Goal: Contribute content: Contribute content

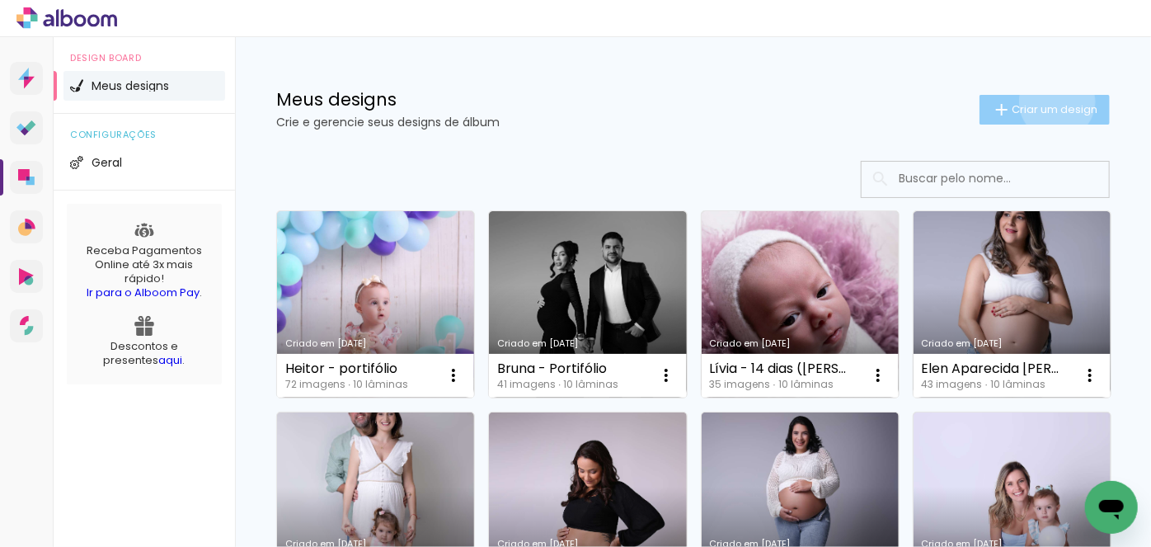
click at [1043, 104] on span "Criar um design" at bounding box center [1055, 109] width 86 height 11
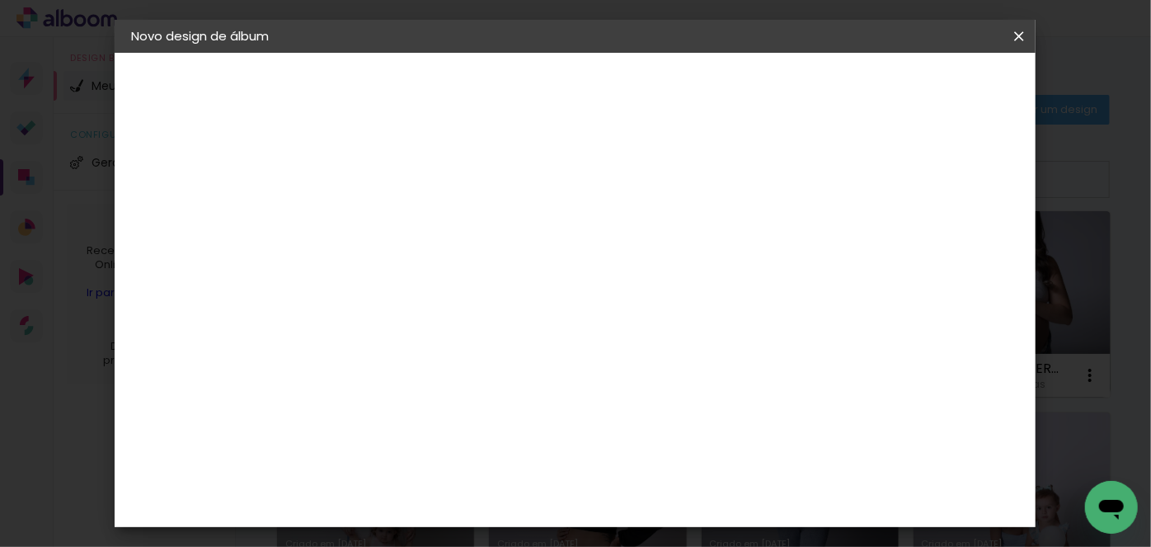
click at [401, 221] on input at bounding box center [401, 222] width 0 height 26
type input "Lais - 20 dias"
type paper-input "Lais - 20 dias"
type input "Lais - 20 dias (Lúcia"
type paper-input "Lais - 20 dias (Lúcia"
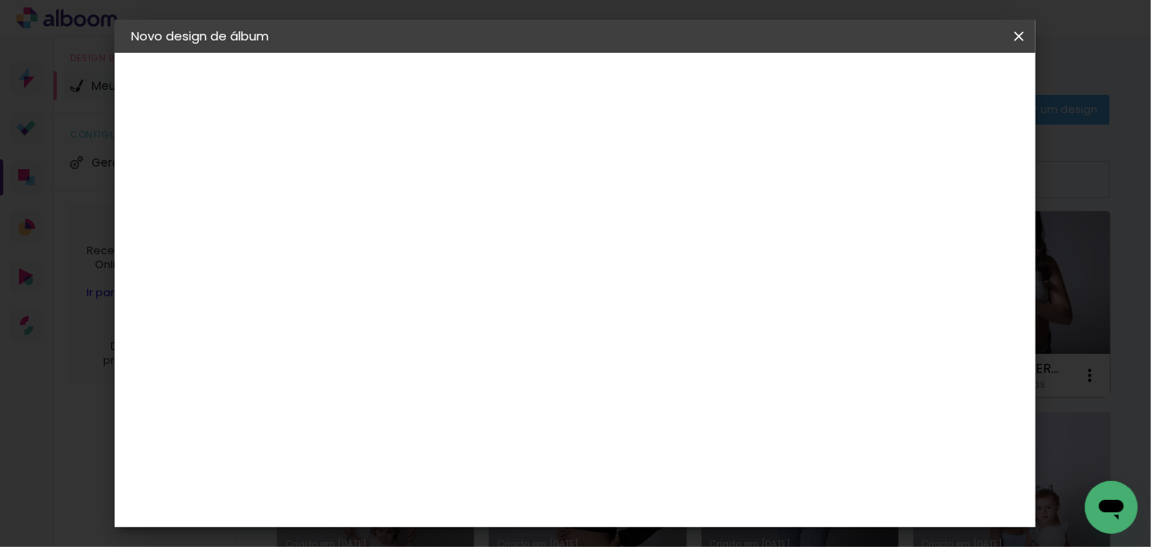
type input "Lais - 20 dias (Lúcia Poli"
type paper-input "Lais - 20 dias (Lúcia Poli"
type input "Lais - 20 dias ([PERSON_NAME])"
type paper-input "Lais - 20 dias ([PERSON_NAME])"
click at [0, 0] on slot "Avançar" at bounding box center [0, 0] width 0 height 0
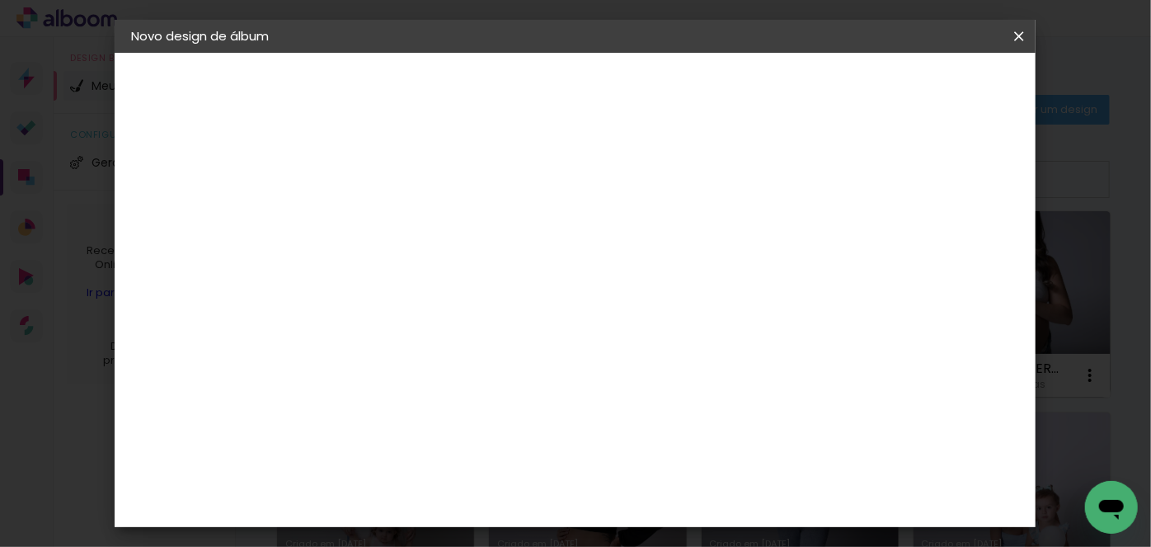
scroll to position [149, 0]
click at [411, 397] on div "AlfaFotoBook" at bounding box center [433, 403] width 87 height 13
click at [0, 0] on slot "Avançar" at bounding box center [0, 0] width 0 height 0
click at [573, 501] on span "20 × 20 cm" at bounding box center [542, 523] width 61 height 44
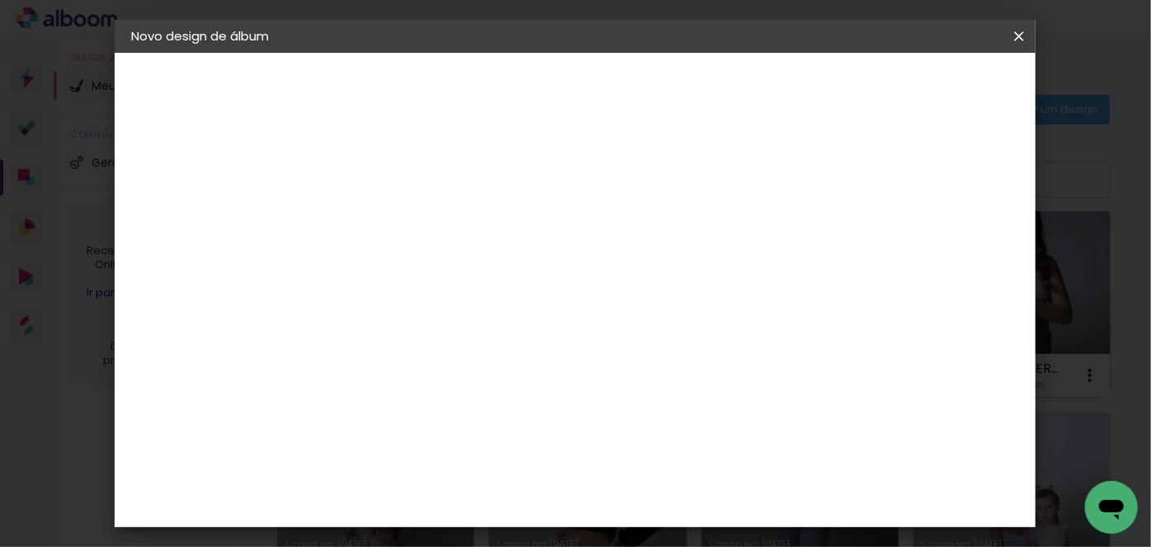
click at [0, 0] on slot "Avançar" at bounding box center [0, 0] width 0 height 0
click at [737, 82] on span "Iniciar design" at bounding box center [711, 93] width 52 height 23
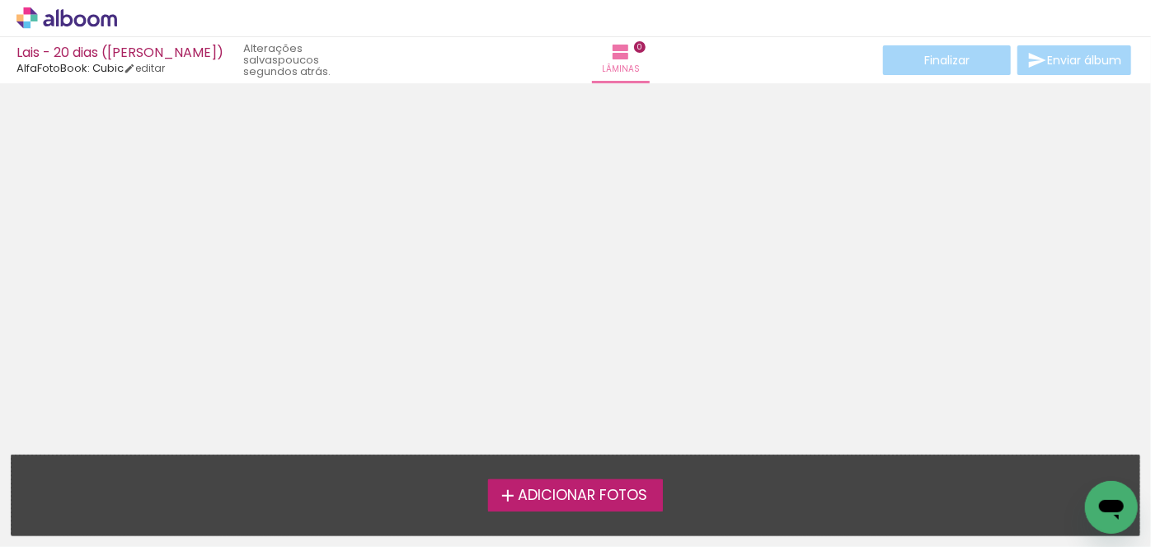
click at [599, 492] on span "Adicionar Fotos" at bounding box center [582, 495] width 129 height 15
click at [0, 0] on input "file" at bounding box center [0, 0] width 0 height 0
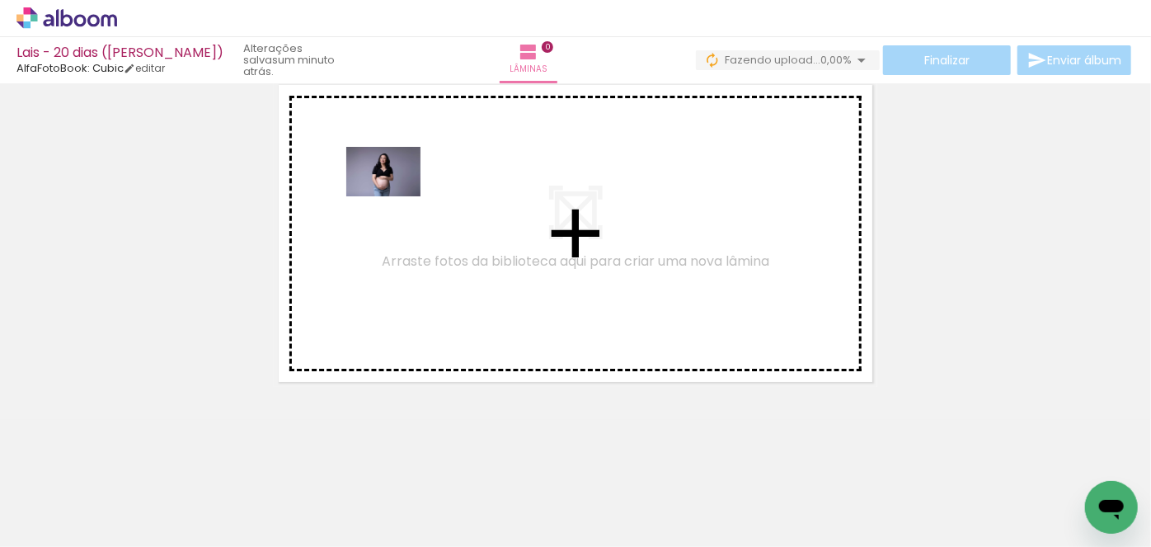
drag, startPoint x: 185, startPoint y: 497, endPoint x: 396, endPoint y: 196, distance: 367.6
click at [396, 196] on quentale-workspace at bounding box center [575, 273] width 1151 height 547
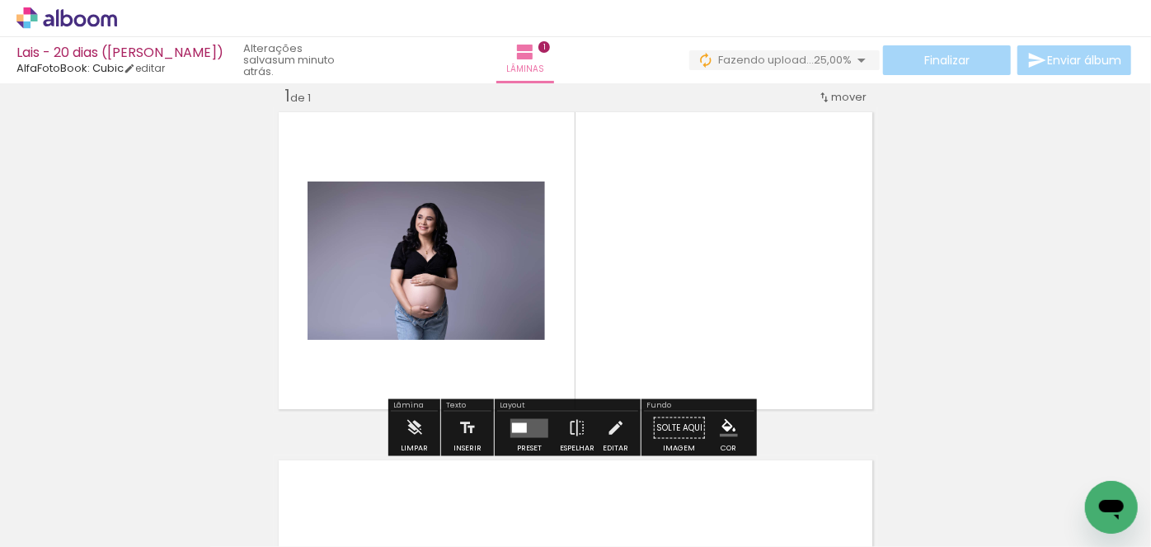
scroll to position [21, 0]
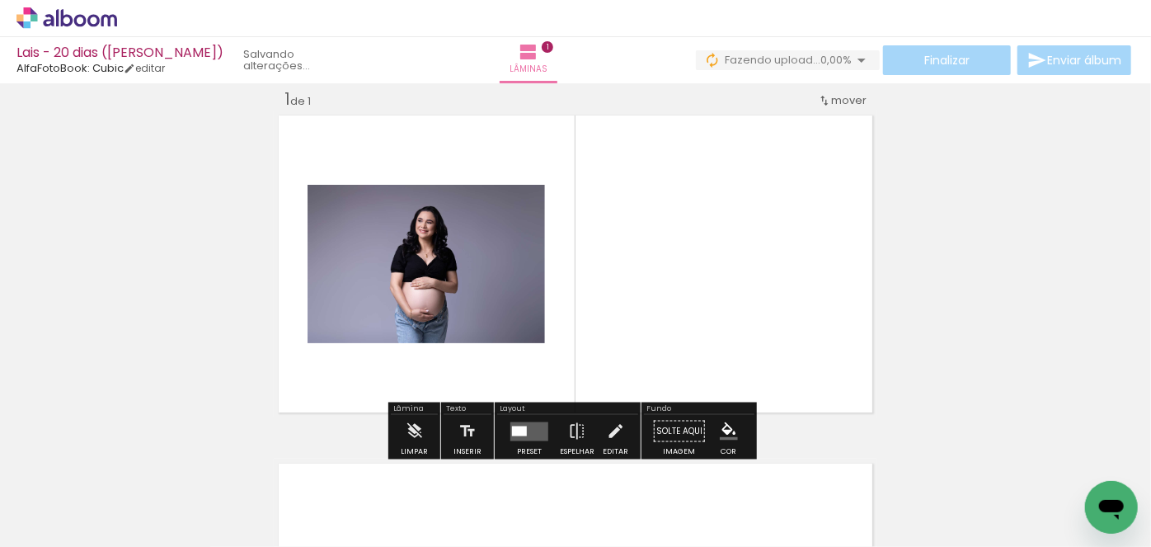
click at [31, 524] on iron-icon at bounding box center [24, 525] width 20 height 20
click at [0, 0] on input "file" at bounding box center [0, 0] width 0 height 0
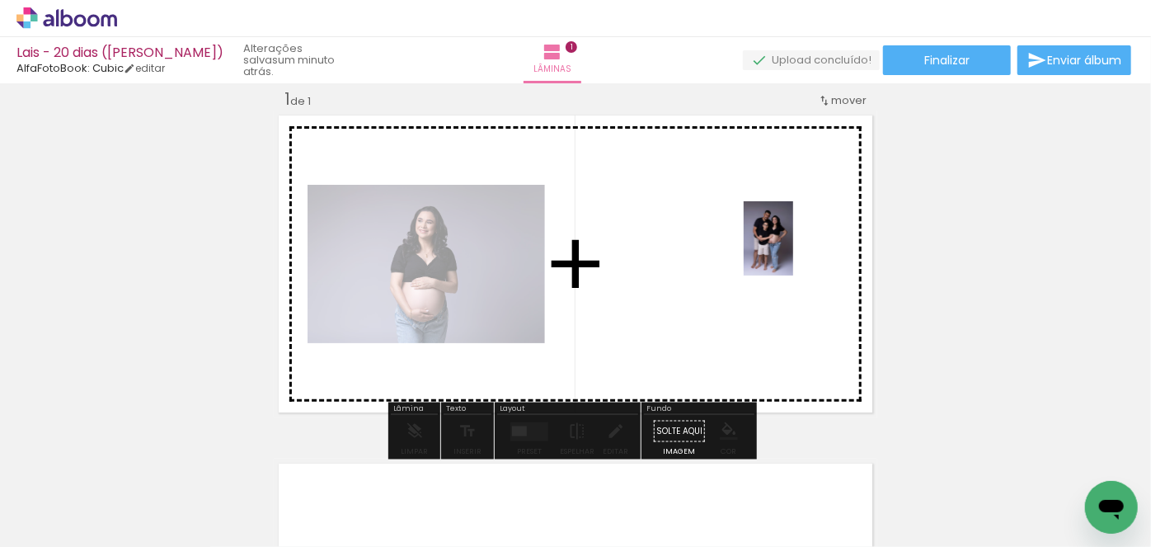
drag, startPoint x: 545, startPoint y: 504, endPoint x: 792, endPoint y: 251, distance: 352.8
click at [792, 251] on quentale-workspace at bounding box center [575, 273] width 1151 height 547
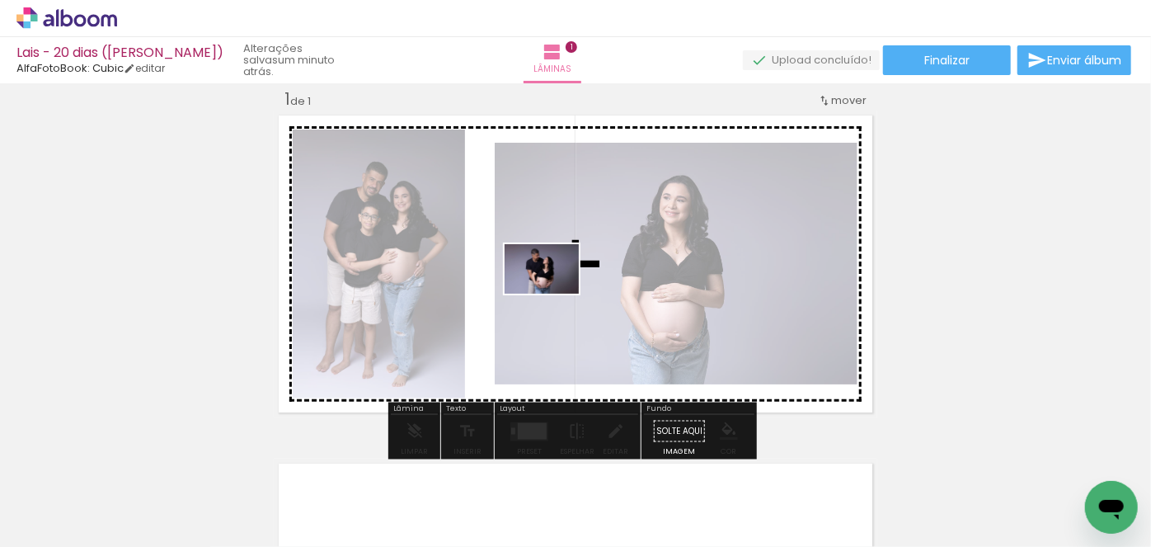
drag, startPoint x: 366, startPoint y: 502, endPoint x: 554, endPoint y: 294, distance: 280.8
click at [554, 294] on quentale-workspace at bounding box center [575, 273] width 1151 height 547
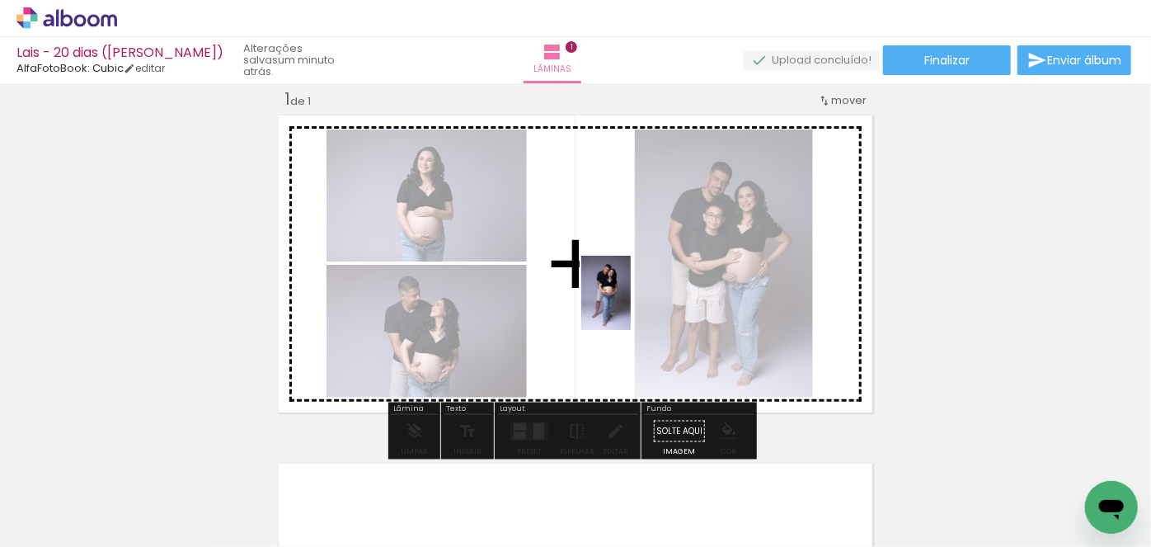
drag, startPoint x: 276, startPoint y: 495, endPoint x: 631, endPoint y: 305, distance: 402.1
click at [631, 305] on quentale-workspace at bounding box center [575, 273] width 1151 height 547
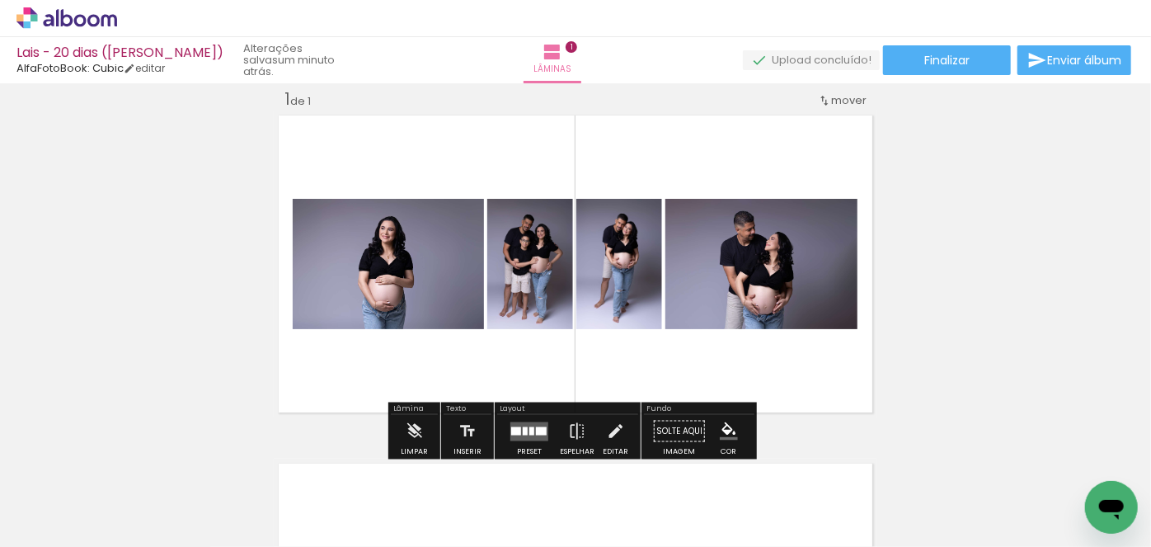
click at [523, 427] on div at bounding box center [525, 430] width 5 height 8
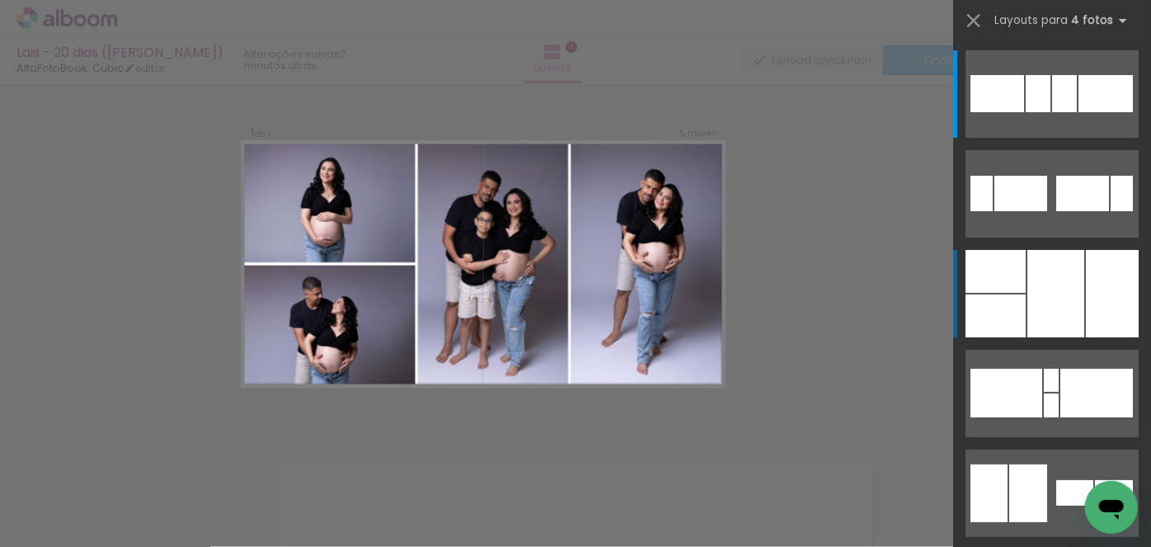
click at [1055, 295] on div at bounding box center [1055, 293] width 57 height 87
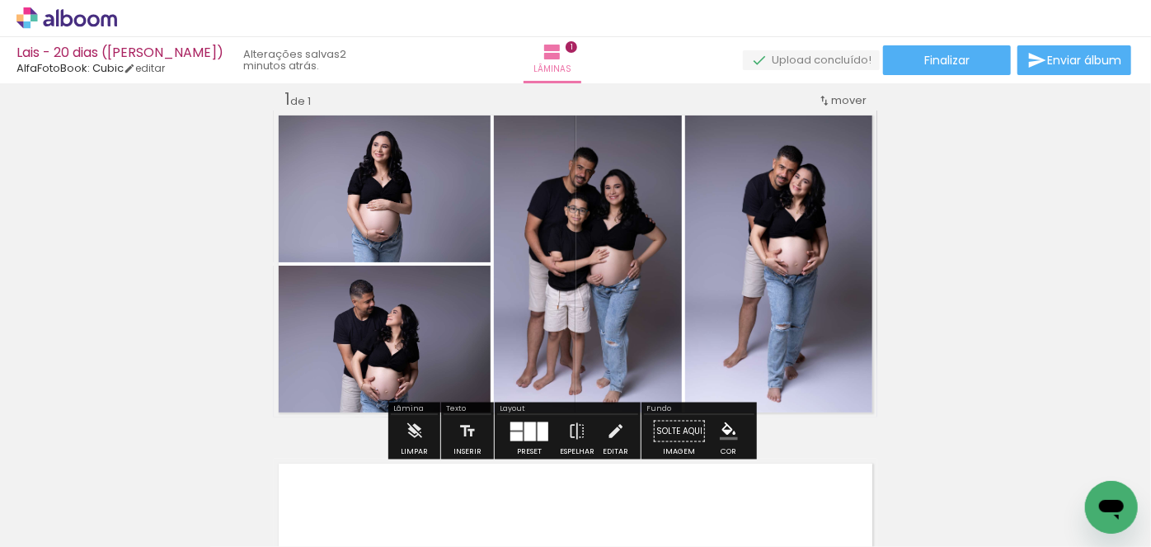
click at [43, 528] on span "Adicionar Fotos" at bounding box center [58, 524] width 49 height 18
click at [0, 0] on input "file" at bounding box center [0, 0] width 0 height 0
click at [407, 467] on iron-icon at bounding box center [405, 457] width 17 height 17
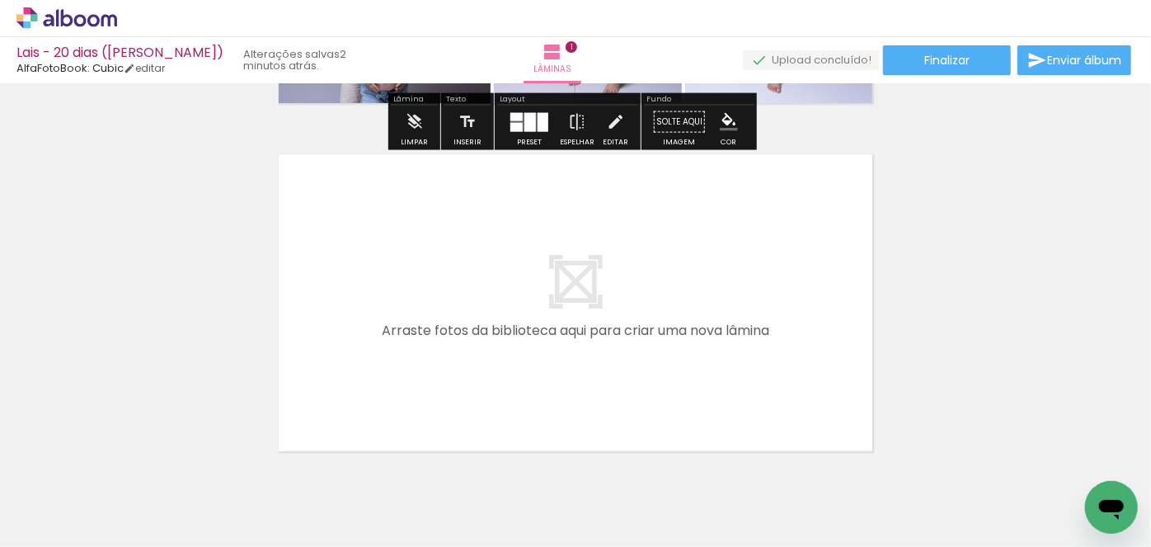
scroll to position [374, 0]
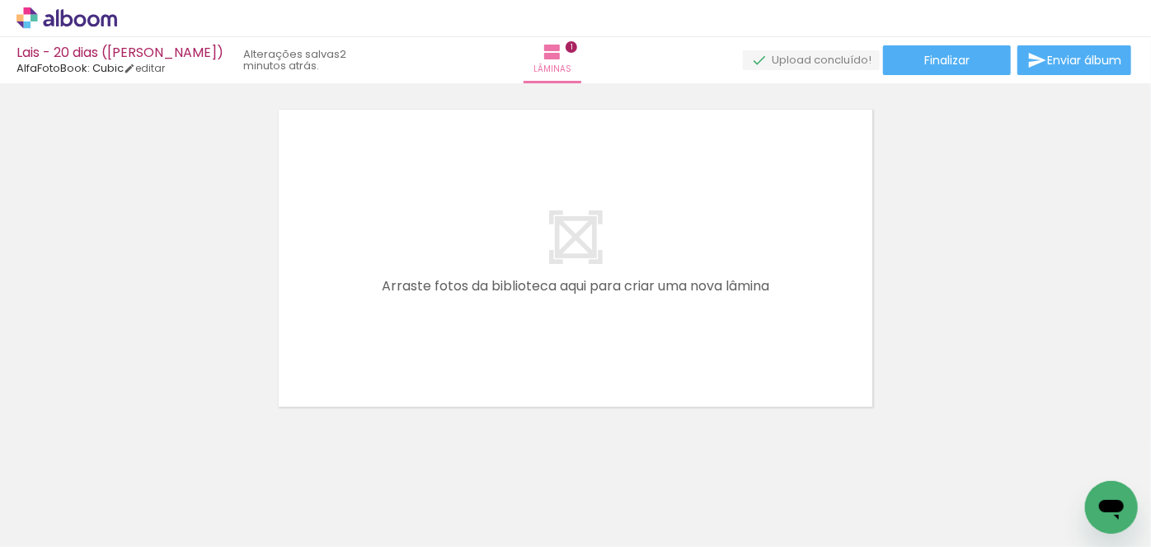
click at [59, 521] on span "Adicionar Fotos" at bounding box center [58, 524] width 49 height 18
click at [0, 0] on input "file" at bounding box center [0, 0] width 0 height 0
click at [22, 521] on iron-icon at bounding box center [24, 525] width 20 height 20
click at [0, 0] on input "file" at bounding box center [0, 0] width 0 height 0
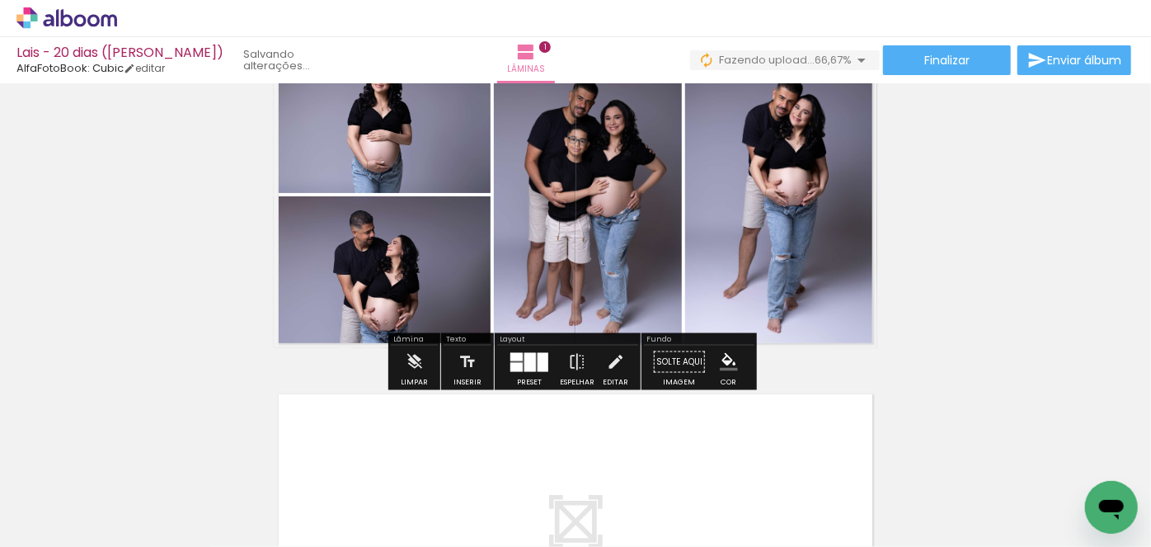
scroll to position [0, 0]
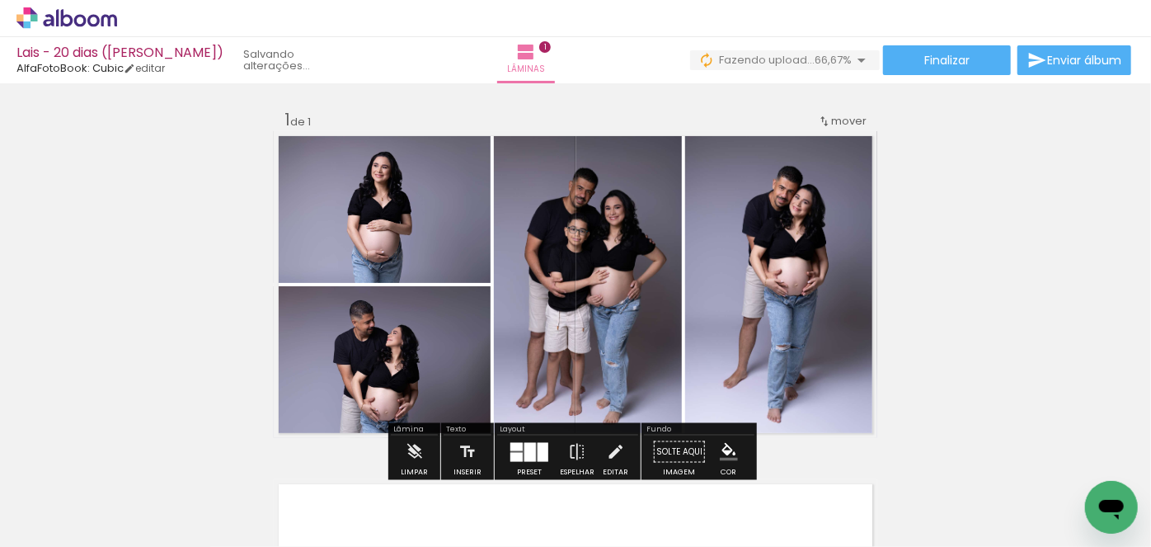
click at [956, 247] on div "Inserir lâmina 1 de 1" at bounding box center [575, 437] width 1151 height 697
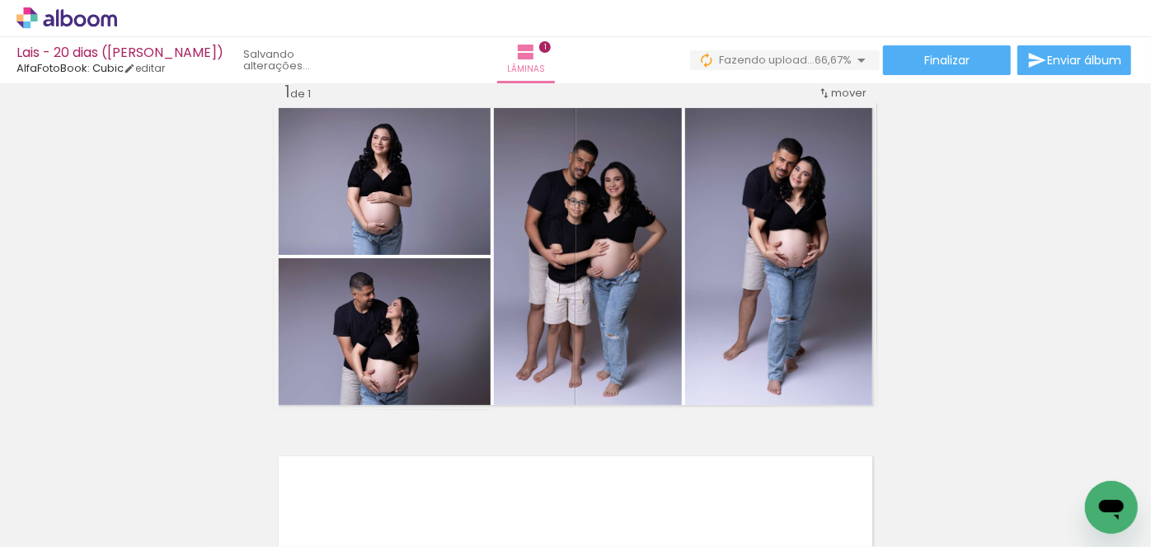
scroll to position [25, 0]
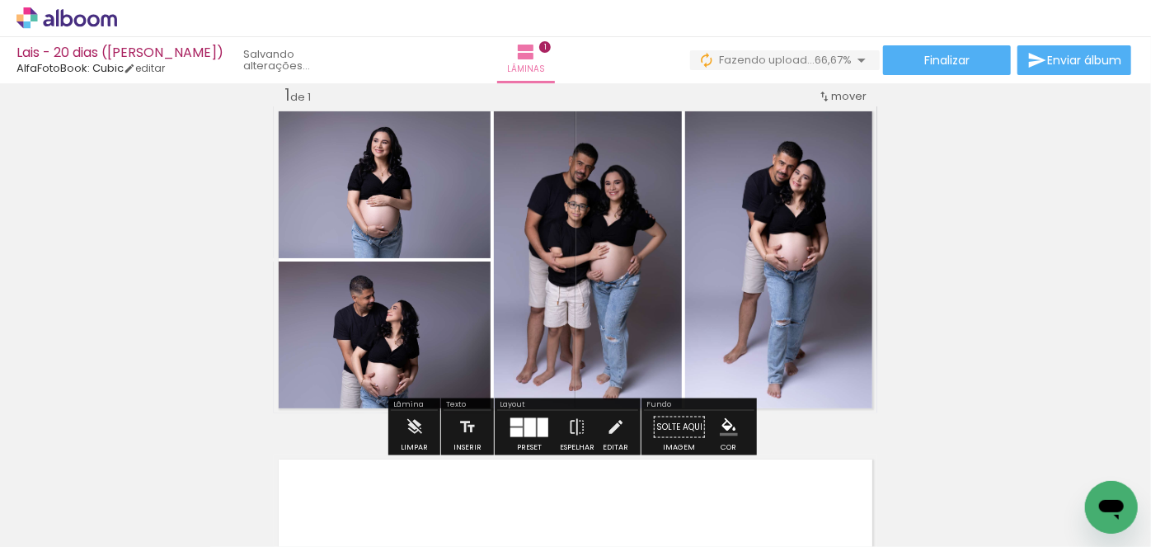
click at [41, 524] on span "Adicionar Fotos" at bounding box center [58, 524] width 49 height 18
click at [0, 0] on input "file" at bounding box center [0, 0] width 0 height 0
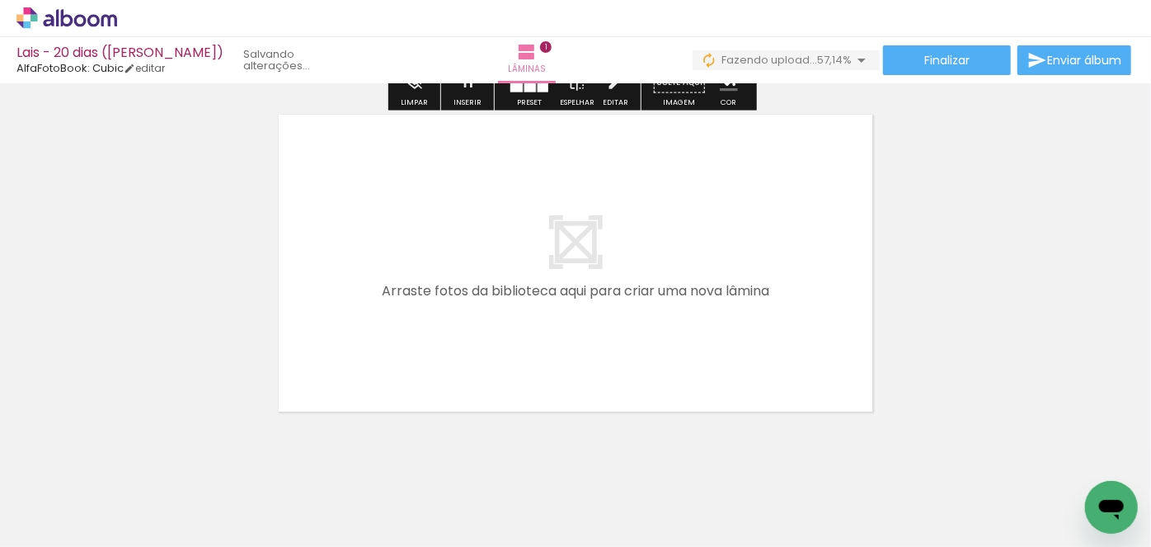
scroll to position [400, 0]
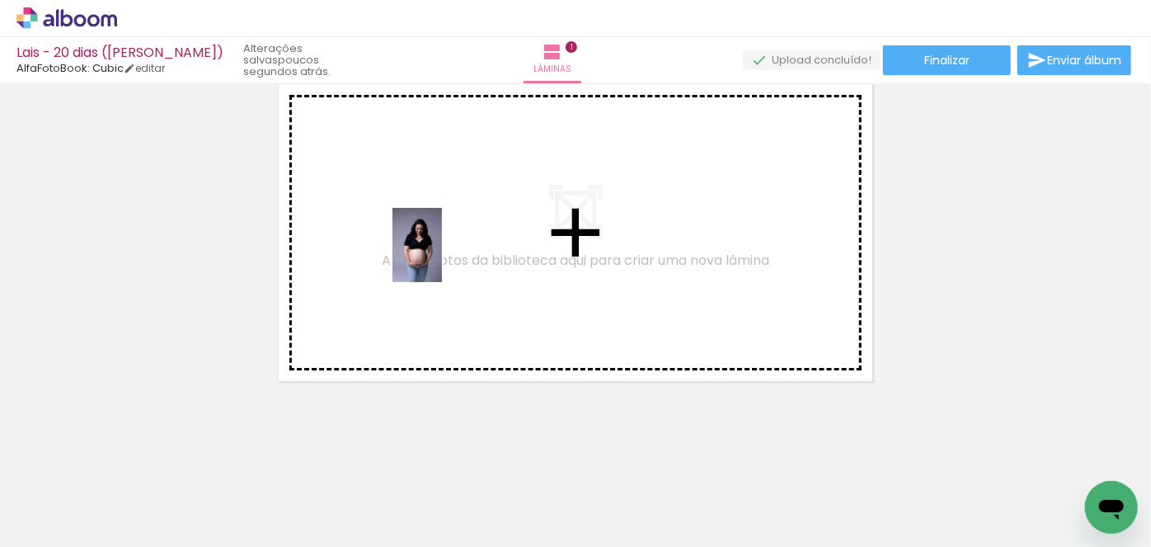
drag, startPoint x: 702, startPoint y: 458, endPoint x: 442, endPoint y: 257, distance: 328.0
click at [442, 257] on quentale-workspace at bounding box center [575, 273] width 1151 height 547
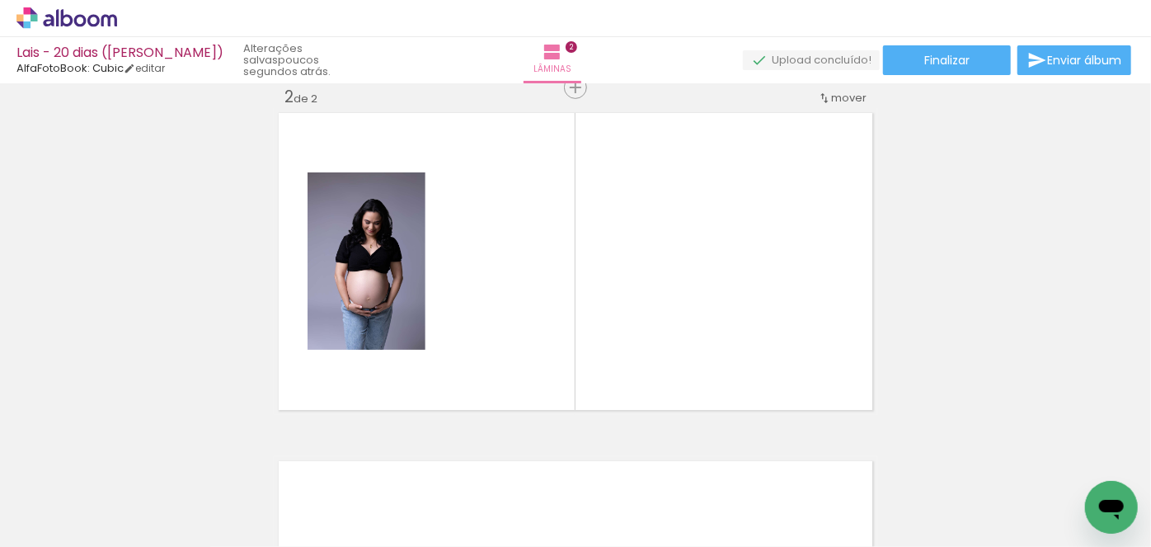
scroll to position [369, 0]
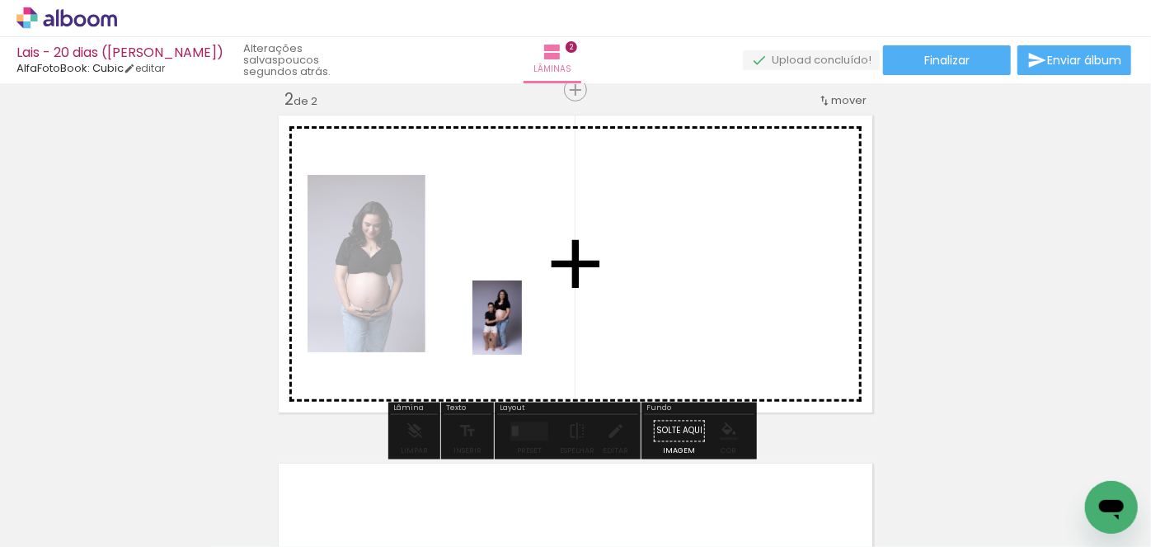
drag, startPoint x: 609, startPoint y: 455, endPoint x: 522, endPoint y: 330, distance: 152.8
click at [522, 330] on quentale-workspace at bounding box center [575, 273] width 1151 height 547
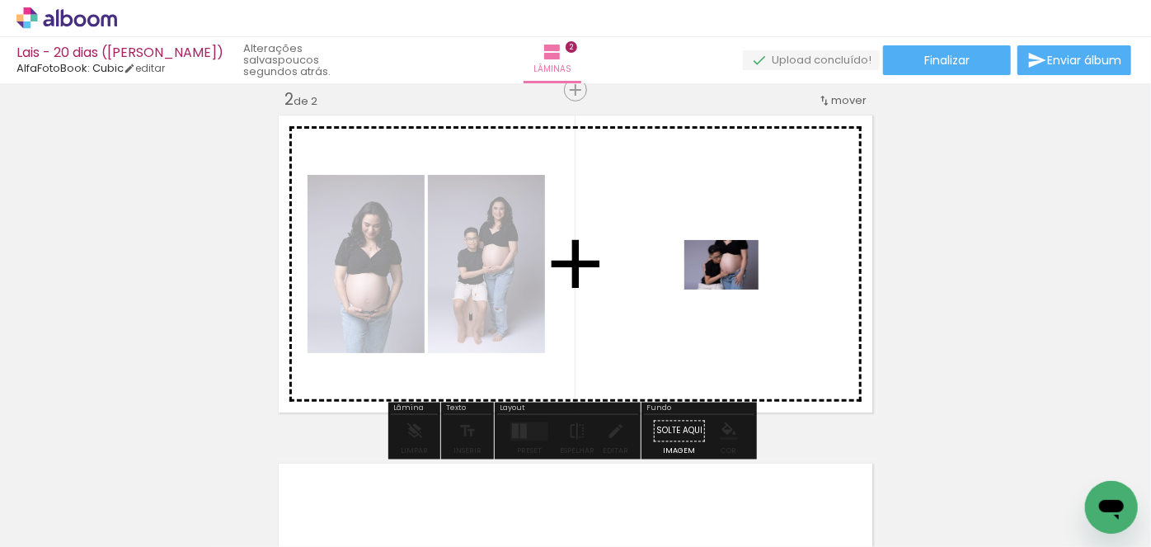
drag, startPoint x: 538, startPoint y: 505, endPoint x: 733, endPoint y: 289, distance: 290.1
click at [733, 289] on quentale-workspace at bounding box center [575, 273] width 1151 height 547
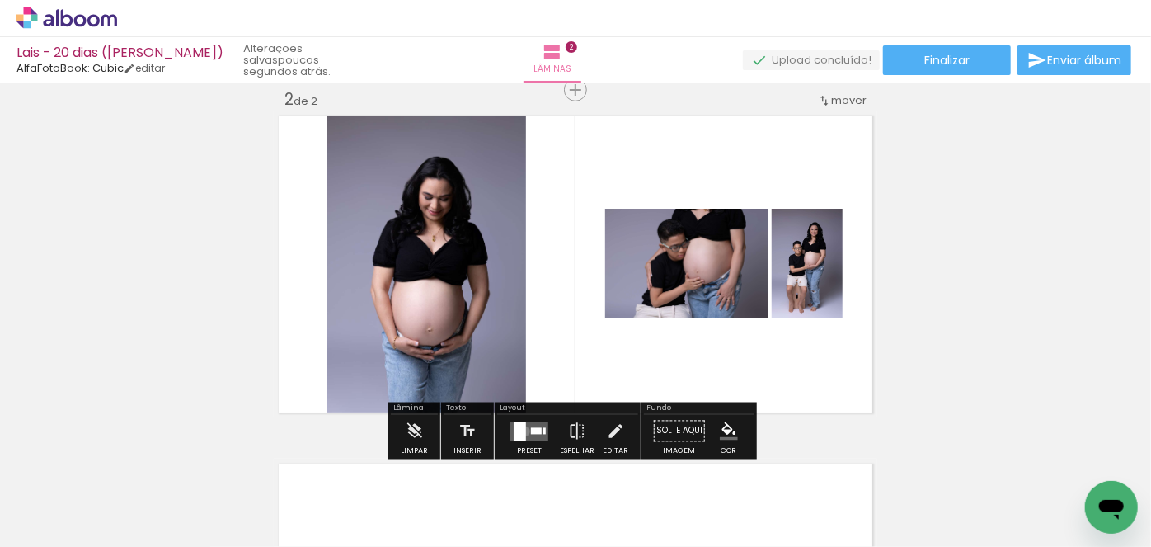
click at [521, 430] on div at bounding box center [520, 430] width 12 height 19
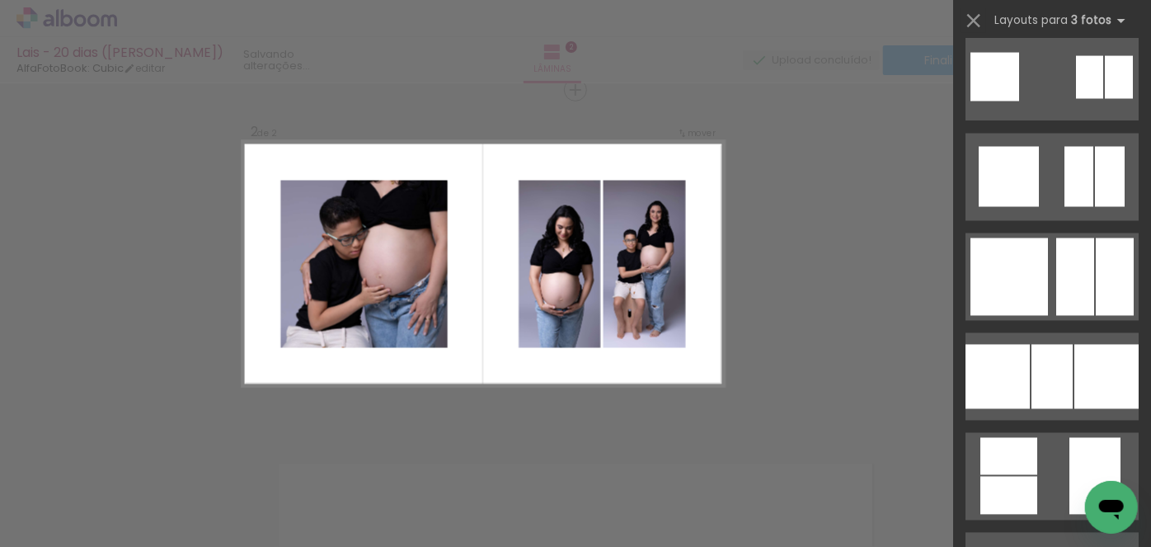
scroll to position [4722, 0]
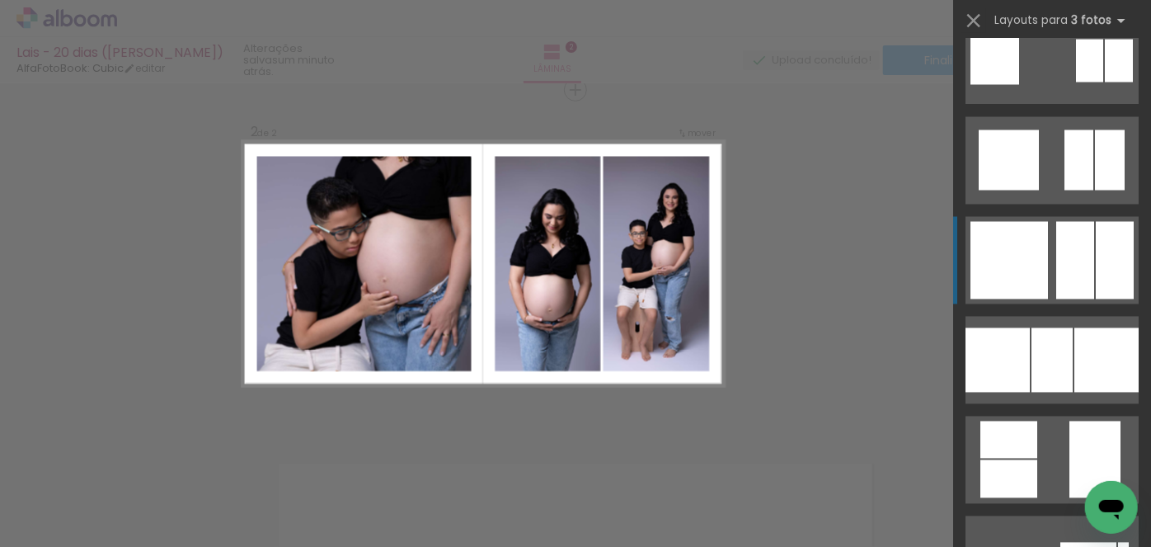
click at [1062, 256] on div at bounding box center [1075, 261] width 38 height 78
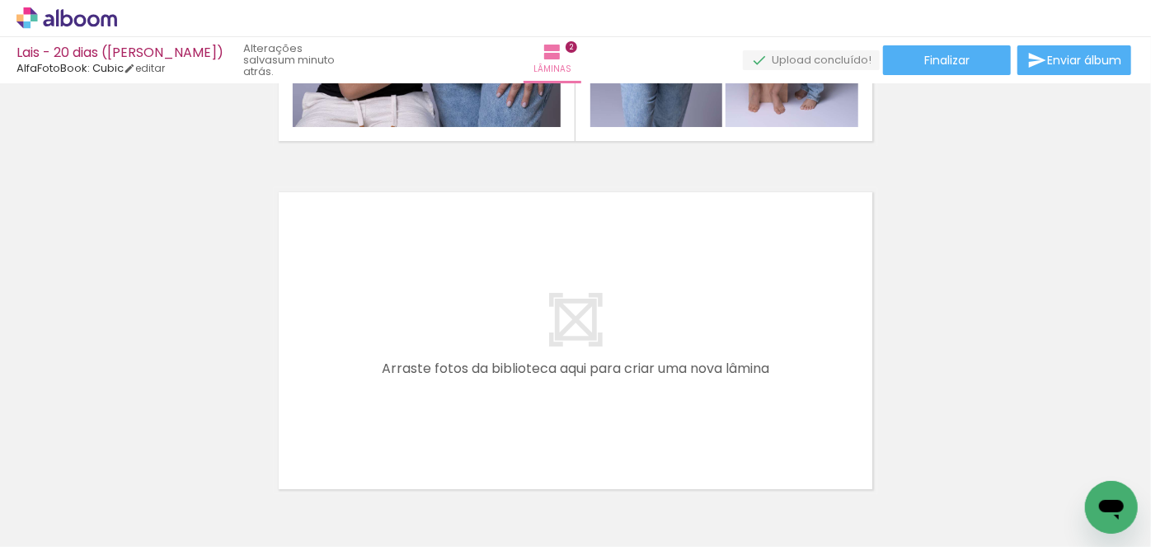
scroll to position [674, 0]
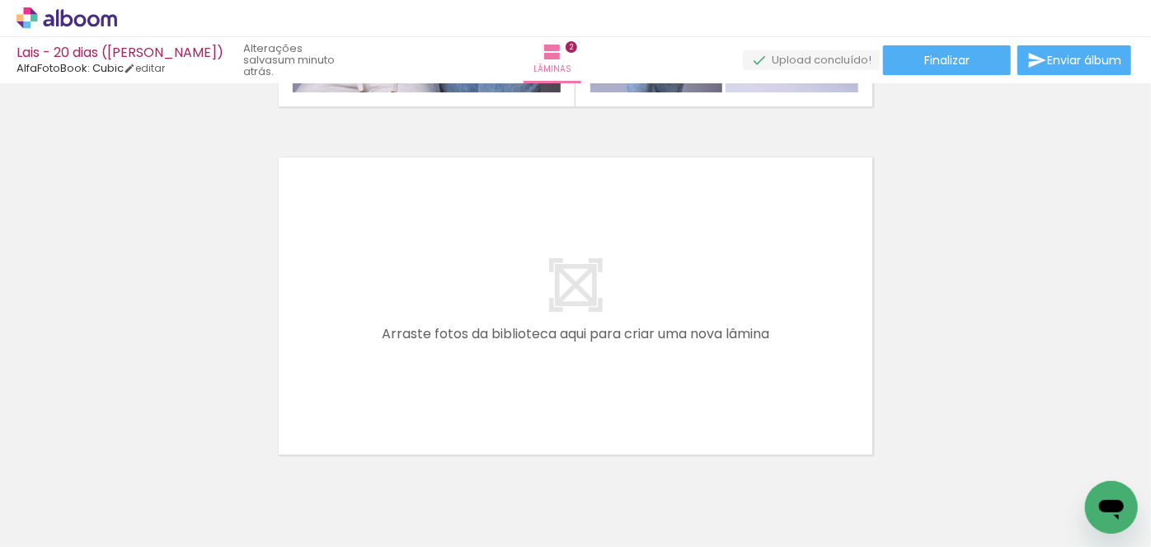
click at [60, 533] on span "Adicionar Fotos" at bounding box center [58, 524] width 49 height 18
click at [0, 0] on input "file" at bounding box center [0, 0] width 0 height 0
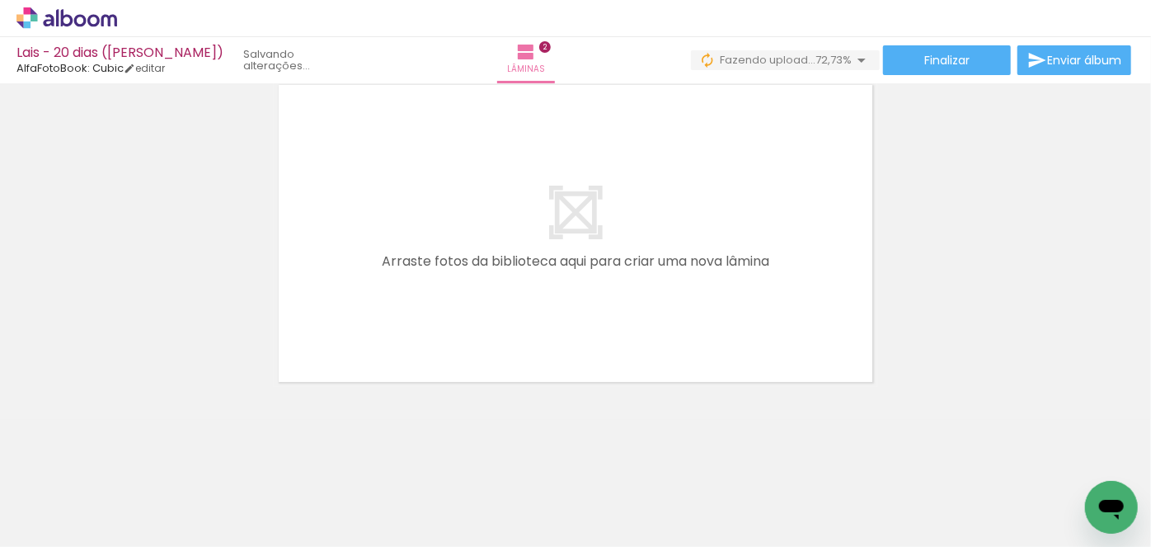
click at [37, 533] on span "Adicionar Fotos" at bounding box center [58, 524] width 49 height 18
click at [0, 0] on input "file" at bounding box center [0, 0] width 0 height 0
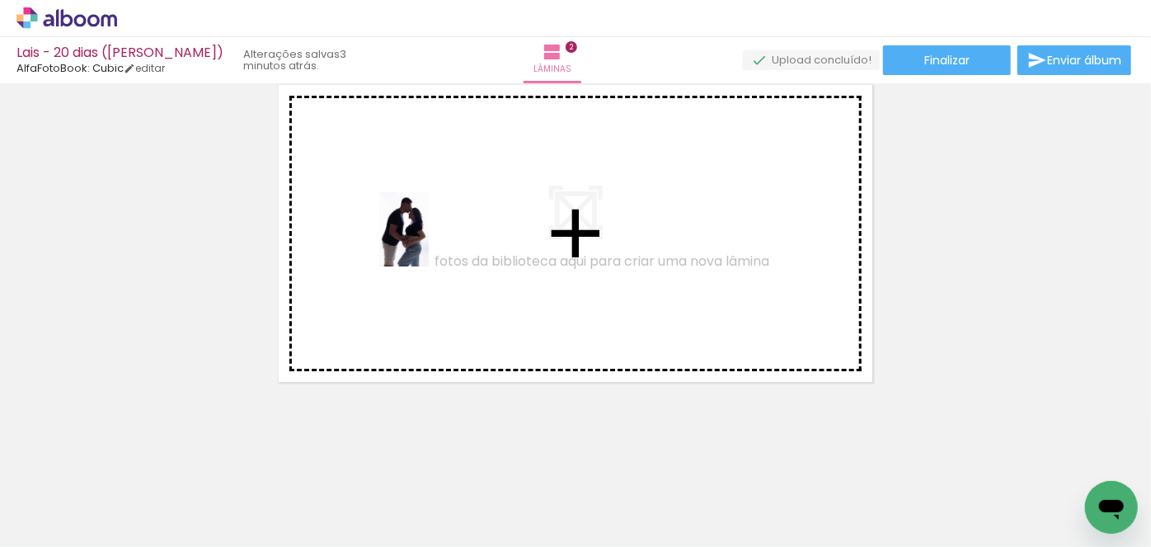
drag, startPoint x: 729, startPoint y: 497, endPoint x: 429, endPoint y: 242, distance: 394.2
click at [429, 242] on quentale-workspace at bounding box center [575, 273] width 1151 height 547
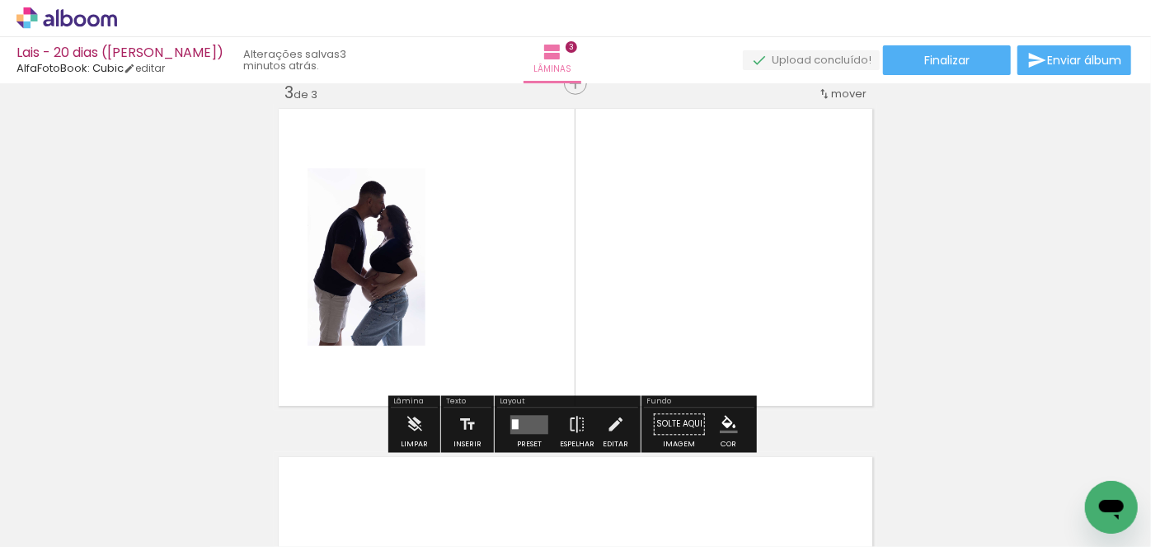
scroll to position [717, 0]
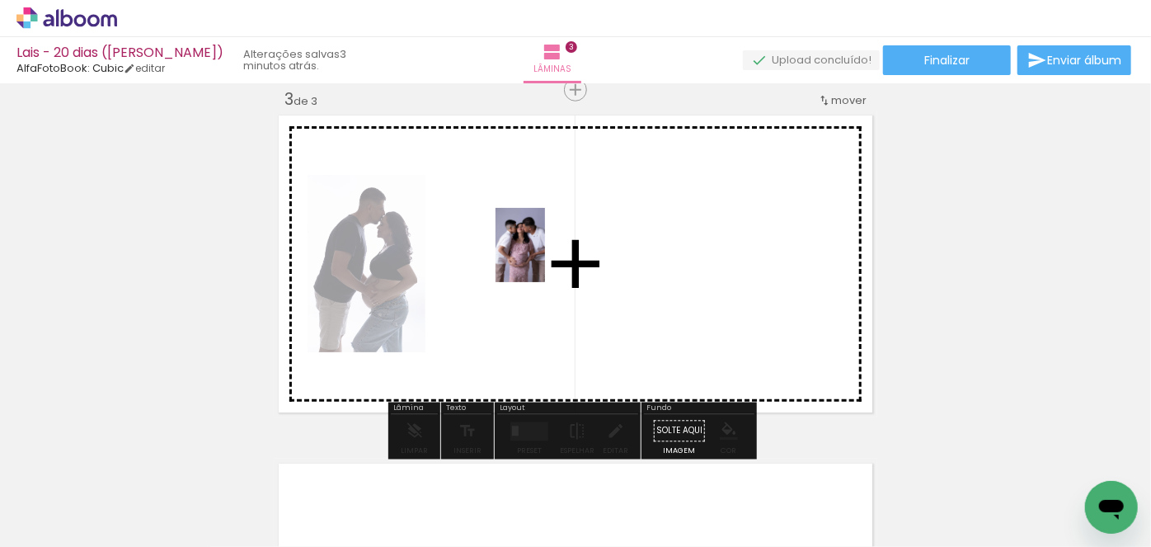
drag, startPoint x: 1093, startPoint y: 484, endPoint x: 557, endPoint y: 264, distance: 578.6
click at [545, 257] on quentale-workspace at bounding box center [575, 273] width 1151 height 547
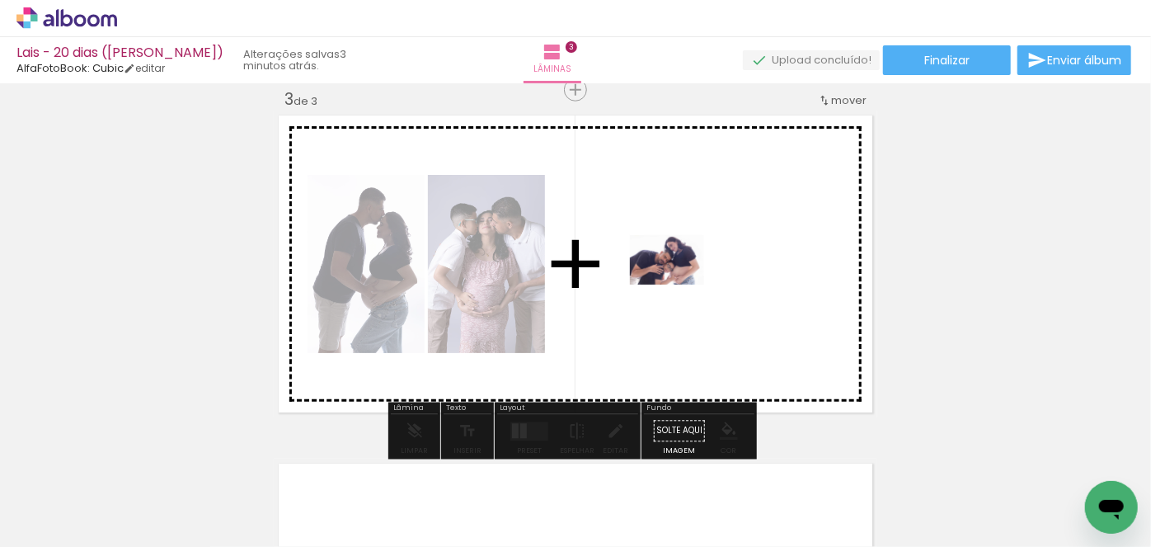
drag, startPoint x: 818, startPoint y: 500, endPoint x: 679, endPoint y: 284, distance: 255.9
click at [679, 284] on quentale-workspace at bounding box center [575, 273] width 1151 height 547
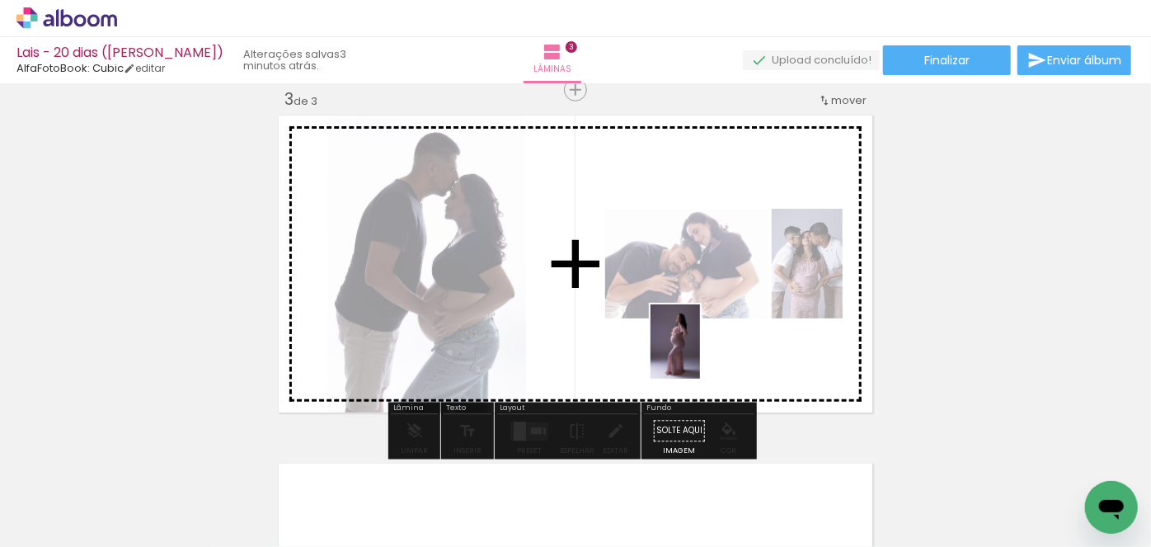
drag, startPoint x: 905, startPoint y: 504, endPoint x: 750, endPoint y: 363, distance: 210.2
click at [702, 354] on quentale-workspace at bounding box center [575, 273] width 1151 height 547
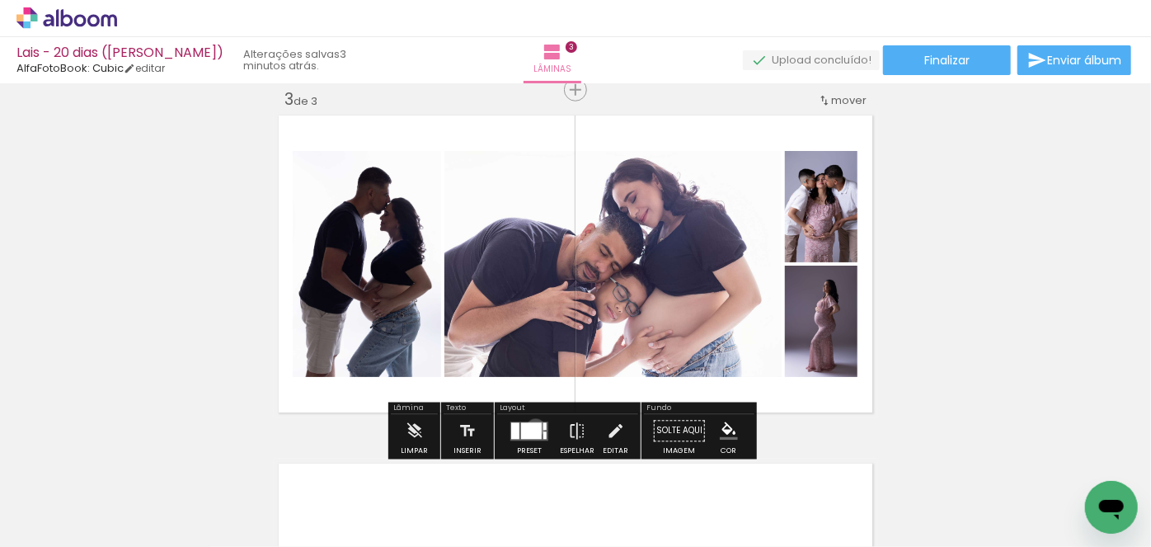
click at [532, 427] on div at bounding box center [531, 430] width 21 height 16
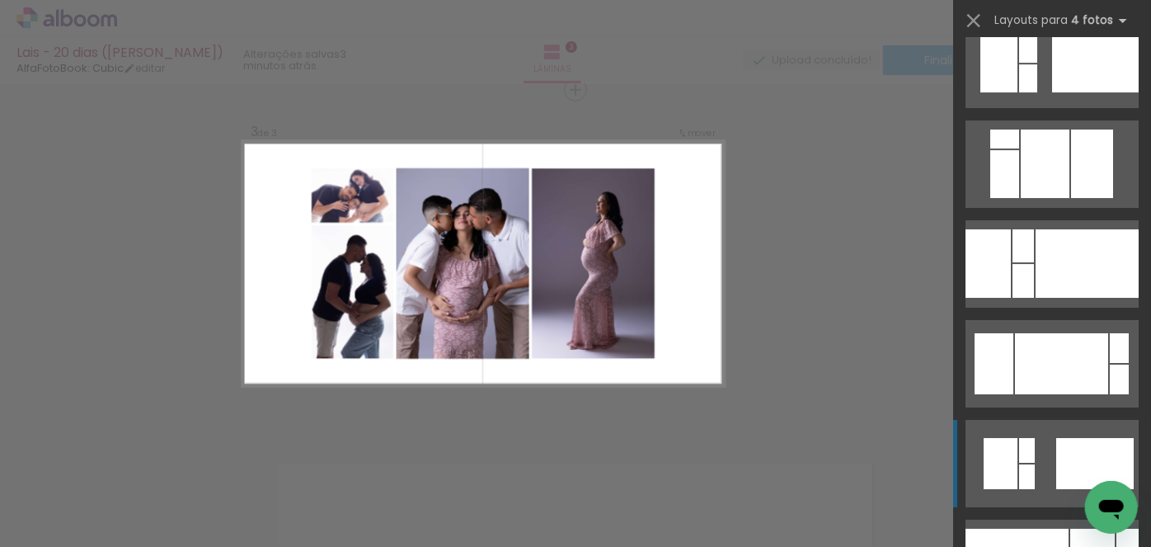
scroll to position [3073, 0]
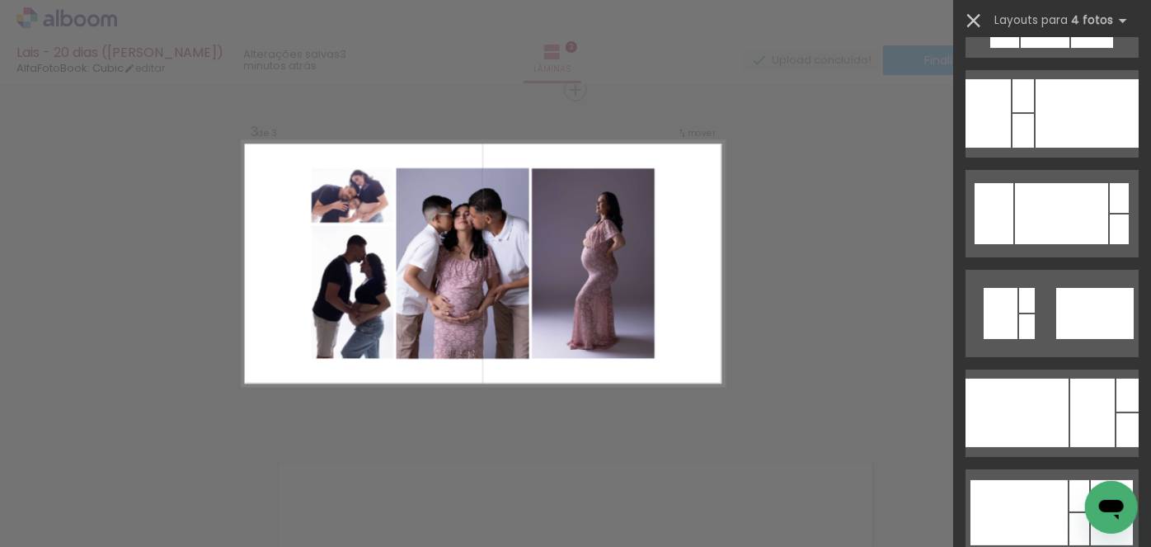
click at [974, 21] on iron-icon at bounding box center [973, 20] width 23 height 23
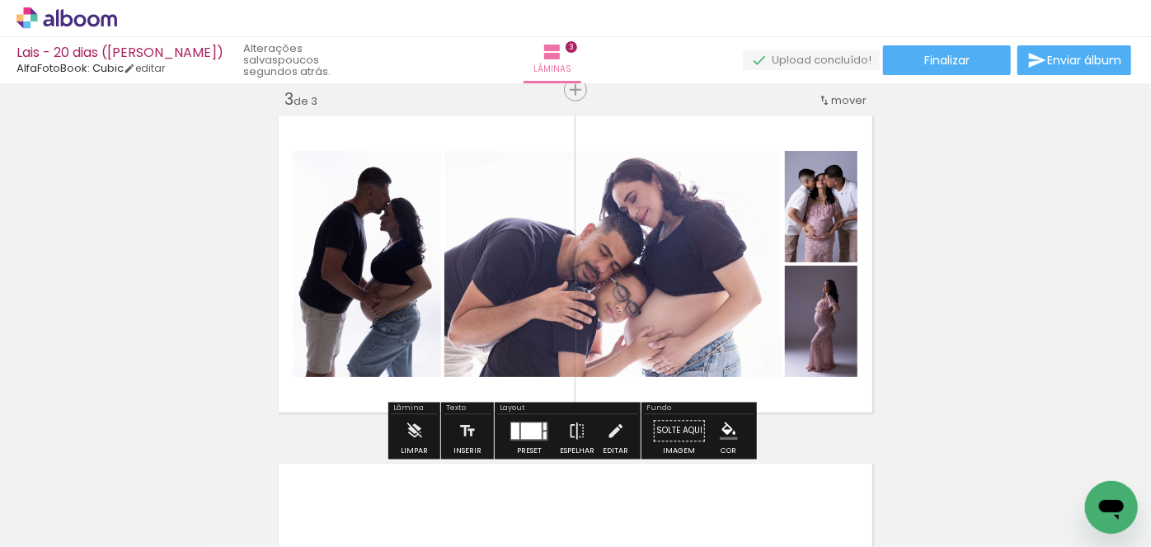
click at [523, 425] on div at bounding box center [531, 430] width 21 height 16
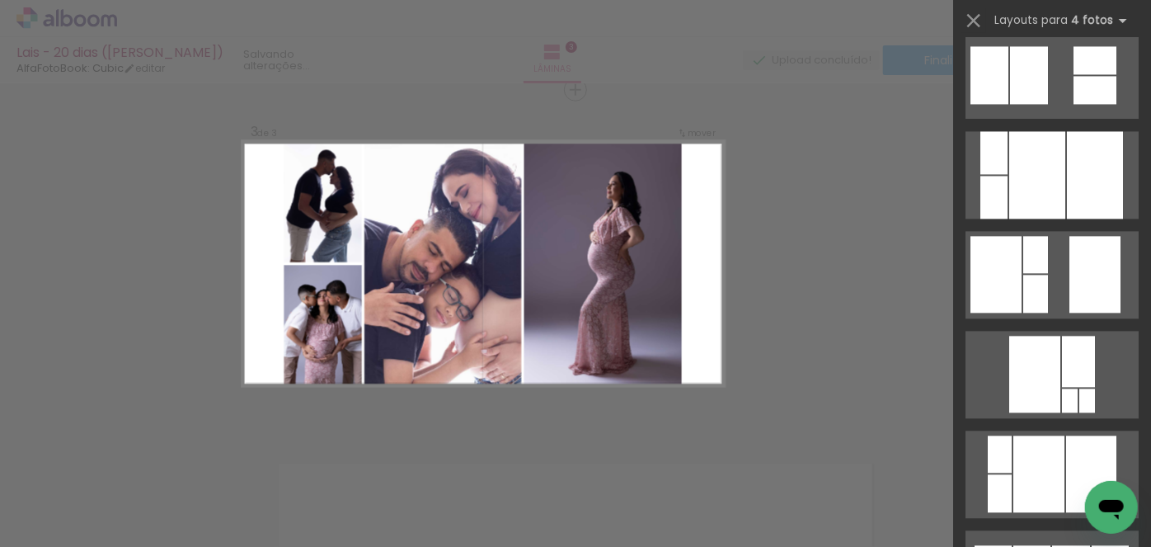
scroll to position [11319, 0]
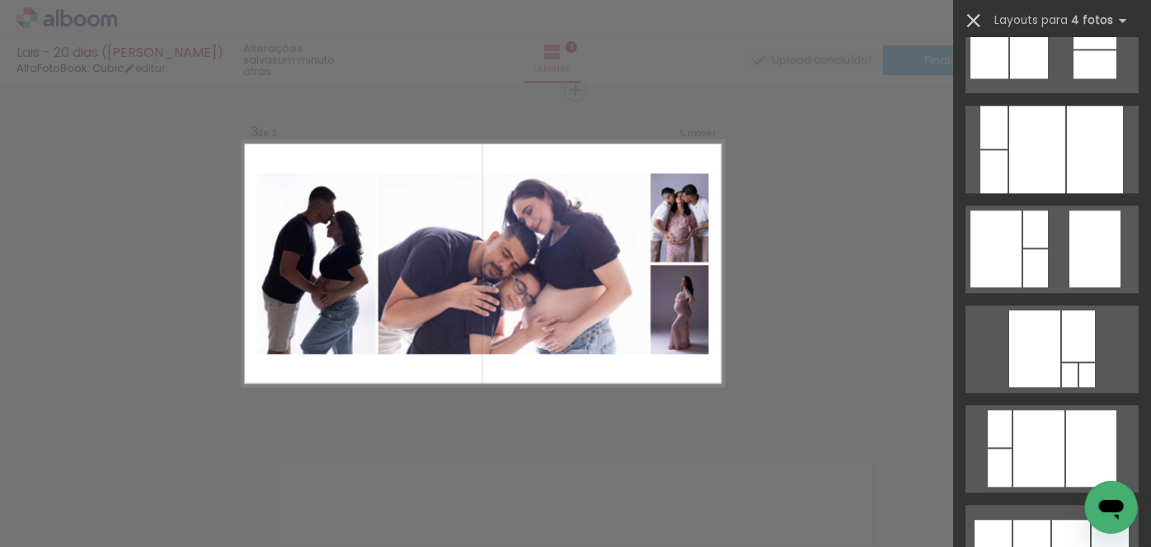
click at [975, 25] on iron-icon at bounding box center [973, 20] width 23 height 23
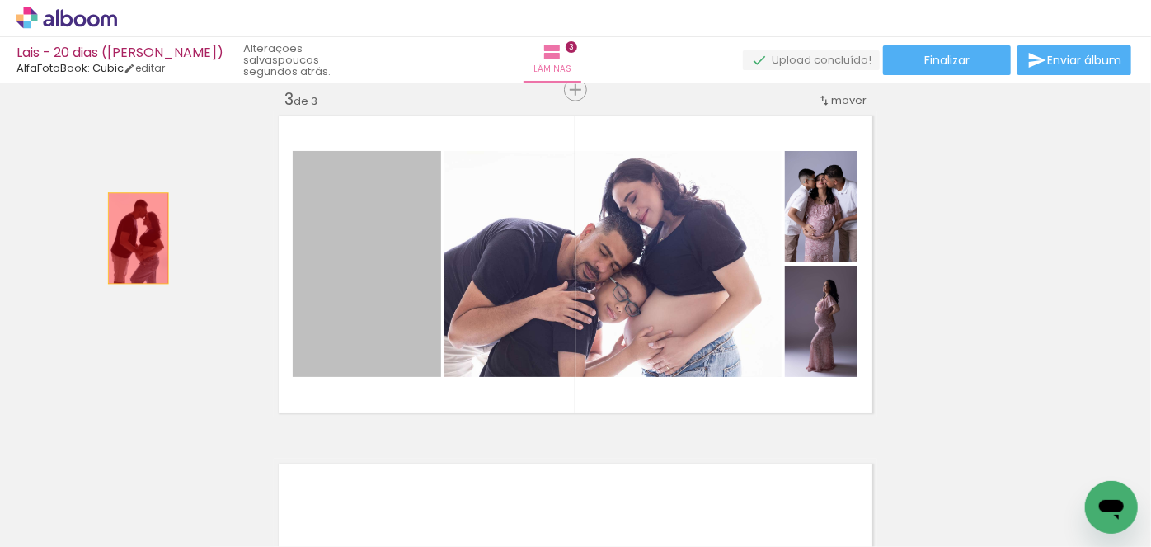
drag, startPoint x: 378, startPoint y: 257, endPoint x: 133, endPoint y: 238, distance: 245.6
click at [133, 238] on div "Inserir lâmina 1 de 3 Inserir lâmina 2 de 3 Inserir lâmina 3 de 3" at bounding box center [575, 69] width 1151 height 1393
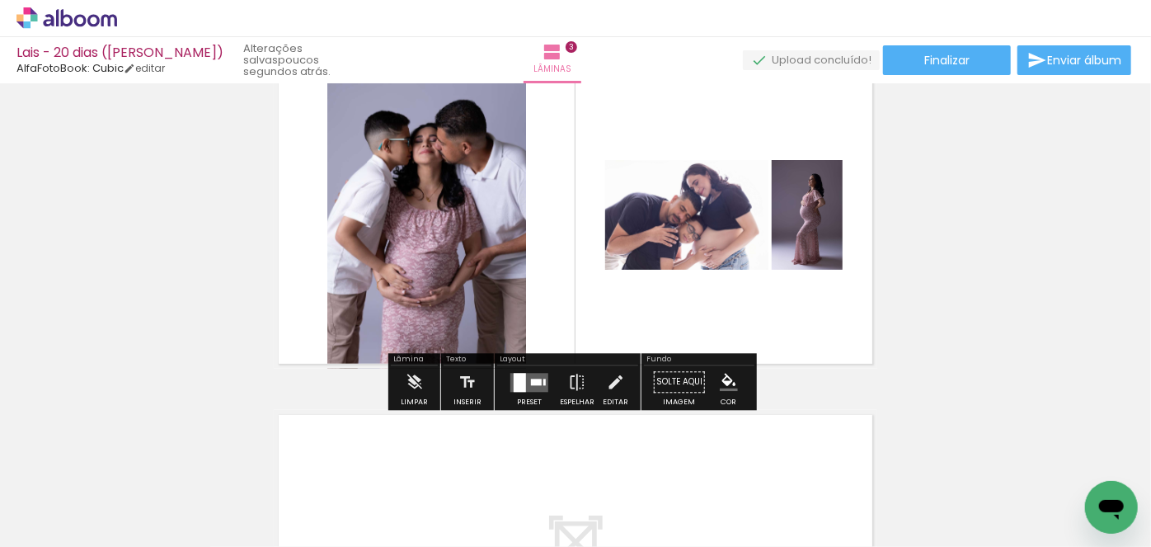
scroll to position [792, 0]
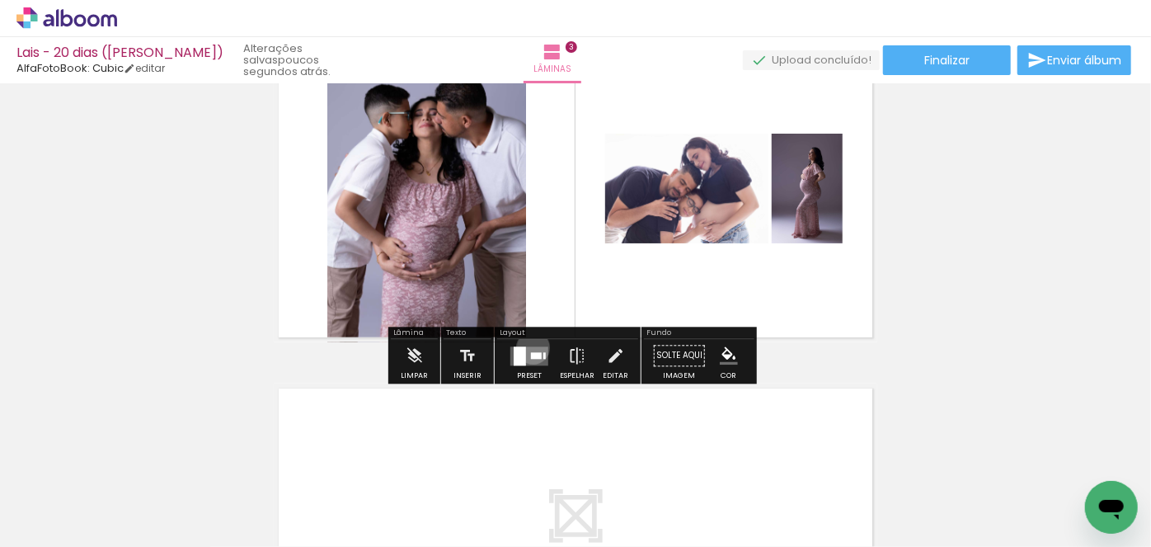
click at [529, 347] on quentale-layouter at bounding box center [529, 355] width 38 height 19
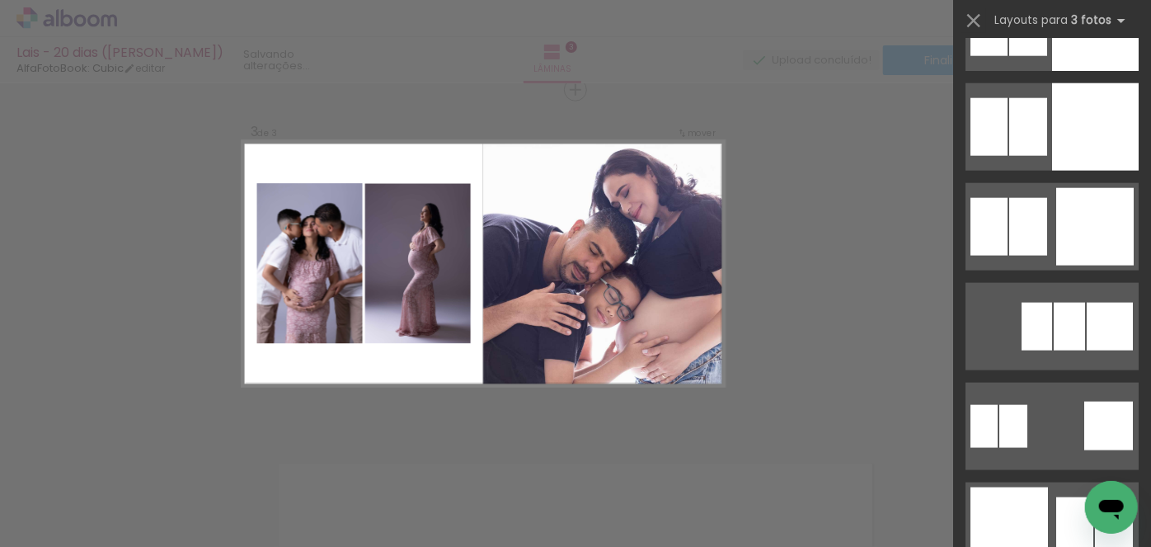
scroll to position [4197, 0]
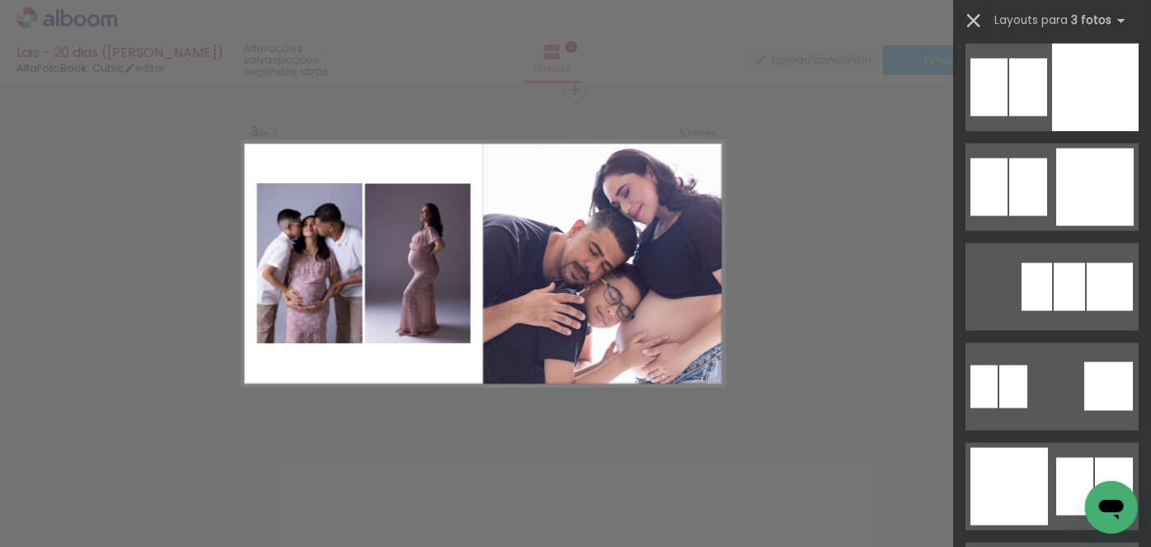
click at [977, 21] on iron-icon at bounding box center [973, 20] width 23 height 23
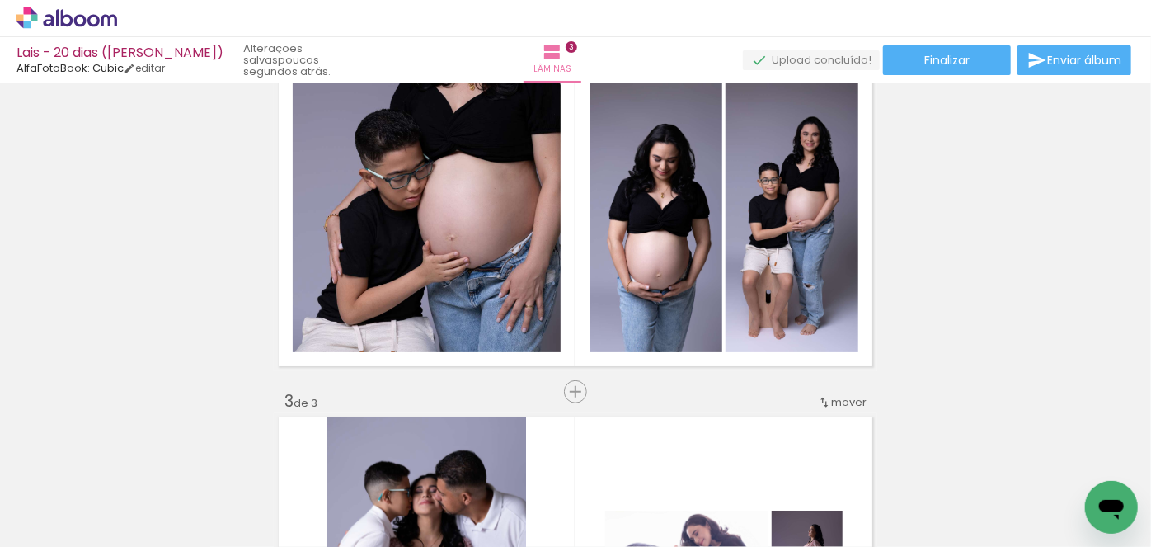
scroll to position [266, 0]
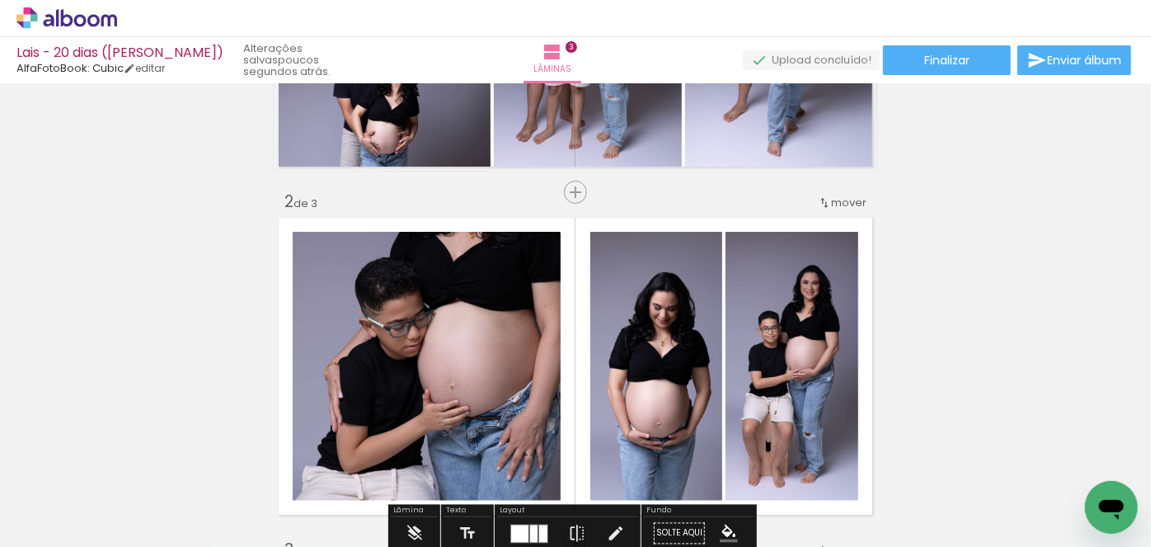
click at [842, 200] on span "mover" at bounding box center [848, 203] width 35 height 16
click at [966, 196] on div "Inserir lâmina 1 de 3 Inserir lâmina 2 de 3 Inserir lâmina 3 de 3" at bounding box center [575, 519] width 1151 height 1393
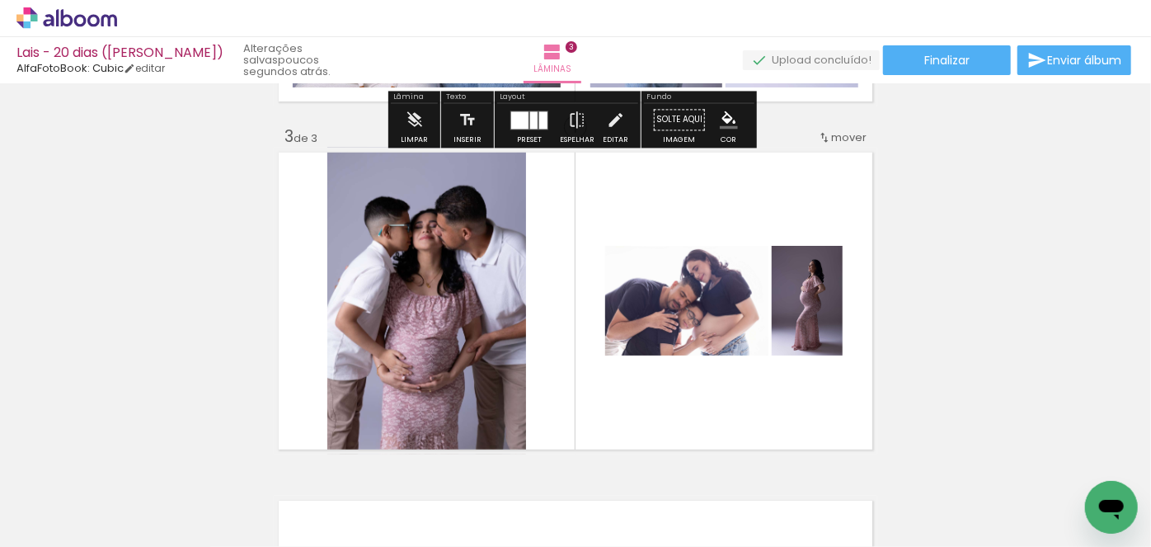
scroll to position [717, 0]
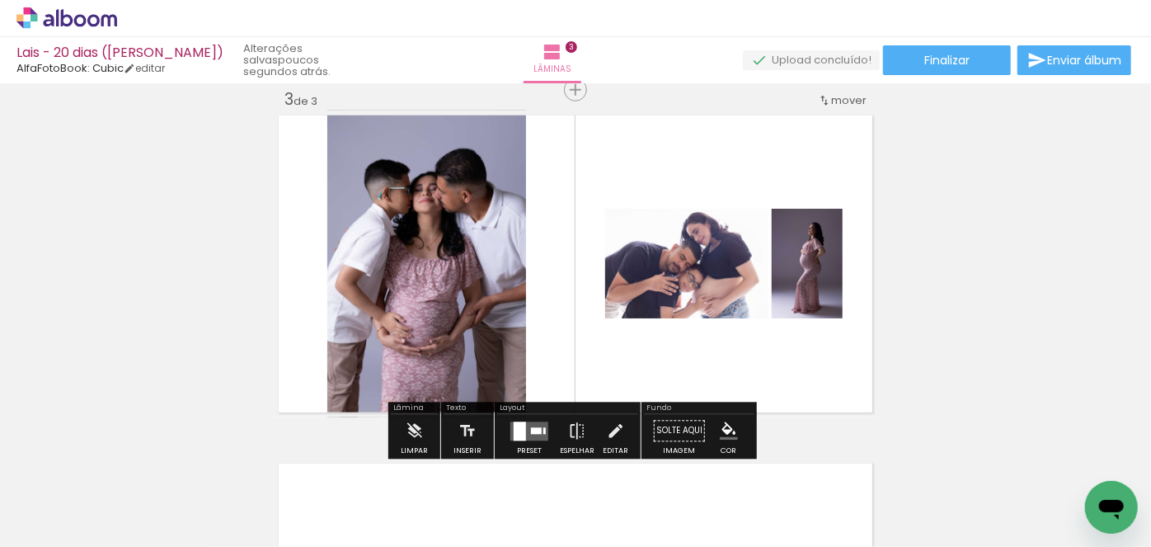
click at [515, 427] on div at bounding box center [520, 430] width 12 height 19
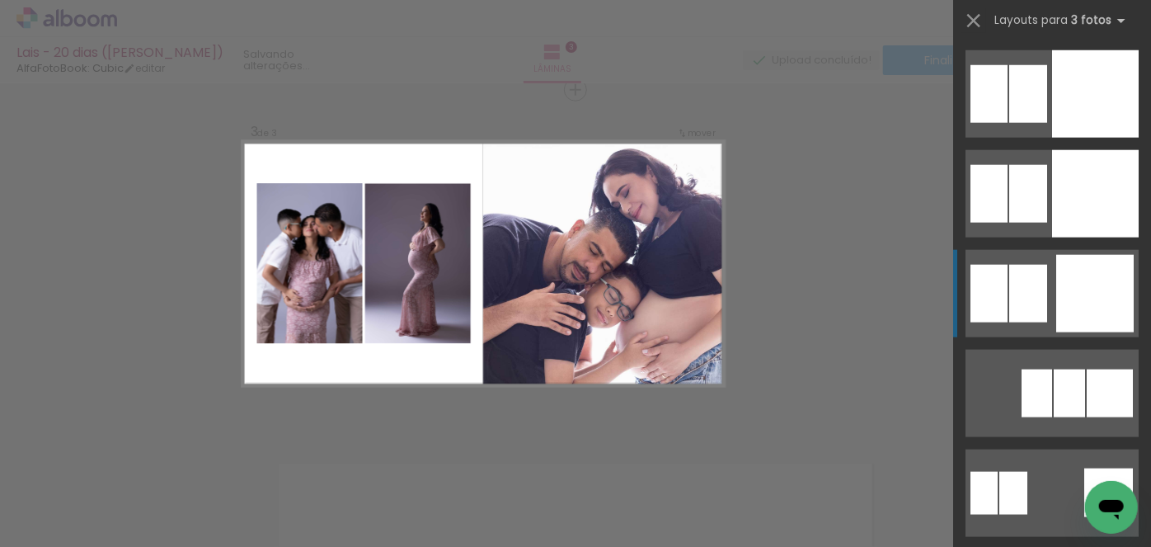
scroll to position [4123, 0]
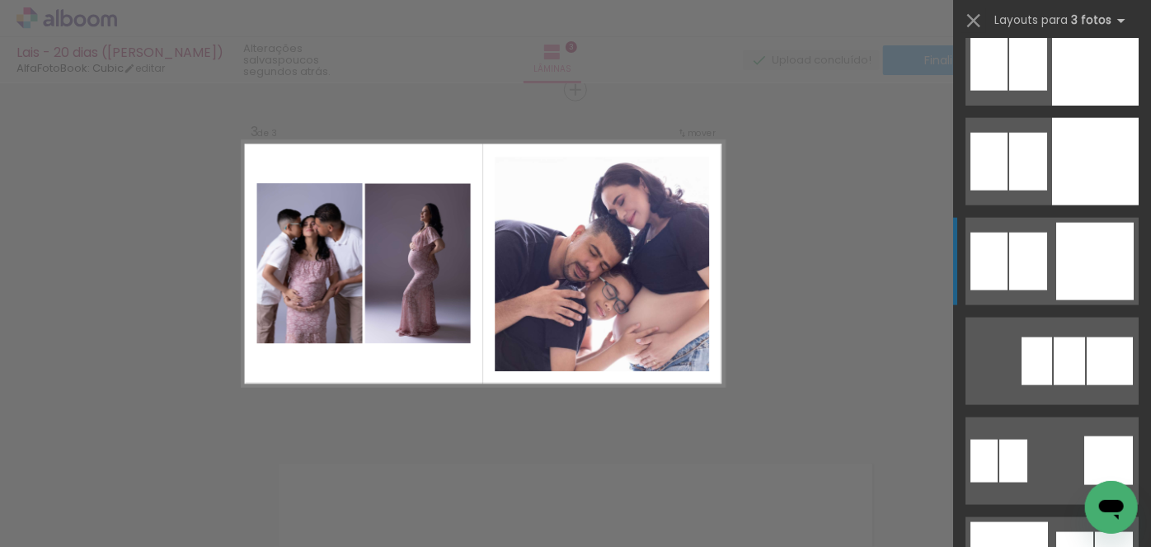
click at [1106, 247] on div at bounding box center [1095, 262] width 78 height 78
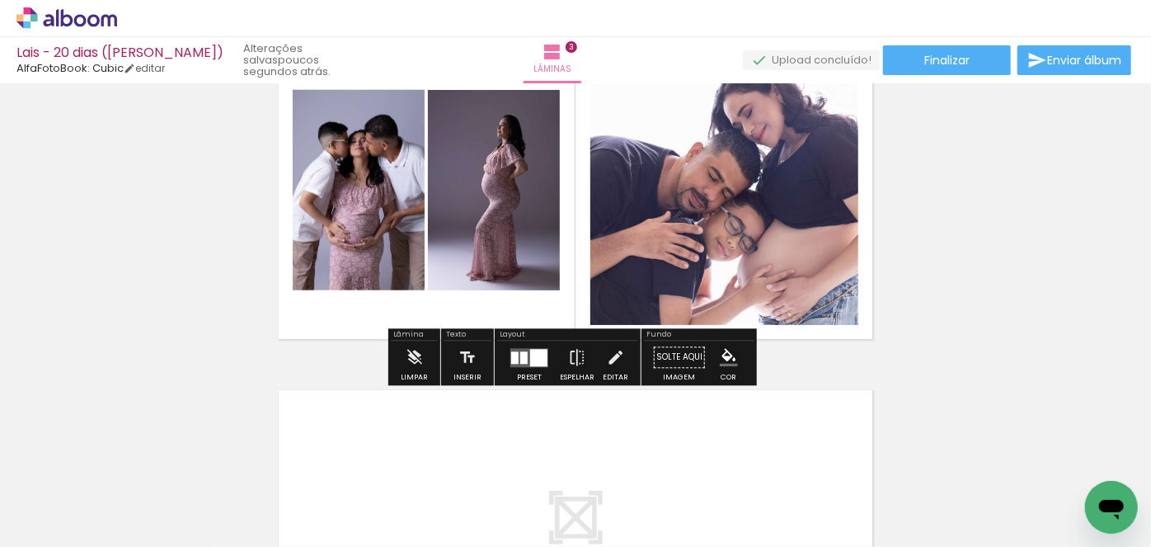
scroll to position [792, 0]
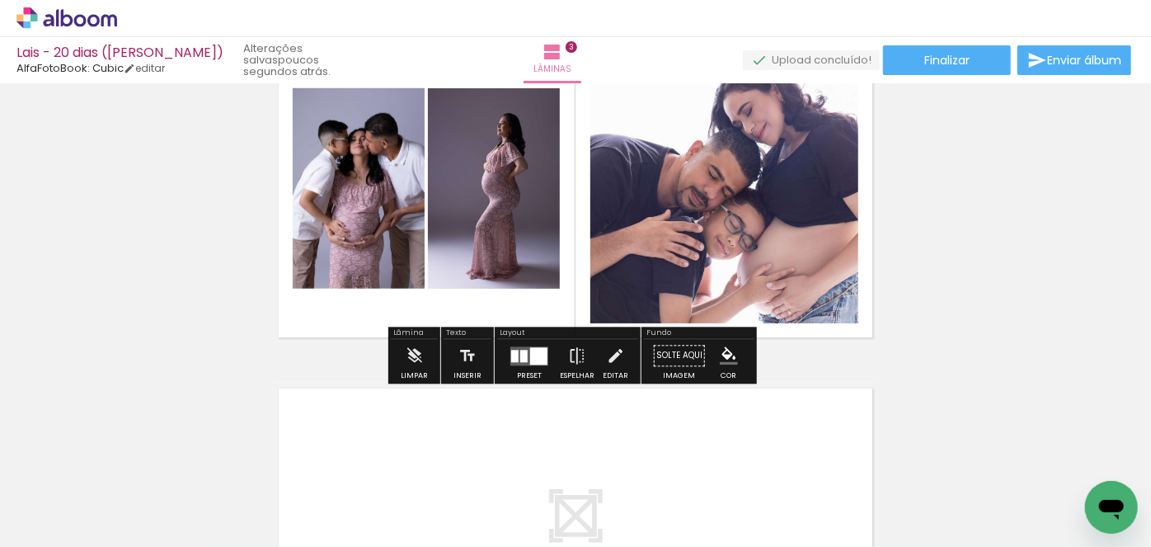
click at [536, 355] on div at bounding box center [538, 355] width 17 height 17
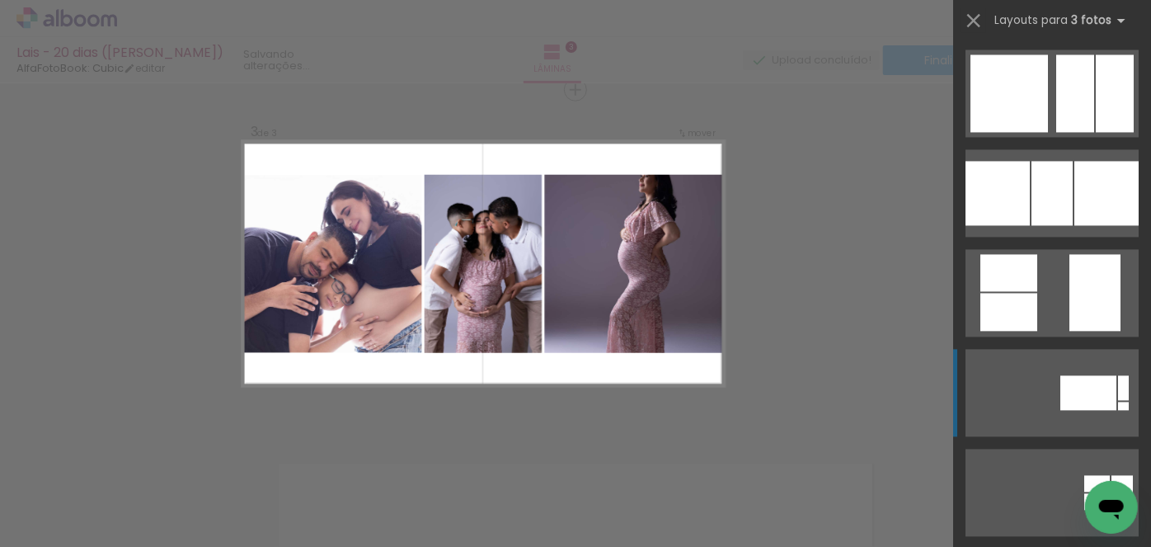
scroll to position [4739, 0]
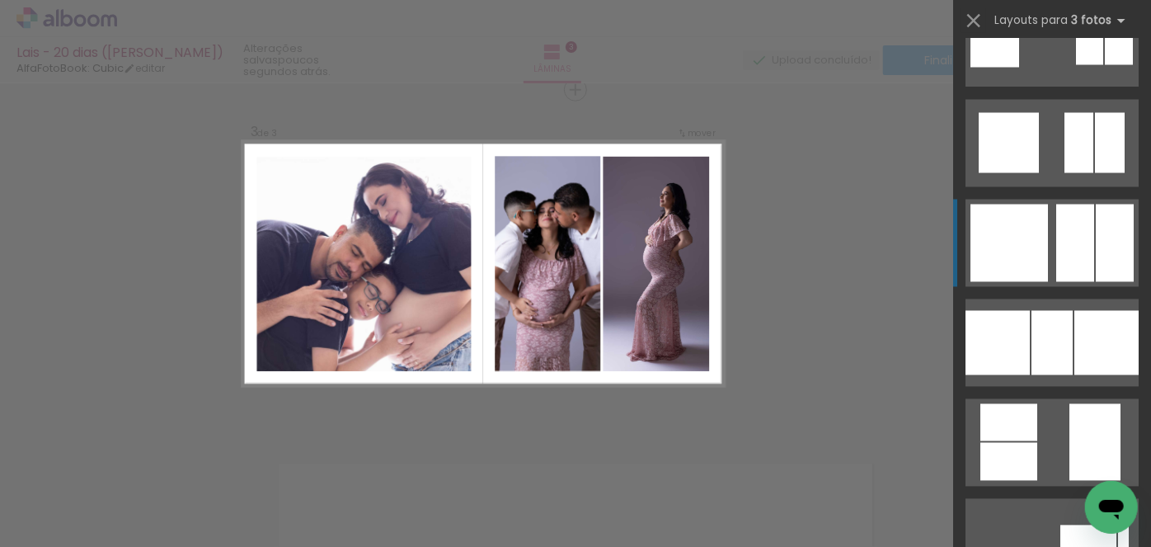
click at [1096, 233] on div at bounding box center [1115, 243] width 38 height 78
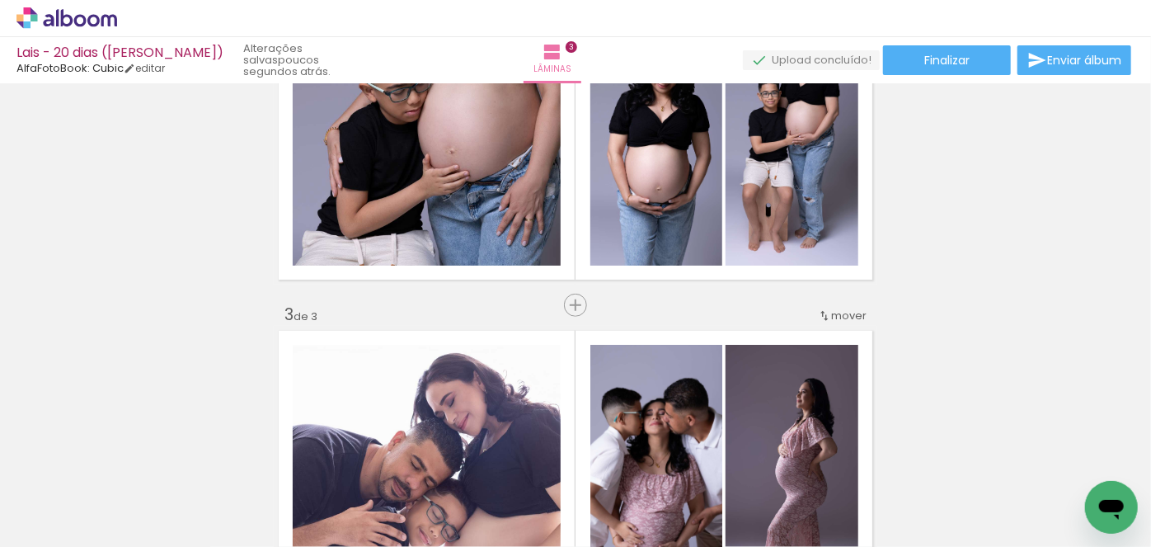
scroll to position [717, 0]
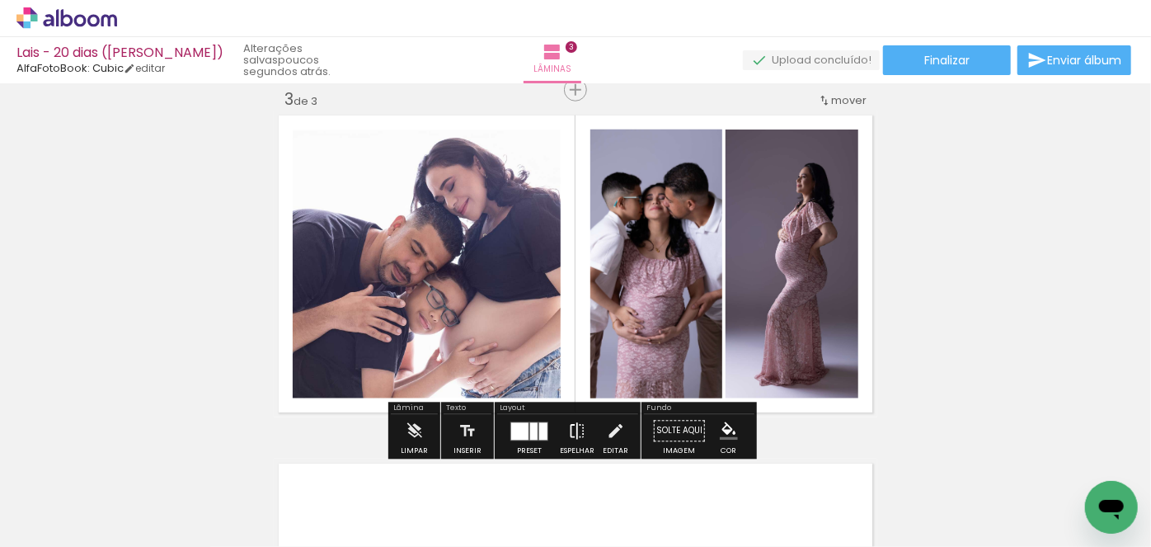
click at [571, 428] on iron-icon at bounding box center [577, 431] width 18 height 33
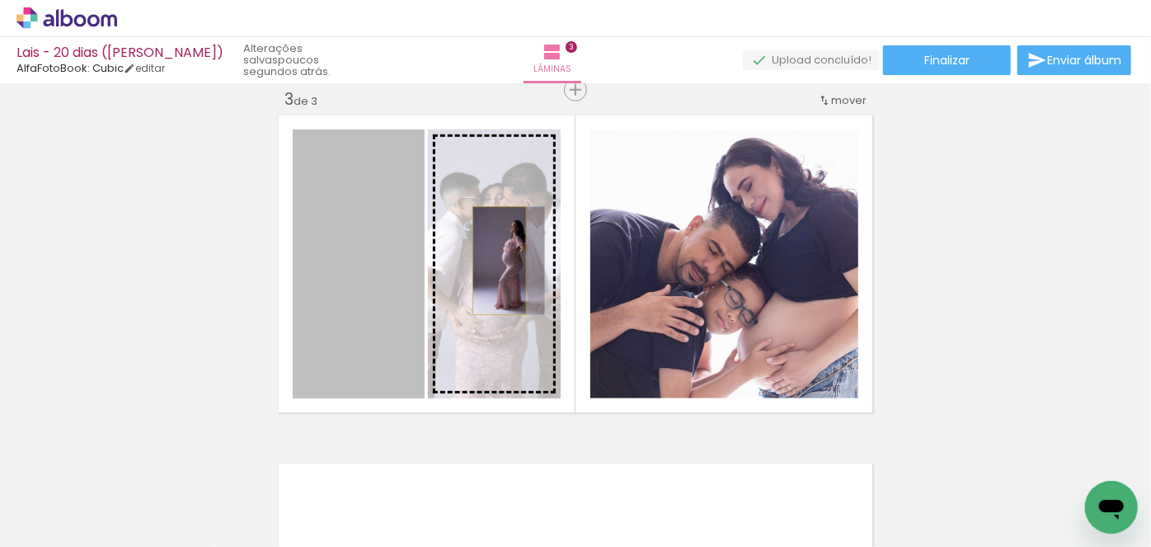
drag, startPoint x: 358, startPoint y: 255, endPoint x: 494, endPoint y: 261, distance: 136.2
click at [0, 0] on slot at bounding box center [0, 0] width 0 height 0
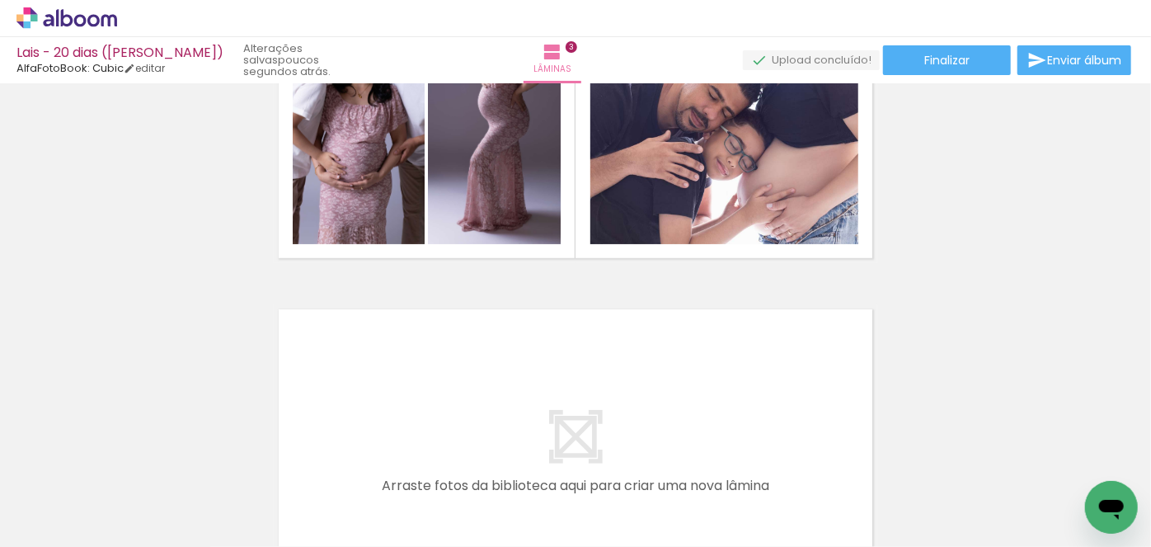
scroll to position [1095, 0]
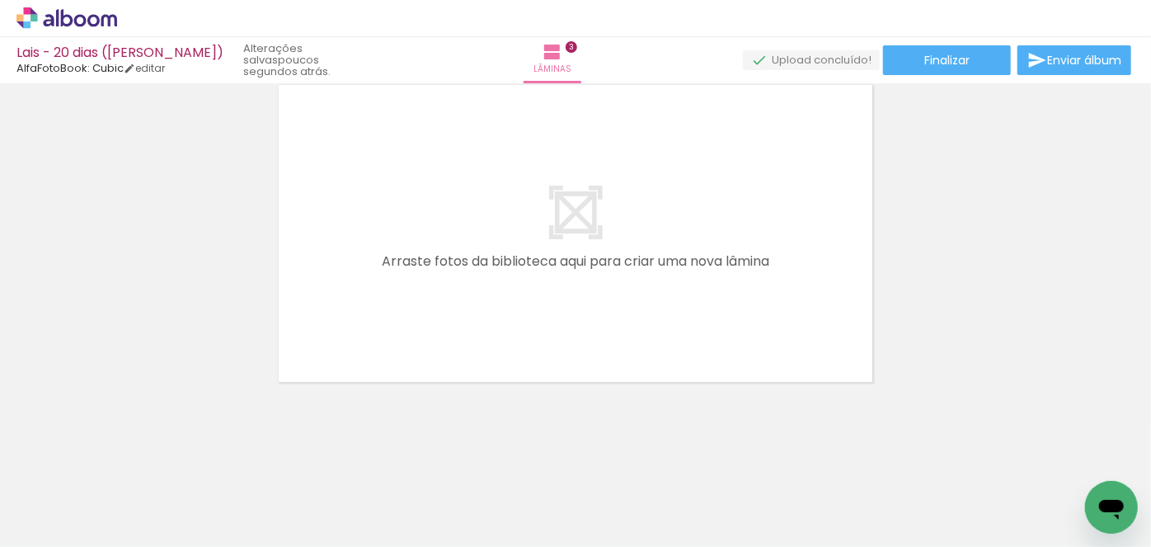
click at [54, 523] on span "Adicionar Fotos" at bounding box center [58, 524] width 49 height 18
click at [0, 0] on input "file" at bounding box center [0, 0] width 0 height 0
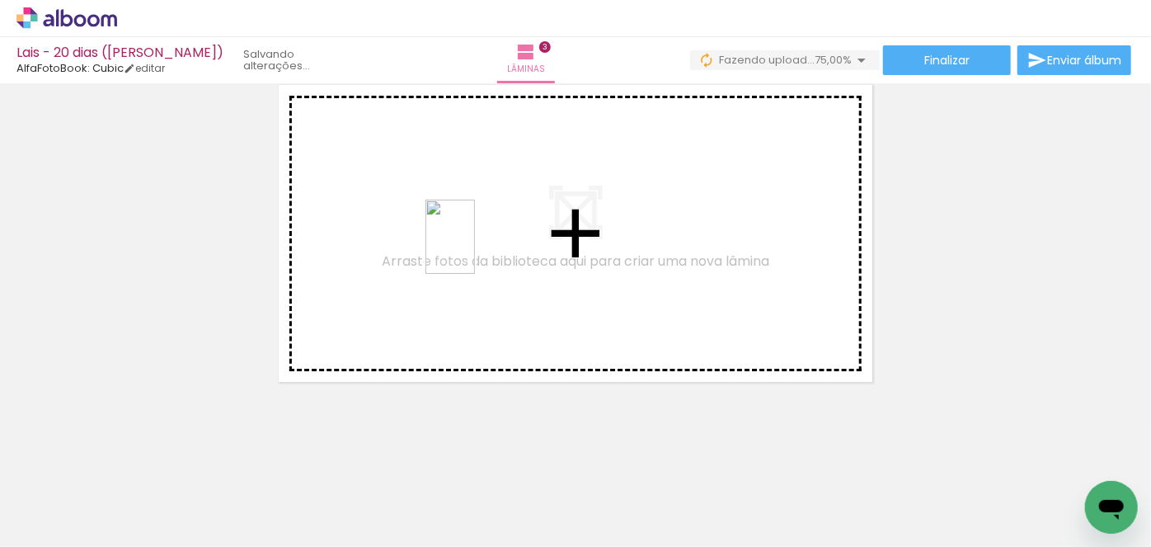
drag, startPoint x: 1079, startPoint y: 484, endPoint x: 475, endPoint y: 249, distance: 647.7
click at [475, 249] on quentale-workspace at bounding box center [575, 273] width 1151 height 547
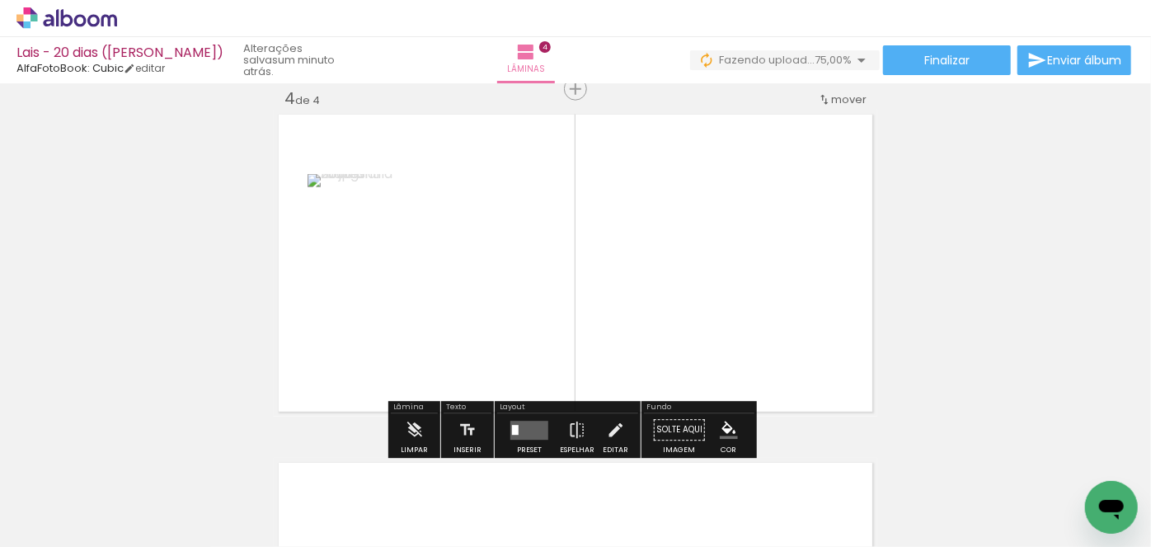
scroll to position [1064, 0]
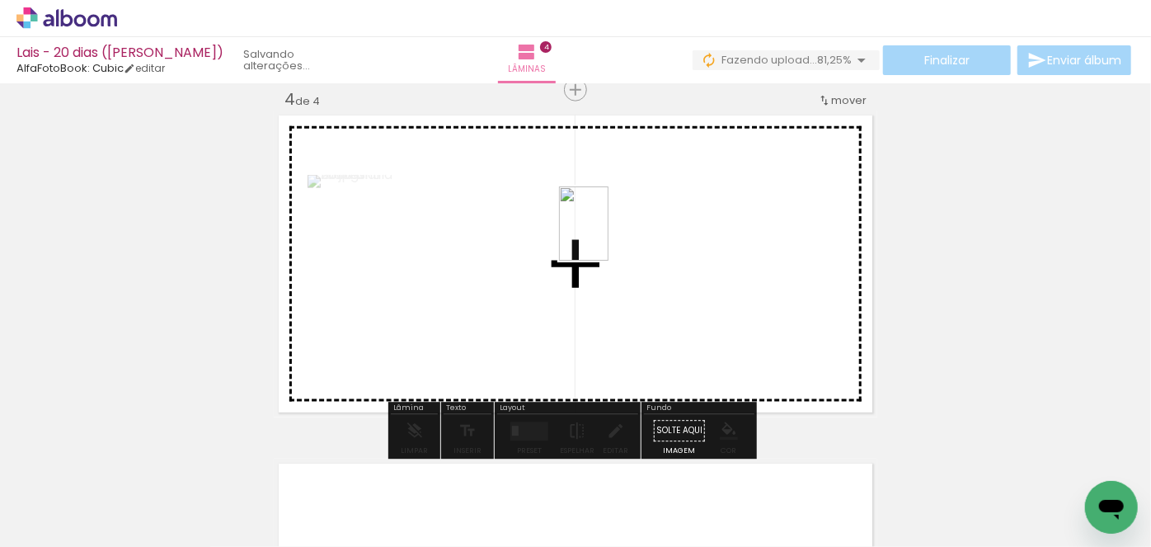
drag, startPoint x: 1007, startPoint y: 487, endPoint x: 609, endPoint y: 236, distance: 471.0
click at [609, 236] on quentale-workspace at bounding box center [575, 273] width 1151 height 547
drag, startPoint x: 907, startPoint y: 497, endPoint x: 758, endPoint y: 325, distance: 228.0
click at [721, 306] on quentale-workspace at bounding box center [575, 273] width 1151 height 547
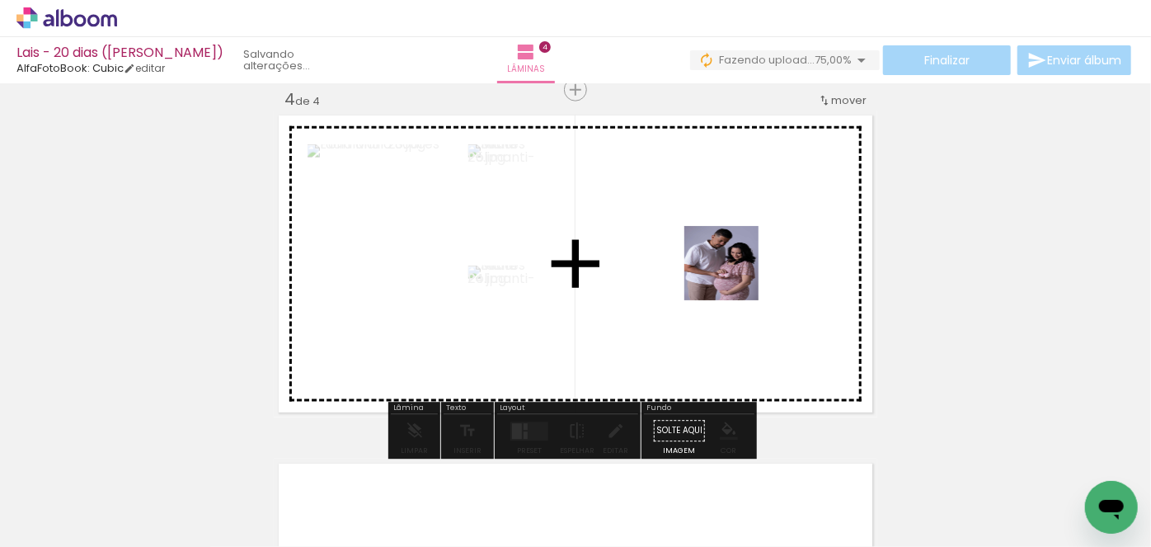
drag, startPoint x: 829, startPoint y: 516, endPoint x: 732, endPoint y: 273, distance: 261.7
click at [732, 273] on quentale-workspace at bounding box center [575, 273] width 1151 height 547
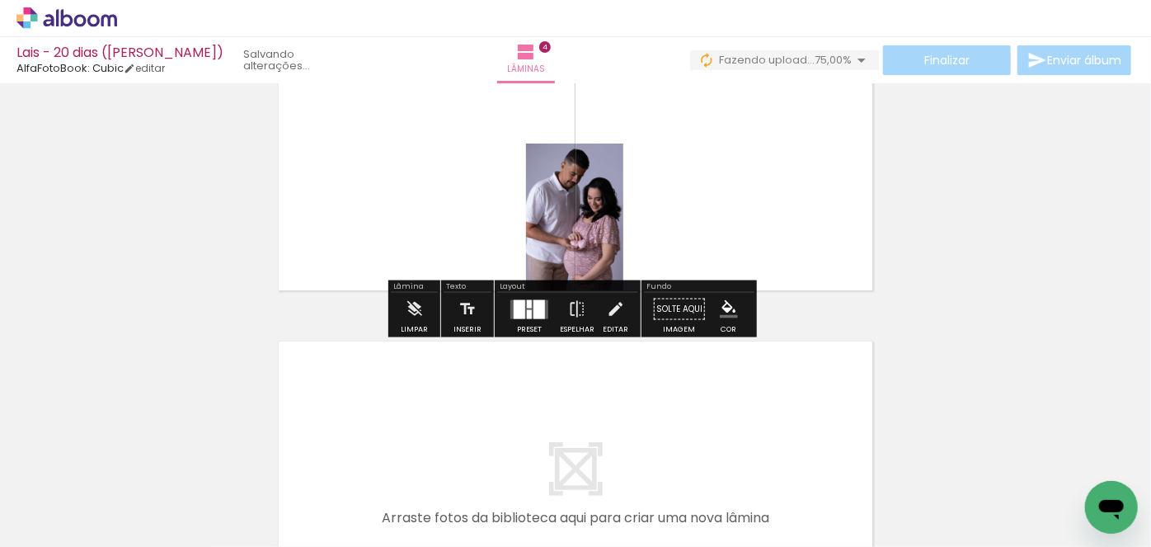
scroll to position [1140, 0]
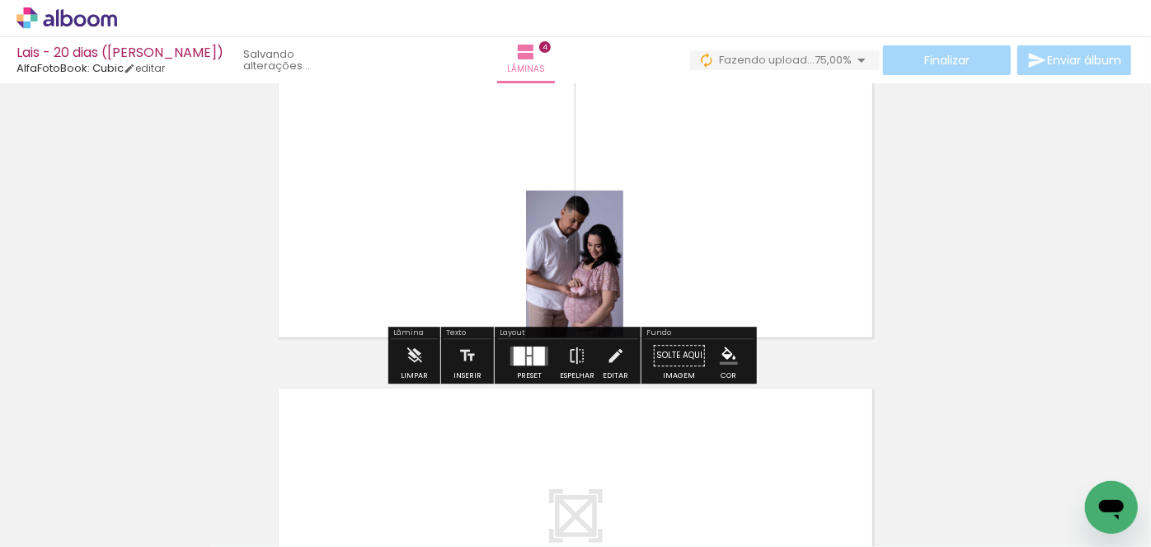
click at [527, 357] on div at bounding box center [529, 360] width 5 height 9
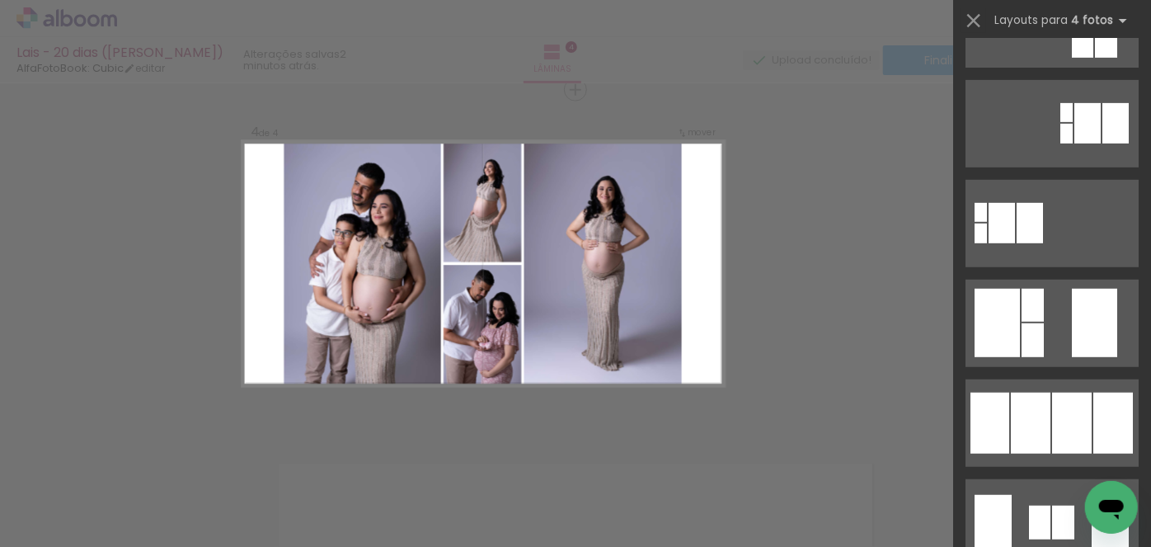
scroll to position [0, 0]
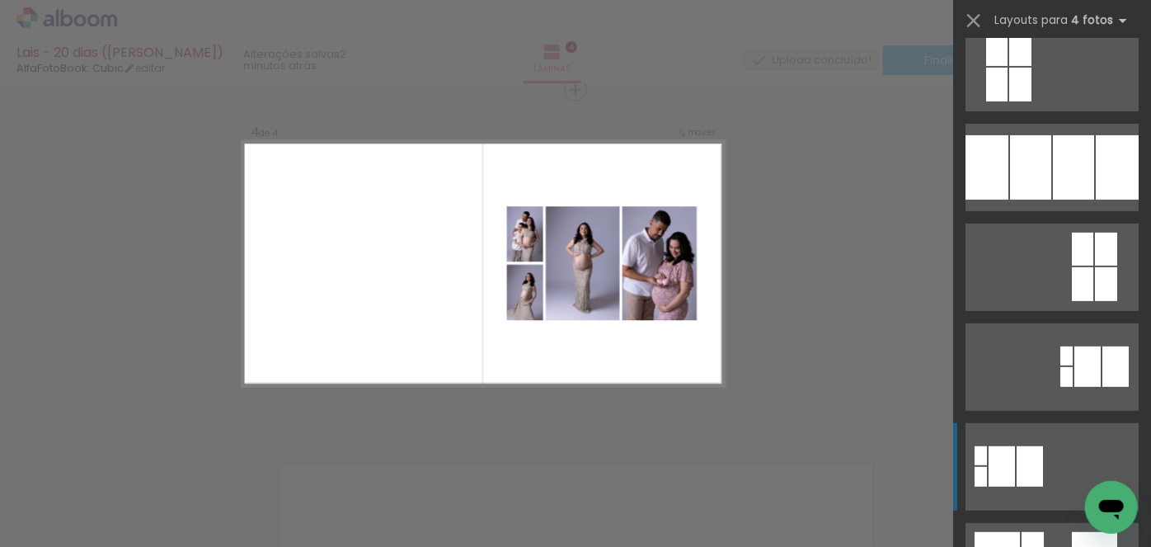
scroll to position [224, 0]
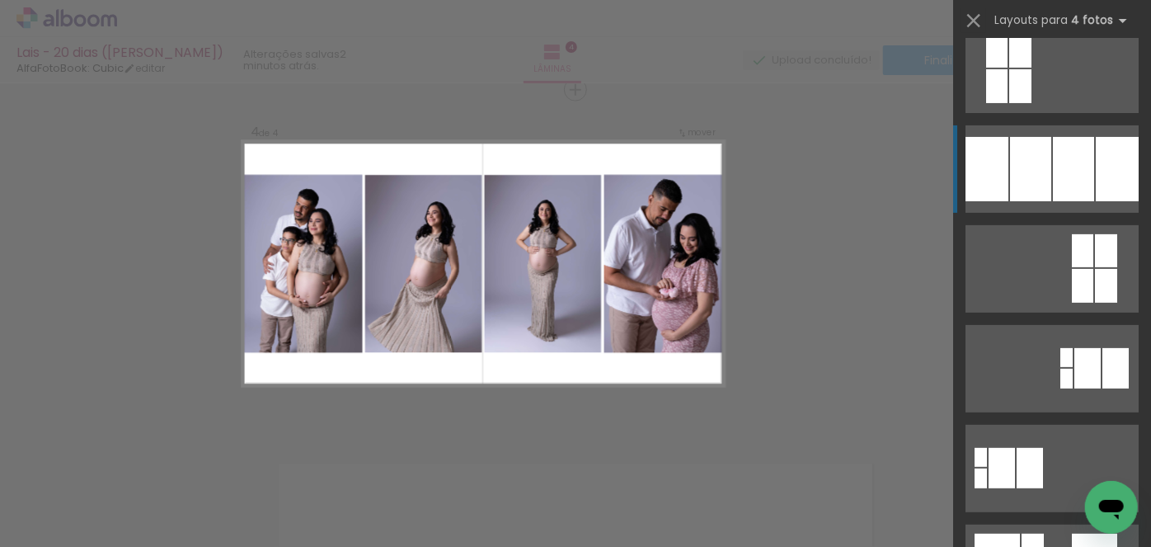
click at [1064, 165] on div at bounding box center [1073, 169] width 41 height 64
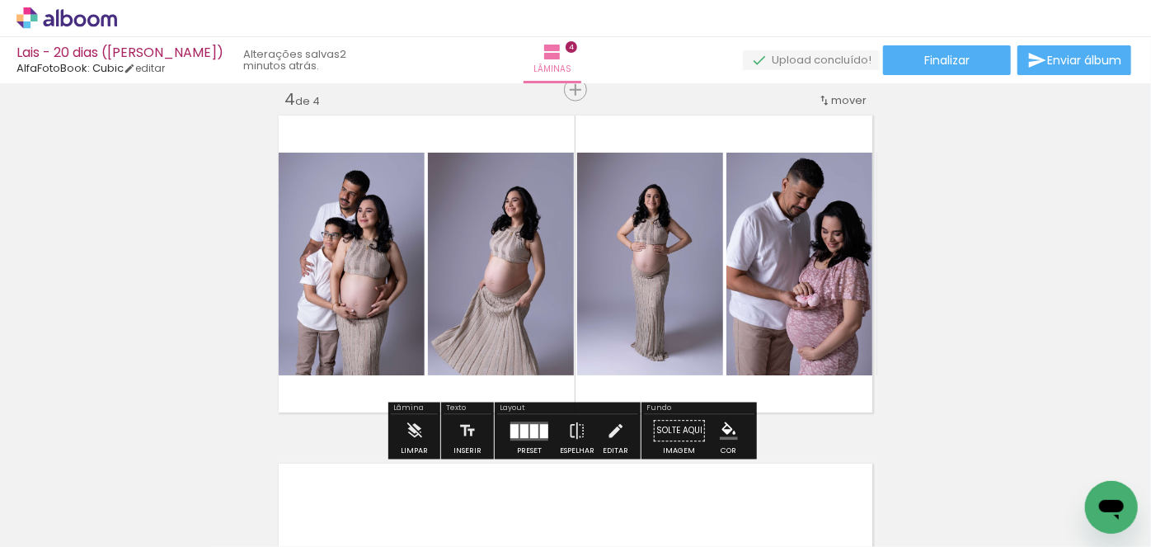
click at [26, 529] on iron-icon at bounding box center [24, 525] width 20 height 20
click at [0, 0] on input "file" at bounding box center [0, 0] width 0 height 0
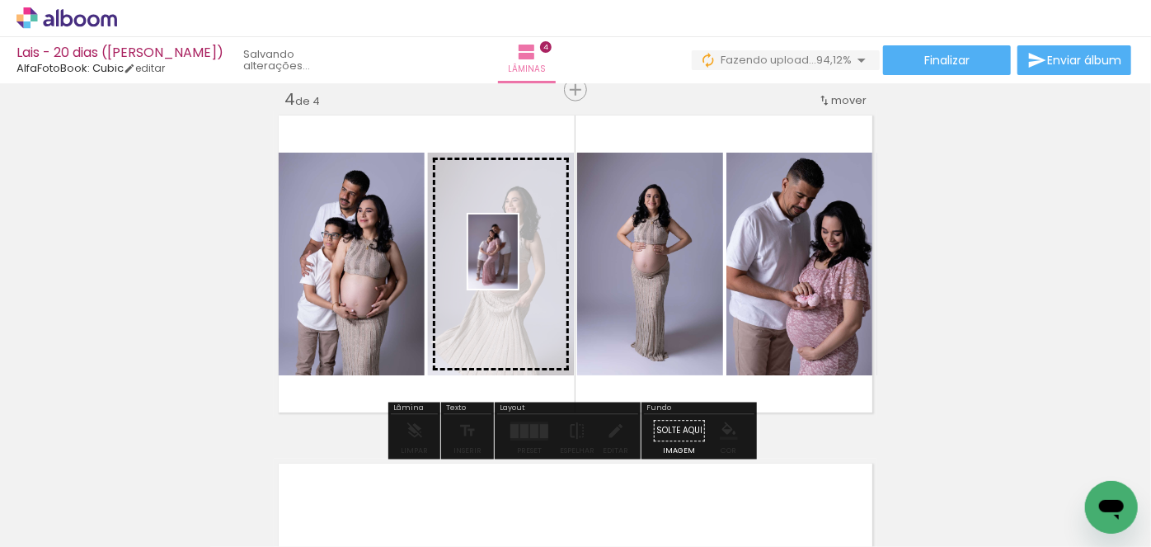
drag, startPoint x: 1086, startPoint y: 482, endPoint x: 518, endPoint y: 264, distance: 608.7
click at [518, 264] on quentale-workspace at bounding box center [575, 273] width 1151 height 547
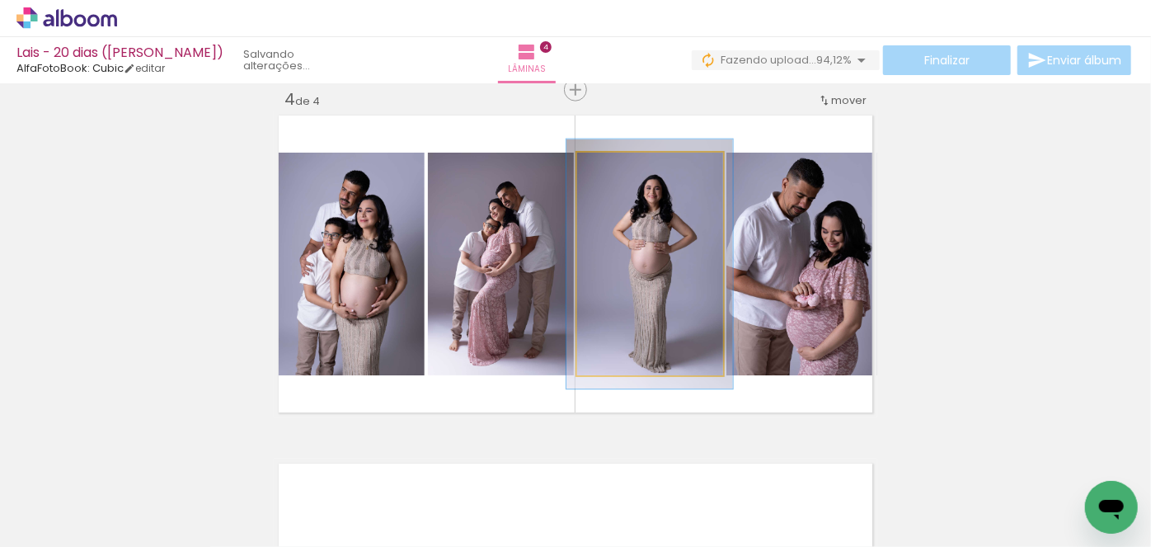
type paper-slider "112"
click at [617, 171] on div at bounding box center [622, 169] width 15 height 15
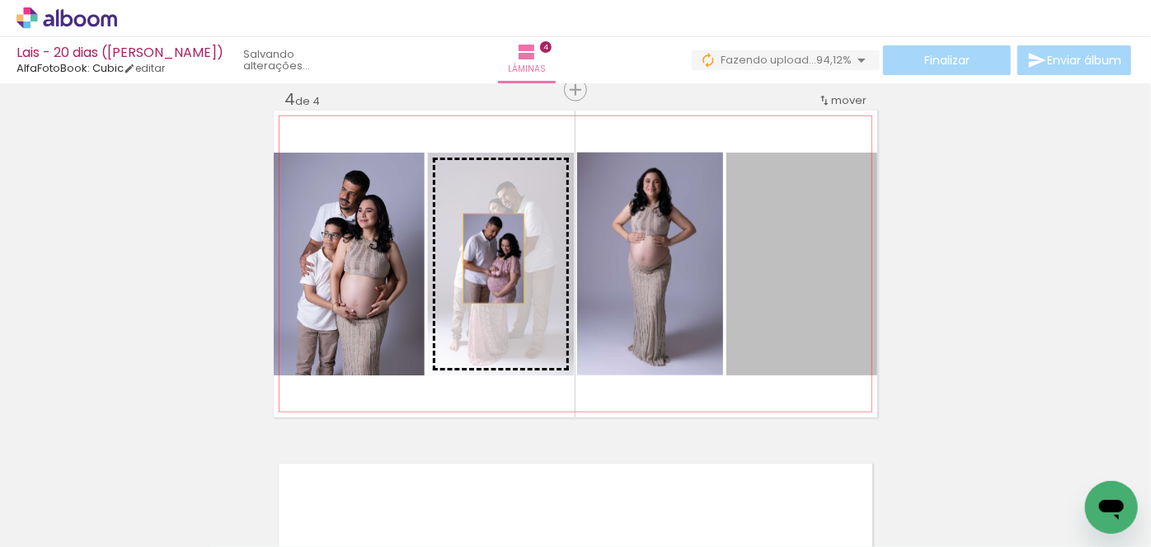
drag, startPoint x: 796, startPoint y: 275, endPoint x: 488, endPoint y: 258, distance: 308.0
click at [0, 0] on slot at bounding box center [0, 0] width 0 height 0
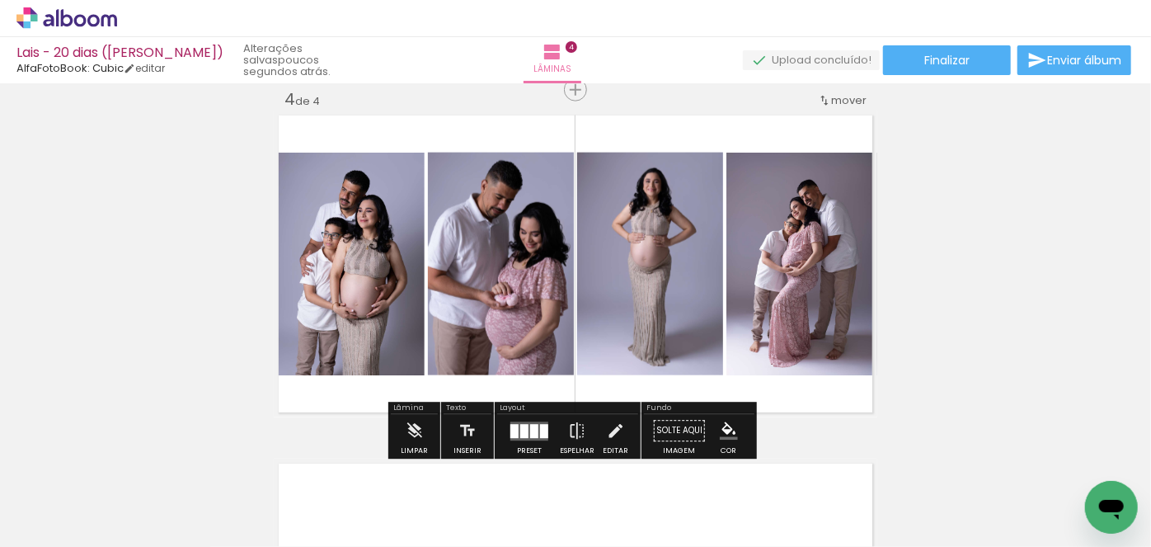
click at [34, 525] on iron-icon at bounding box center [24, 525] width 20 height 20
click at [0, 0] on input "file" at bounding box center [0, 0] width 0 height 0
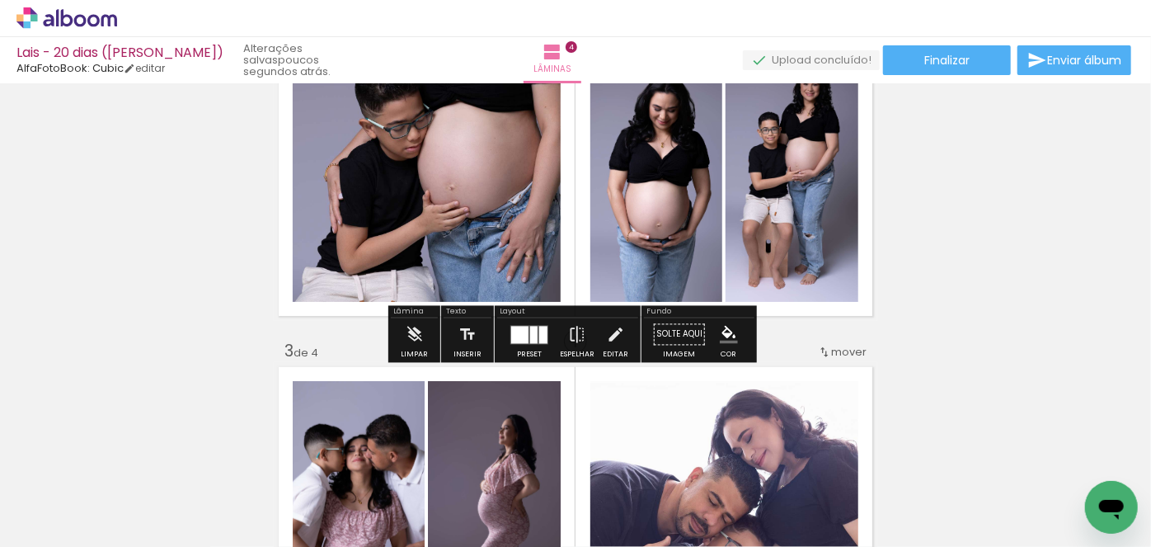
click at [1022, 289] on div "Inserir lâmina 1 de 4 Inserir lâmina 2 de 4 Inserir lâmina 3 de 4 Inserir lâmin…" at bounding box center [575, 494] width 1151 height 1741
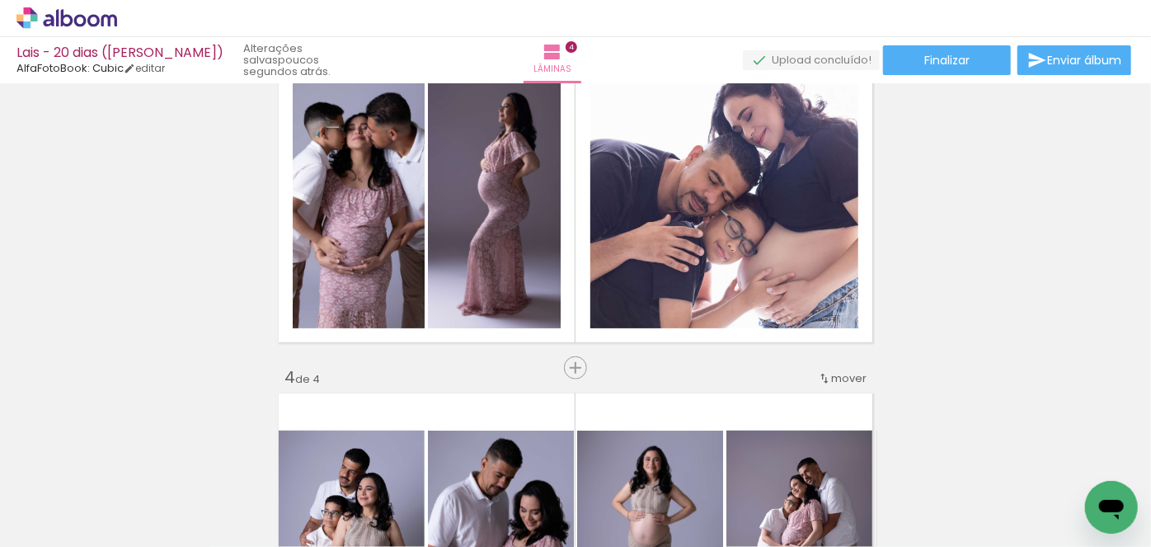
scroll to position [750, 0]
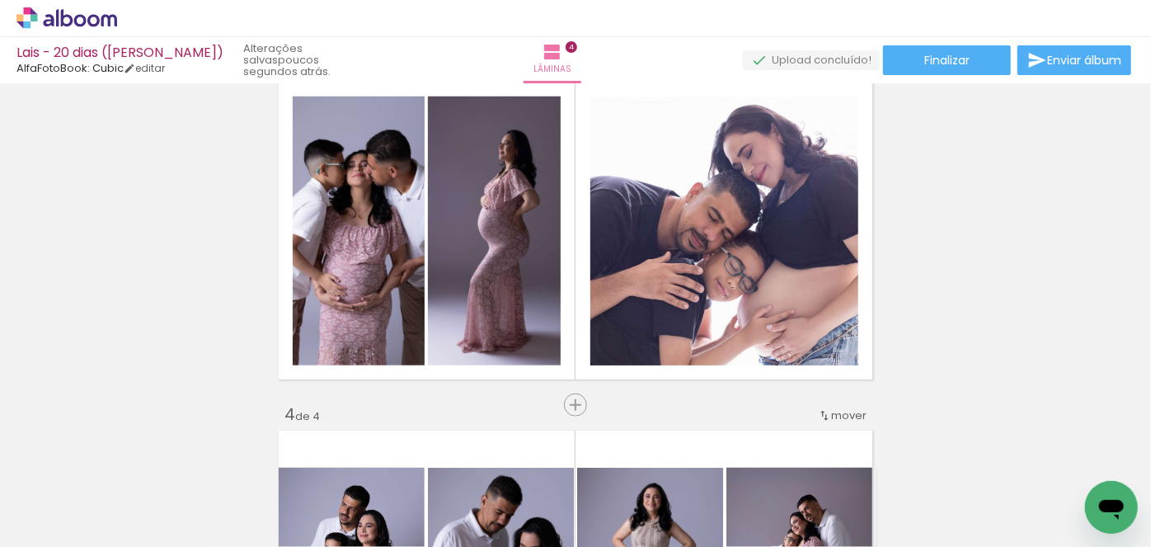
click at [73, 529] on span "Adicionar Fotos" at bounding box center [58, 524] width 49 height 18
click at [0, 0] on input "file" at bounding box center [0, 0] width 0 height 0
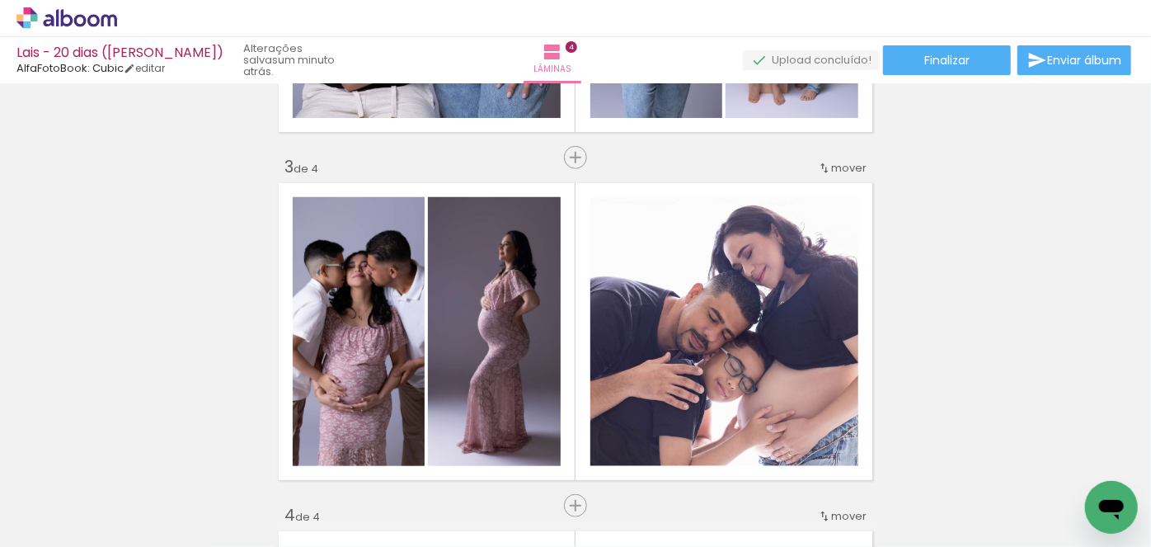
scroll to position [674, 0]
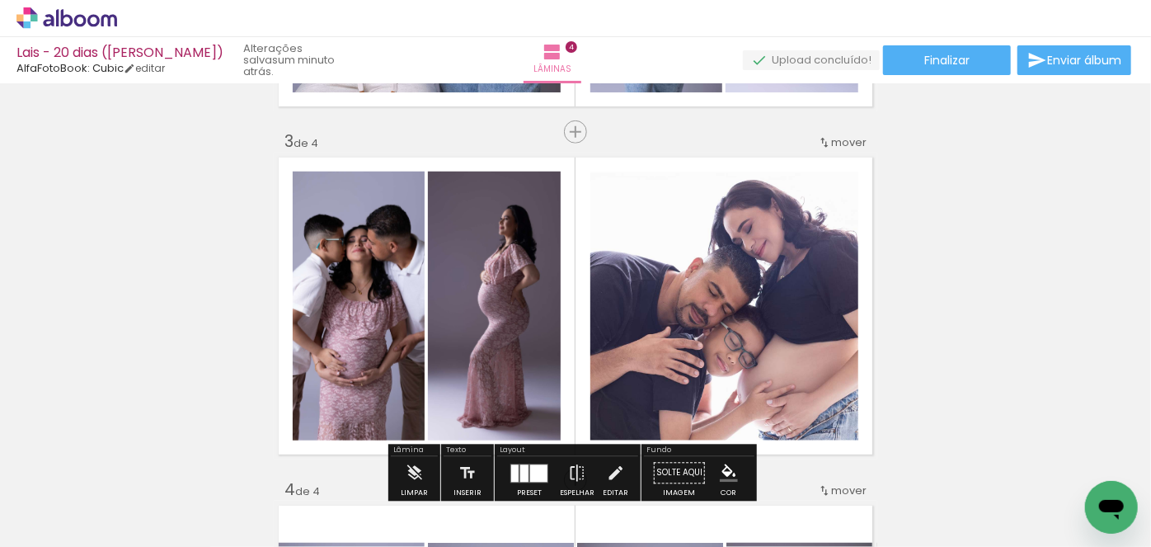
click at [831, 143] on span "mover" at bounding box center [848, 142] width 35 height 16
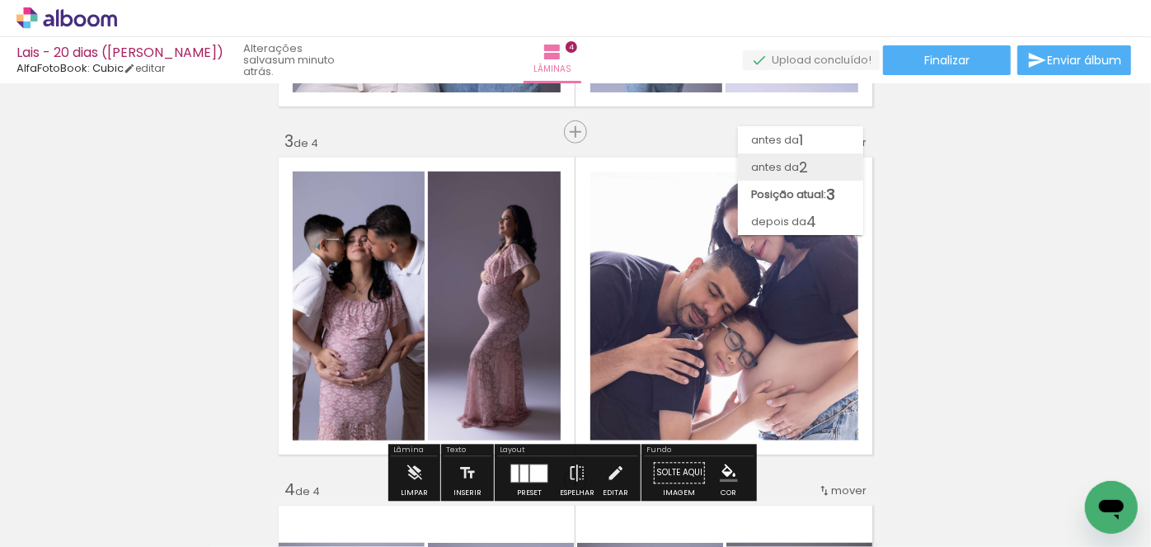
click at [822, 164] on paper-item "antes da 2" at bounding box center [800, 166] width 125 height 27
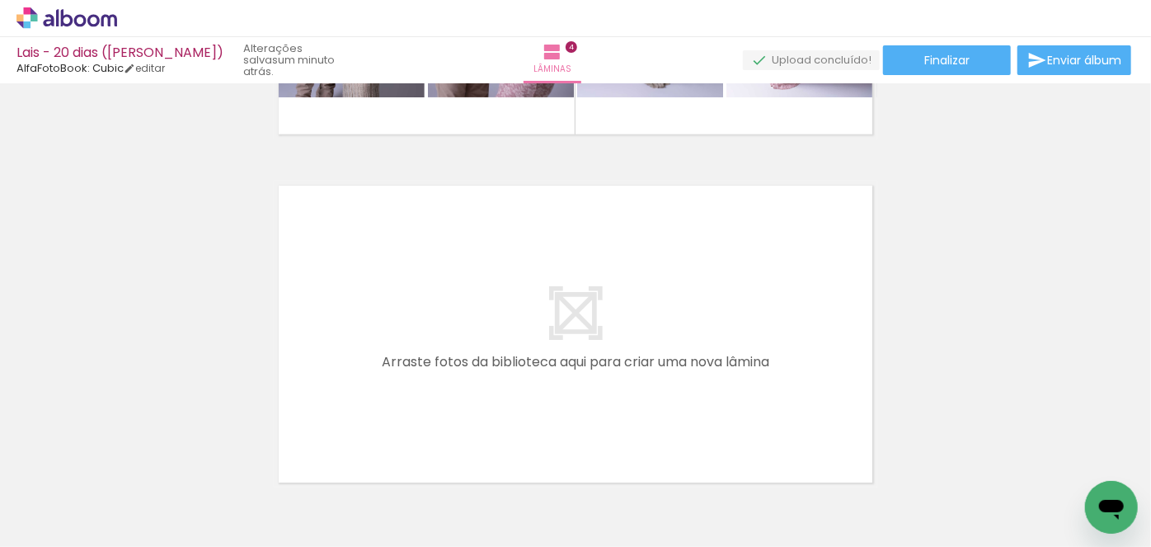
scroll to position [1349, 0]
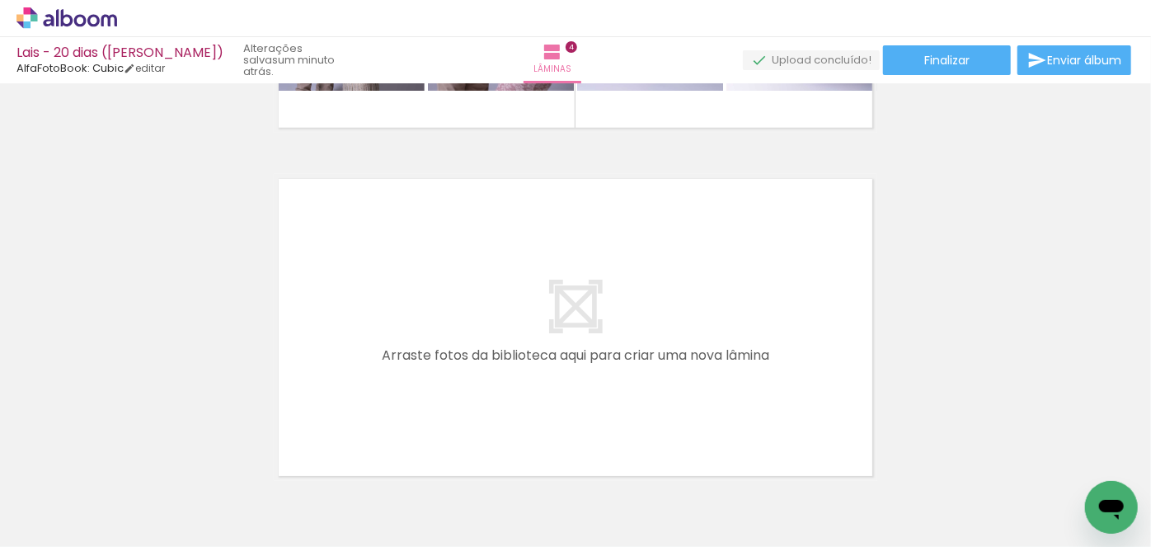
click at [36, 529] on span "Adicionar Fotos" at bounding box center [58, 524] width 49 height 18
click at [0, 0] on input "file" at bounding box center [0, 0] width 0 height 0
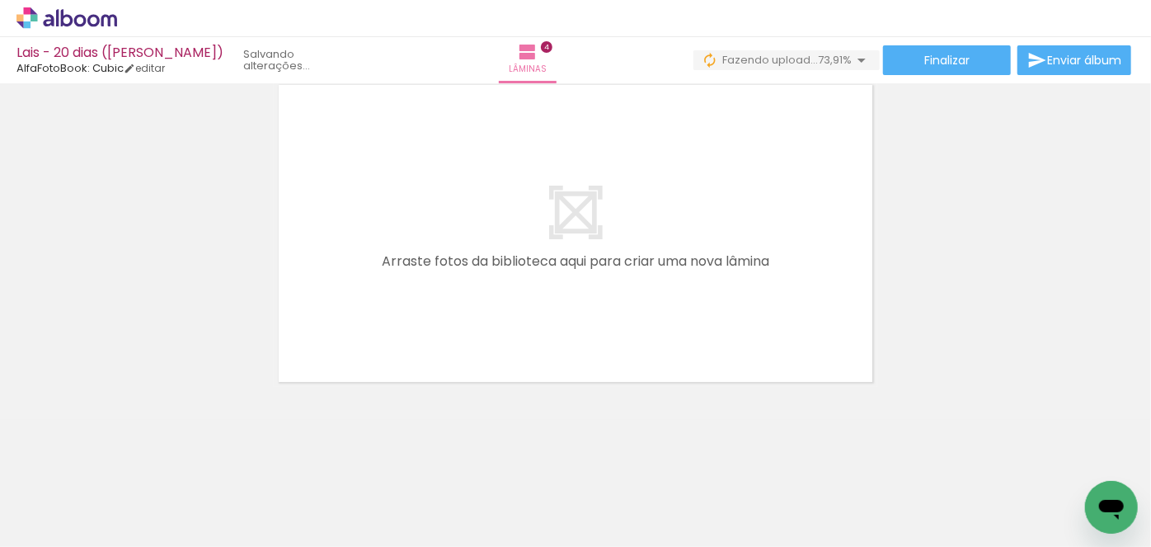
scroll to position [0, 1112]
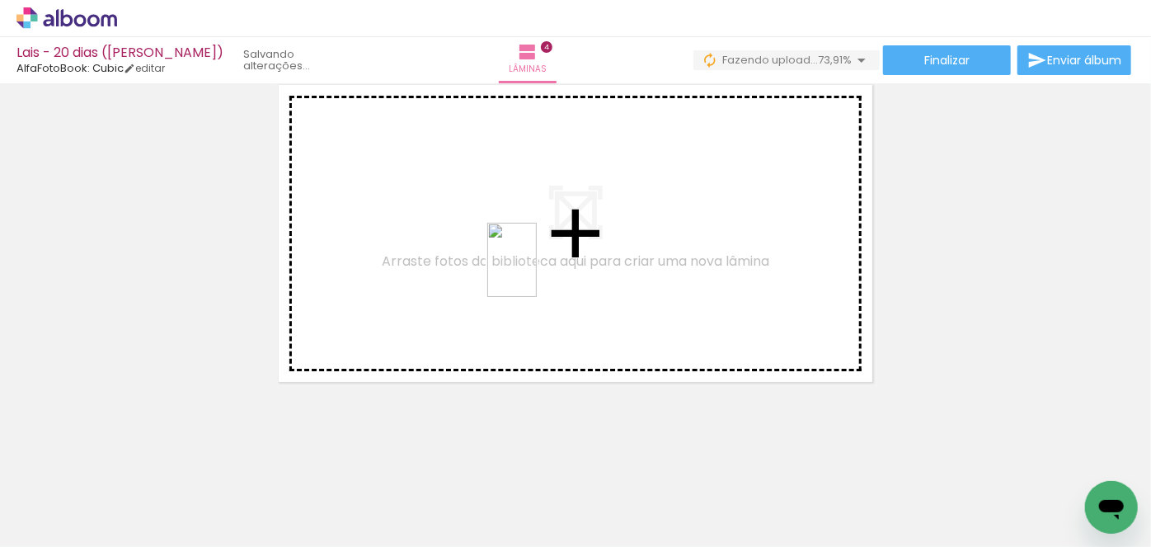
drag, startPoint x: 819, startPoint y: 495, endPoint x: 515, endPoint y: 260, distance: 384.4
click at [515, 260] on quentale-workspace at bounding box center [575, 273] width 1151 height 547
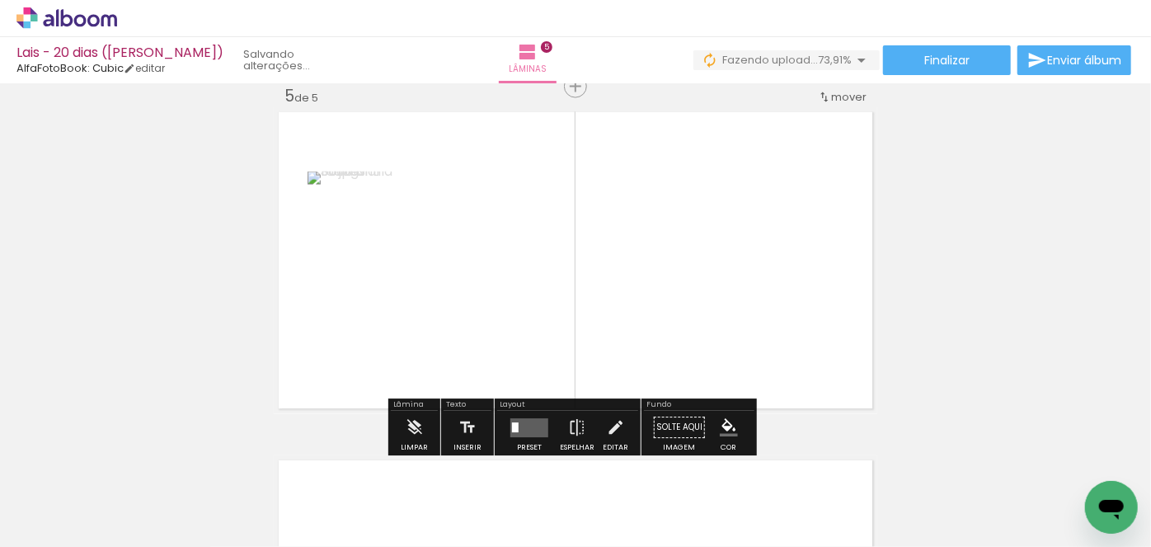
scroll to position [1412, 0]
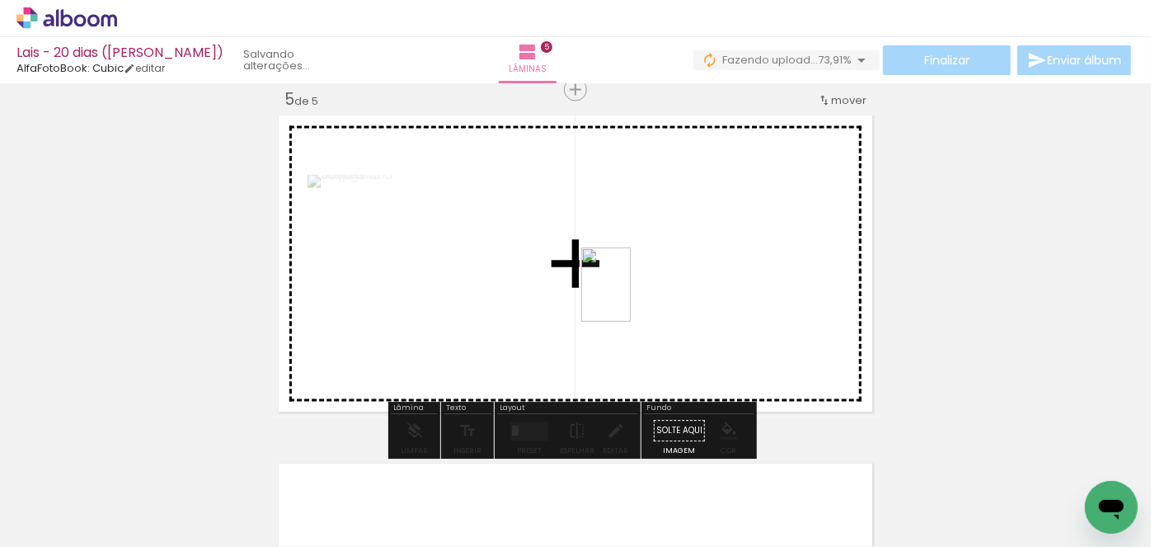
drag, startPoint x: 1085, startPoint y: 485, endPoint x: 631, endPoint y: 297, distance: 491.7
click at [631, 297] on quentale-workspace at bounding box center [575, 273] width 1151 height 547
drag, startPoint x: 911, startPoint y: 493, endPoint x: 703, endPoint y: 298, distance: 284.7
click at [703, 298] on quentale-workspace at bounding box center [575, 273] width 1151 height 547
drag, startPoint x: 949, startPoint y: 458, endPoint x: 721, endPoint y: 308, distance: 272.8
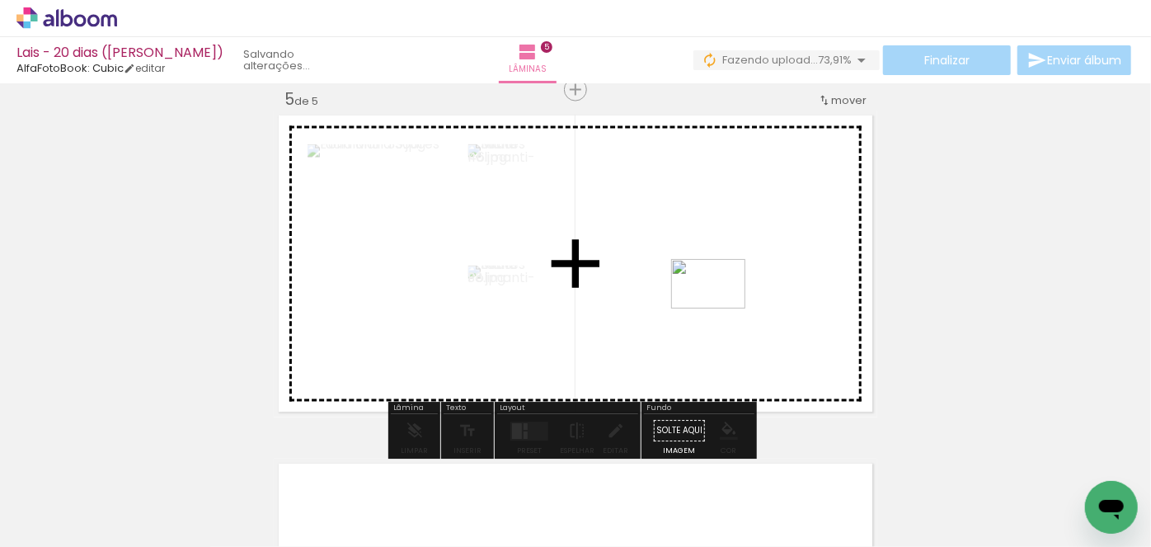
click at [721, 308] on quentale-workspace at bounding box center [575, 273] width 1151 height 547
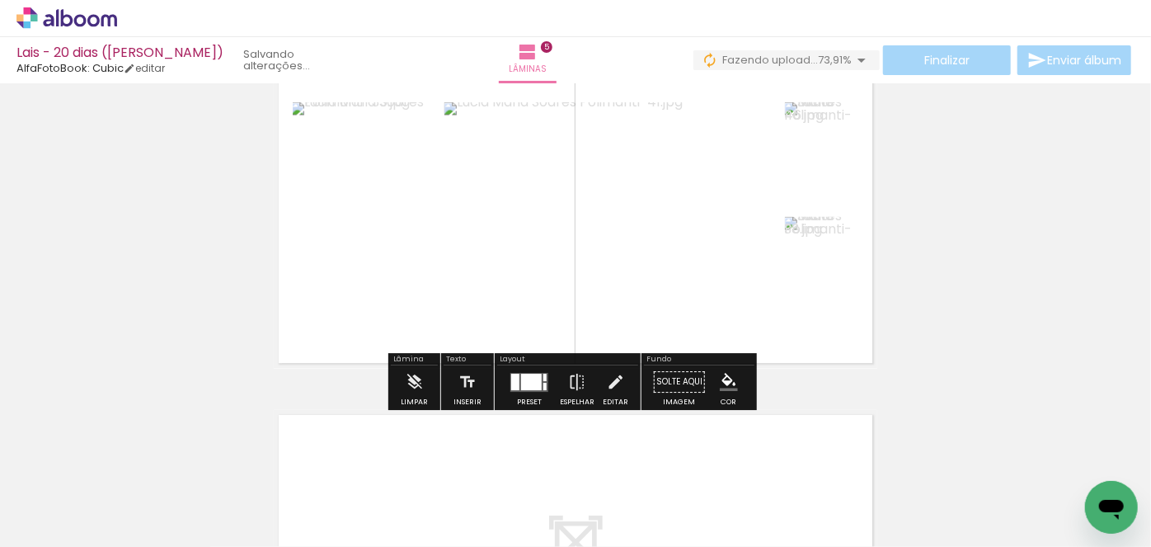
scroll to position [1487, 0]
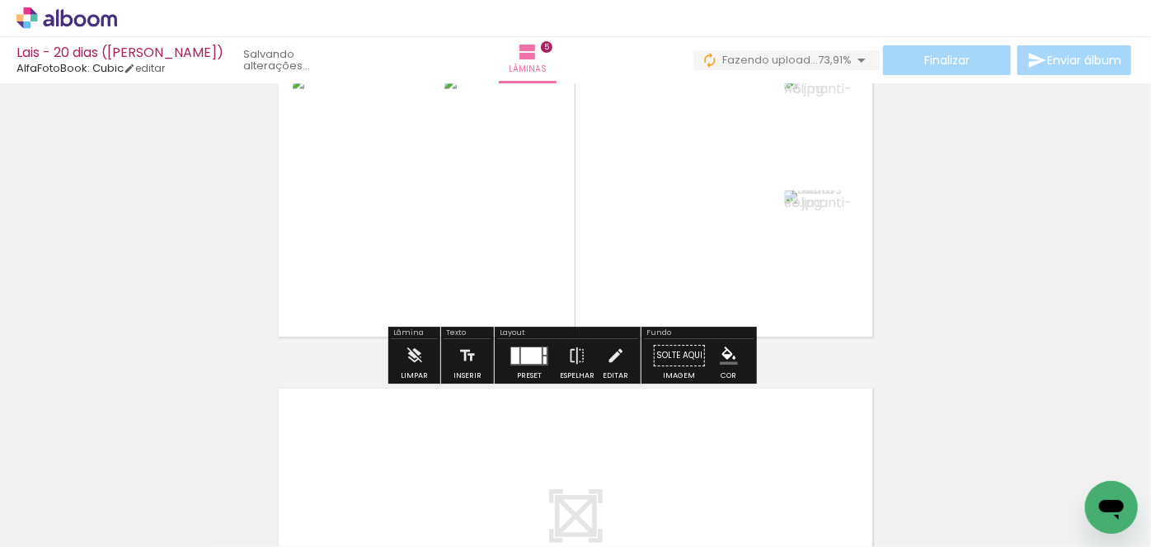
click at [70, 529] on span "Adicionar Fotos" at bounding box center [58, 524] width 49 height 18
click at [0, 0] on input "file" at bounding box center [0, 0] width 0 height 0
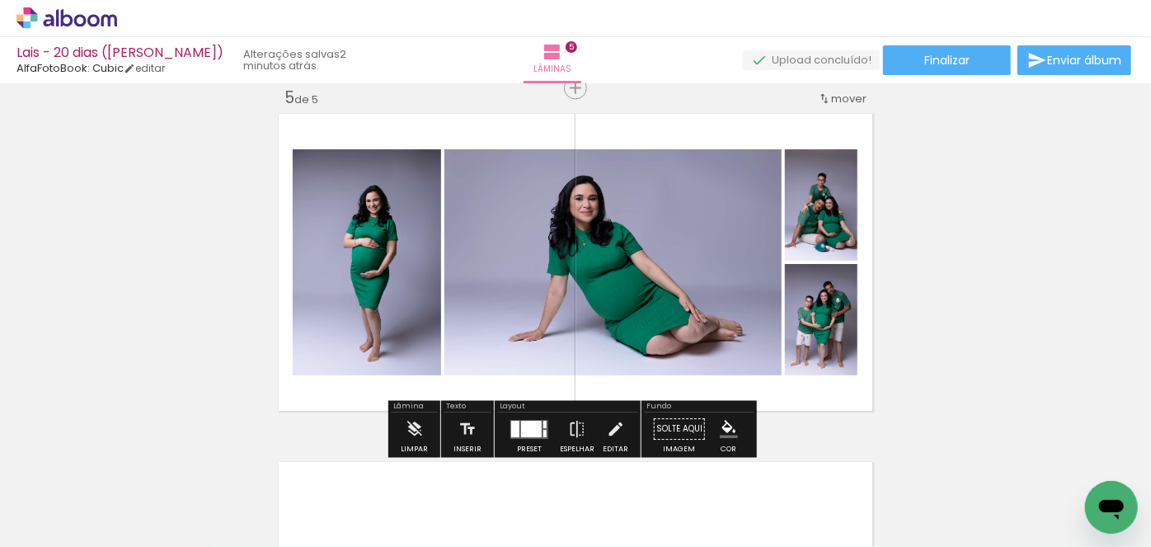
scroll to position [1412, 0]
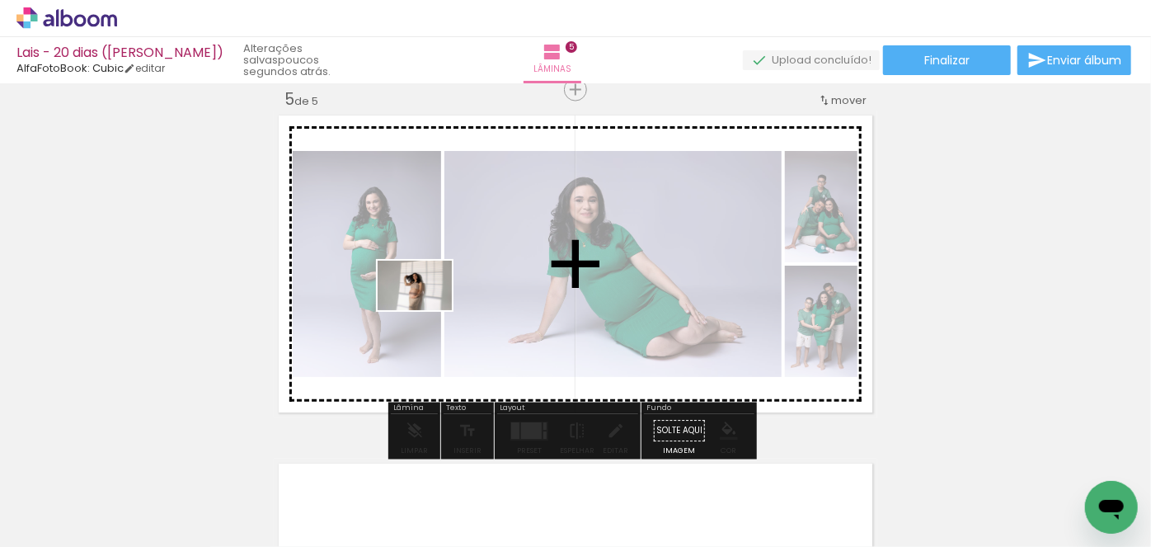
drag, startPoint x: 637, startPoint y: 497, endPoint x: 427, endPoint y: 310, distance: 280.9
click at [427, 310] on quentale-workspace at bounding box center [575, 273] width 1151 height 547
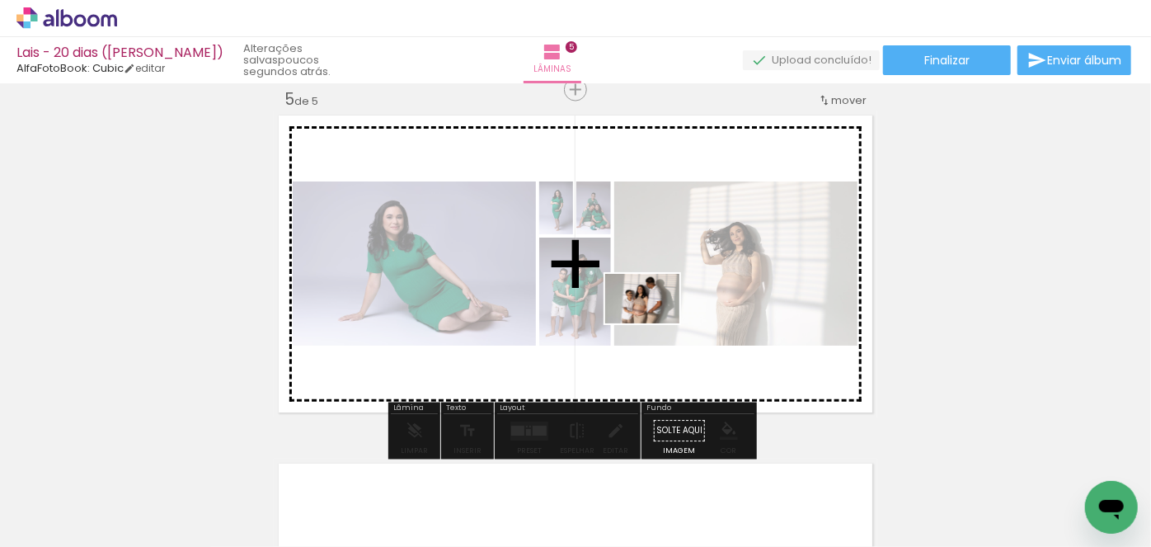
drag, startPoint x: 731, startPoint y: 505, endPoint x: 655, endPoint y: 323, distance: 196.9
click at [655, 323] on quentale-workspace at bounding box center [575, 273] width 1151 height 547
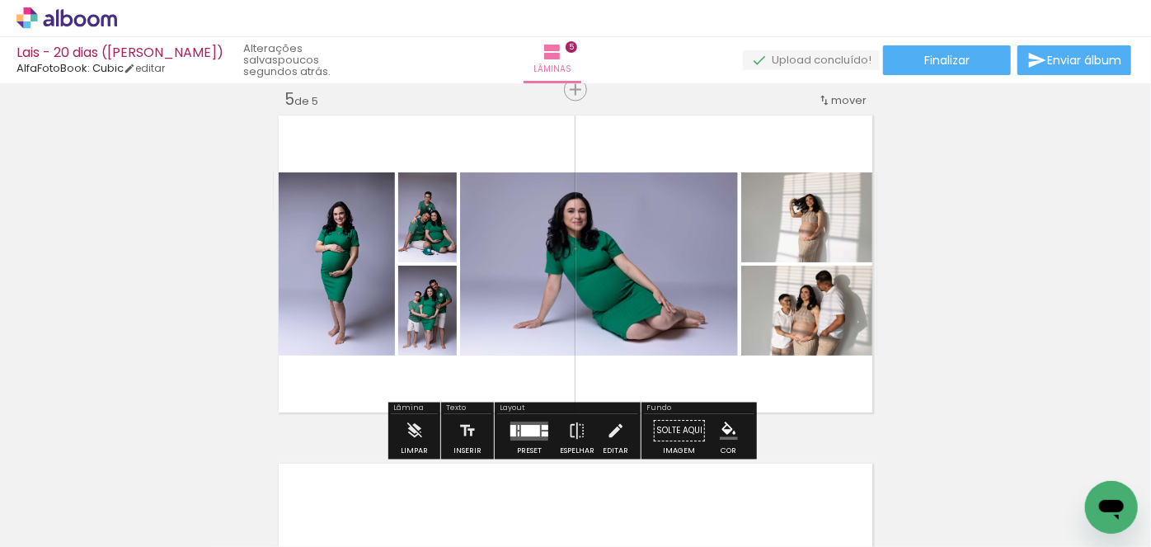
click at [64, 518] on span "Adicionar Fotos" at bounding box center [58, 524] width 49 height 18
click at [0, 0] on input "file" at bounding box center [0, 0] width 0 height 0
click at [46, 521] on span "Adicionar Fotos" at bounding box center [58, 524] width 49 height 18
click at [0, 0] on input "file" at bounding box center [0, 0] width 0 height 0
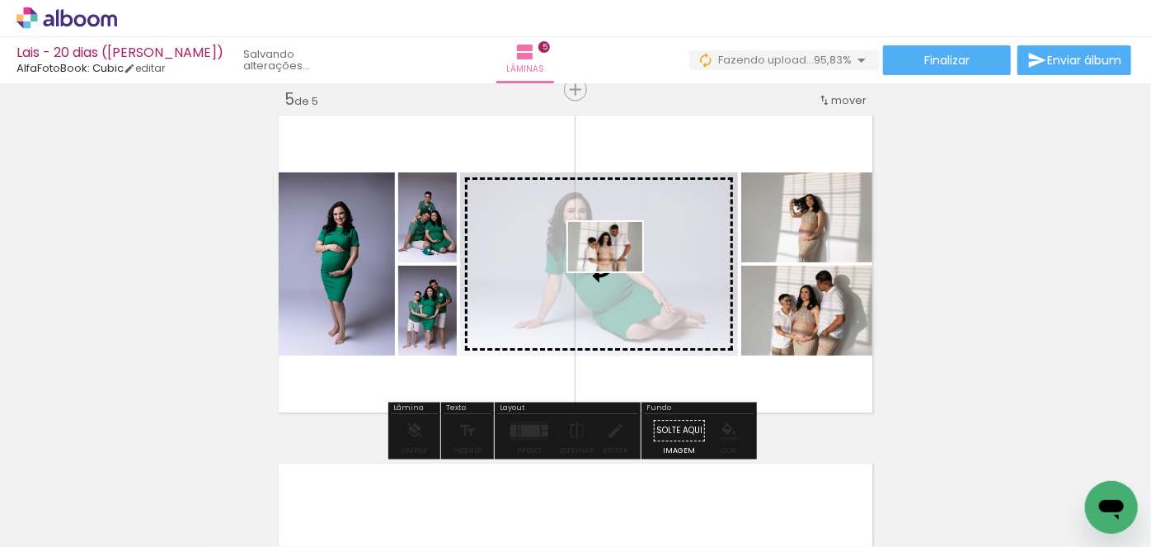
drag, startPoint x: 1072, startPoint y: 497, endPoint x: 618, endPoint y: 271, distance: 507.4
click at [618, 271] on quentale-workspace at bounding box center [575, 273] width 1151 height 547
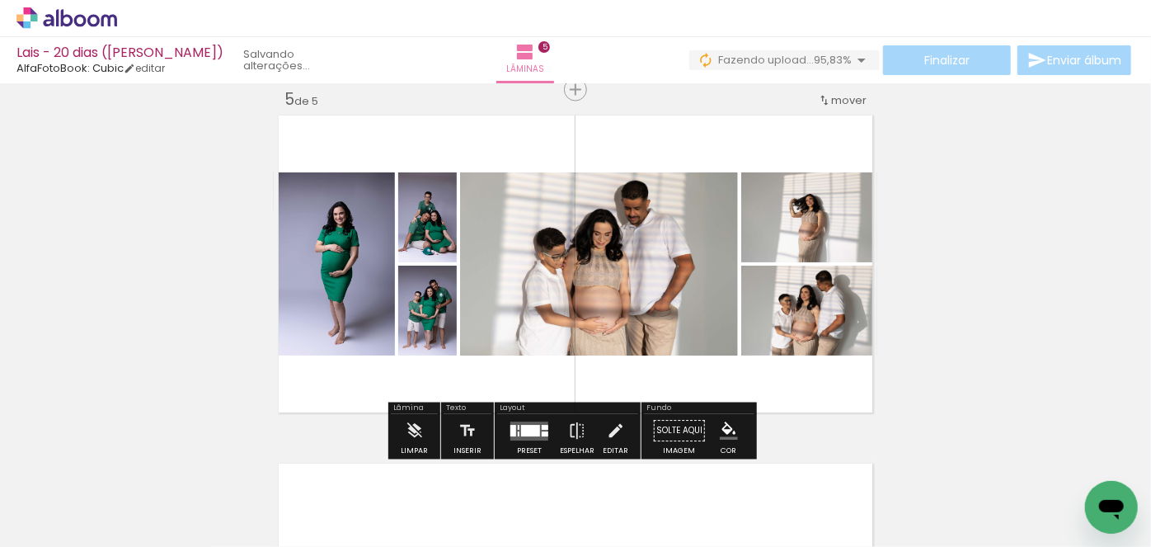
click at [514, 439] on quentale-layouter at bounding box center [529, 430] width 38 height 19
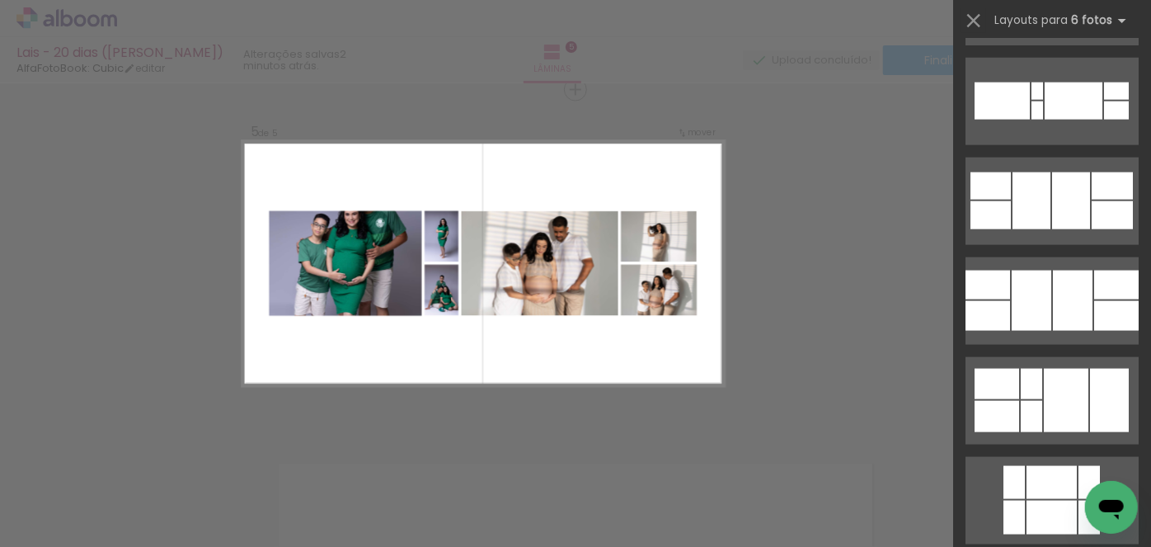
scroll to position [10494, 0]
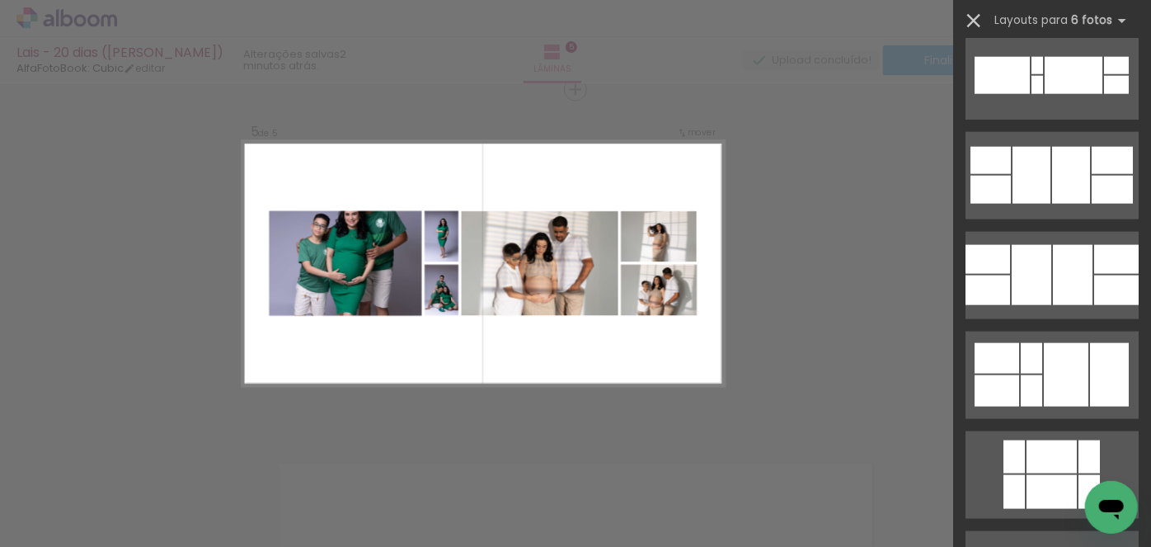
click at [973, 20] on iron-icon at bounding box center [973, 20] width 23 height 23
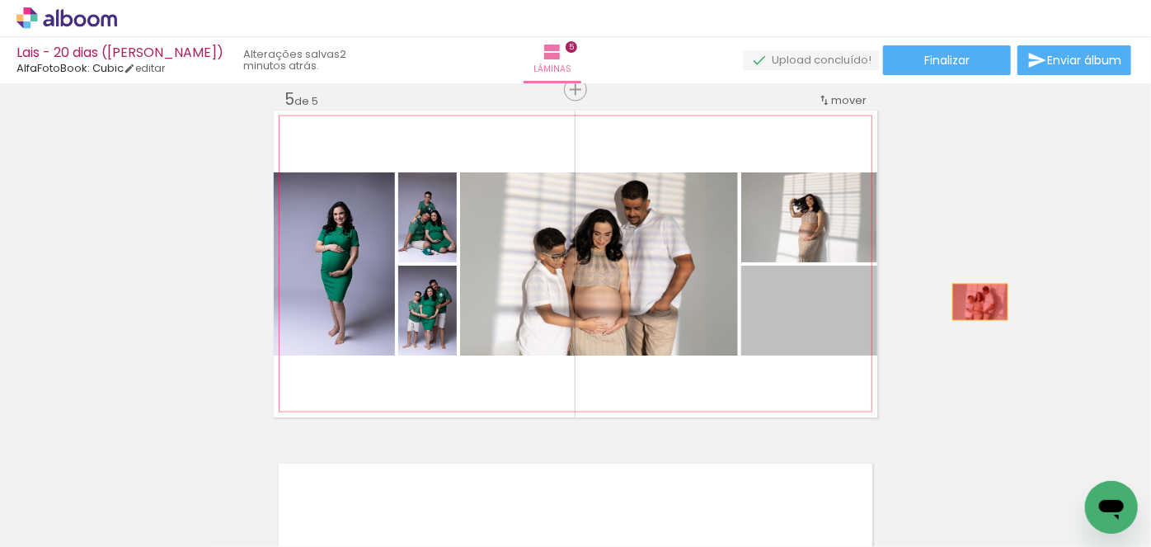
drag, startPoint x: 822, startPoint y: 322, endPoint x: 986, endPoint y: 260, distance: 175.4
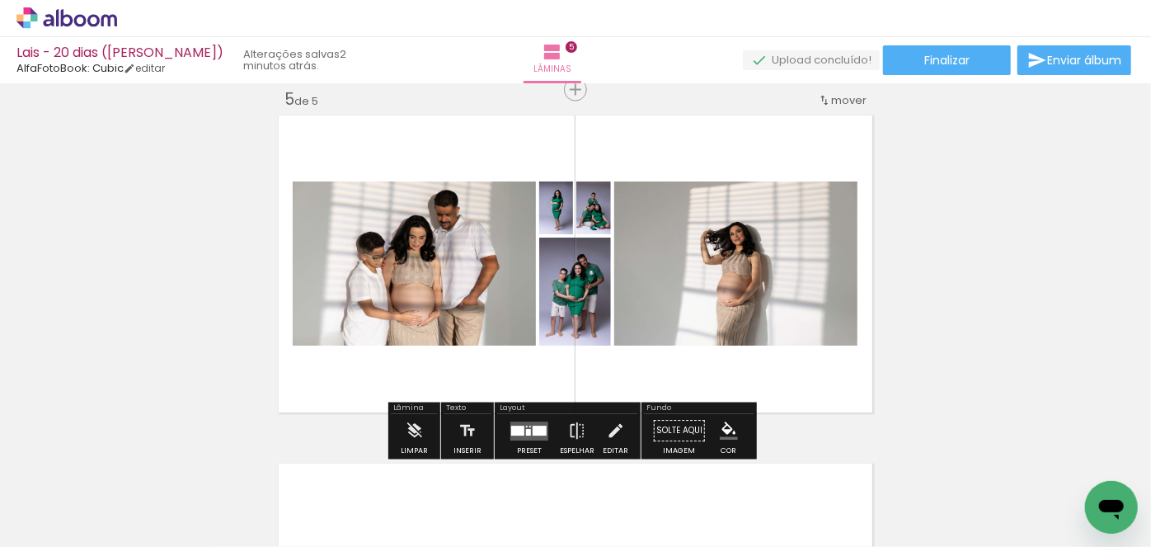
click at [533, 427] on div at bounding box center [540, 430] width 14 height 10
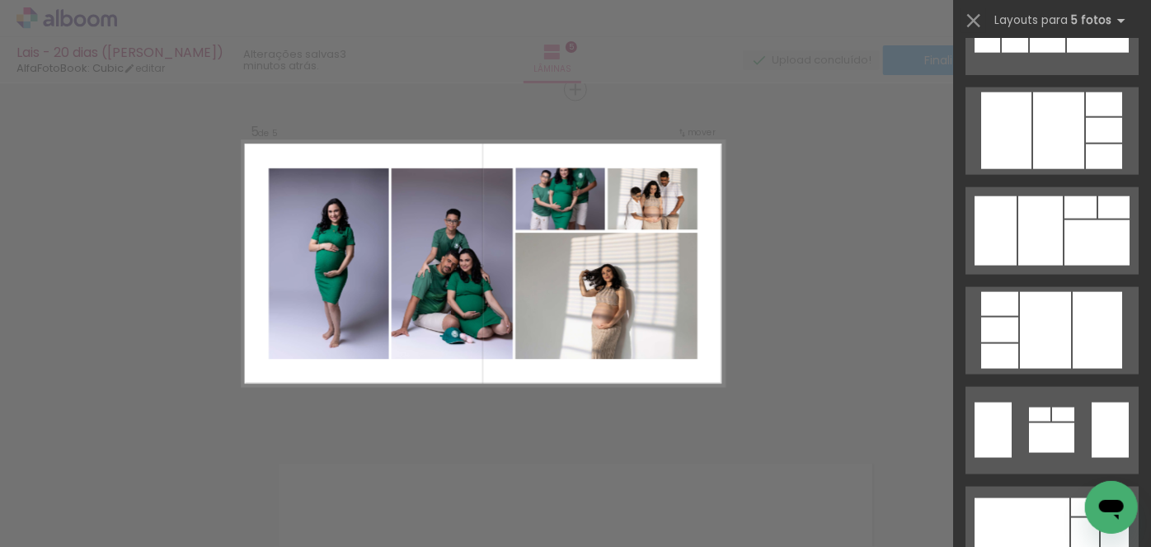
scroll to position [7421, 0]
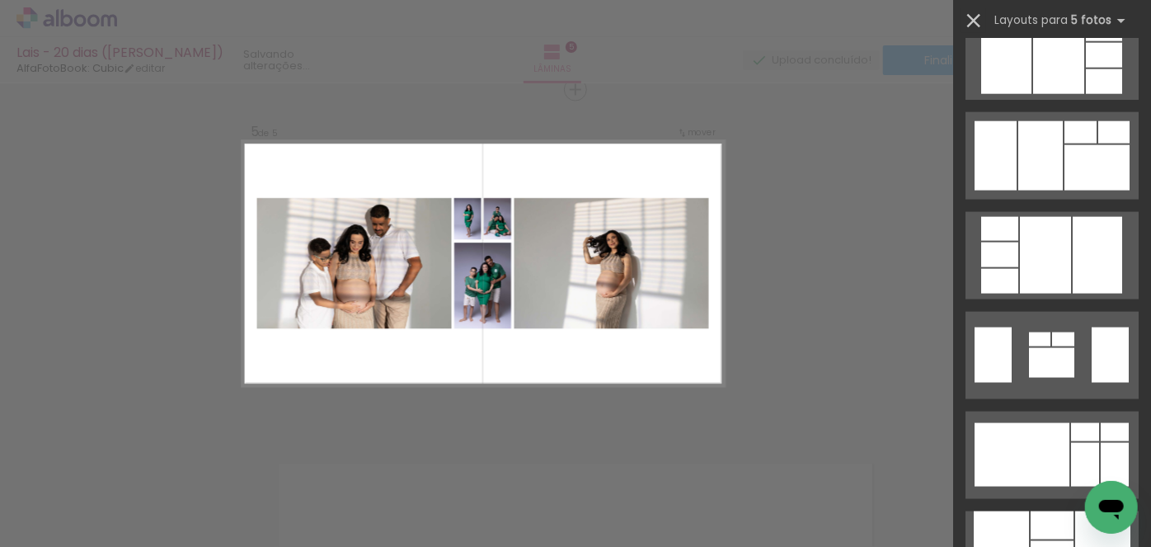
click at [980, 23] on iron-icon at bounding box center [973, 20] width 23 height 23
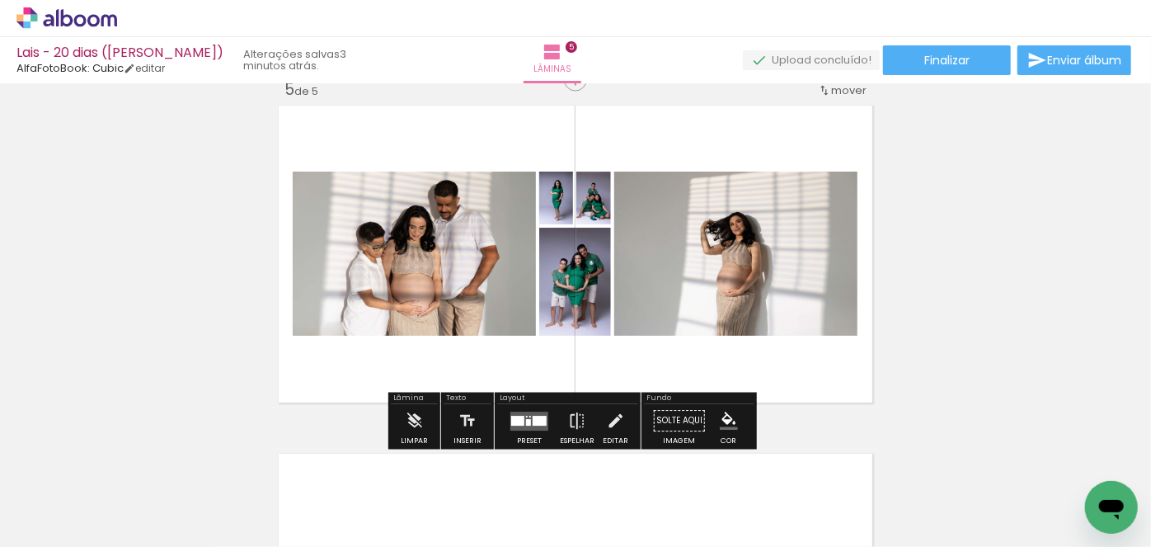
scroll to position [1412, 0]
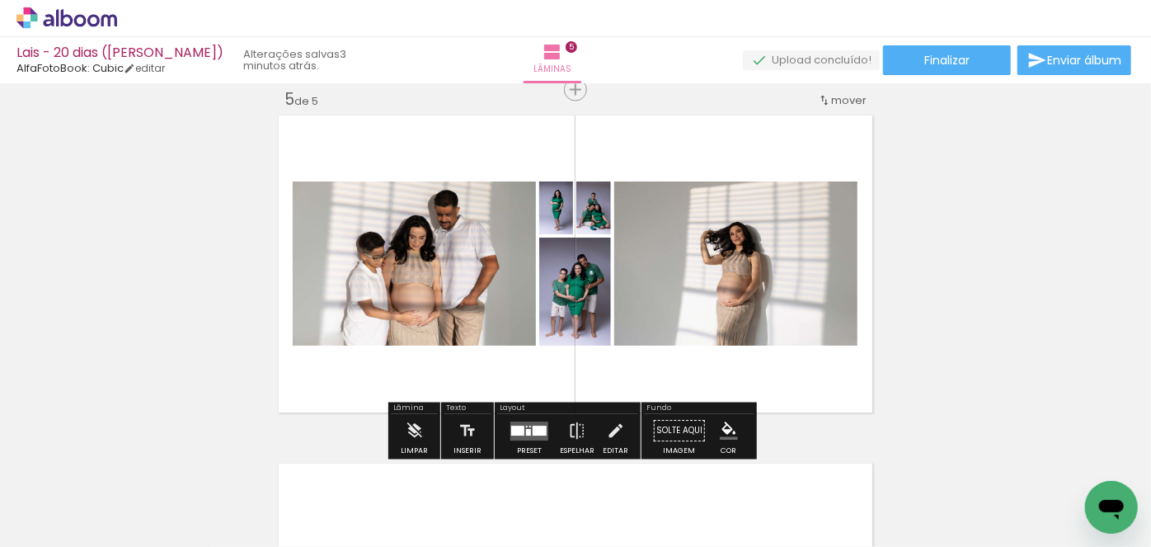
click at [533, 439] on quentale-layouter at bounding box center [529, 430] width 38 height 19
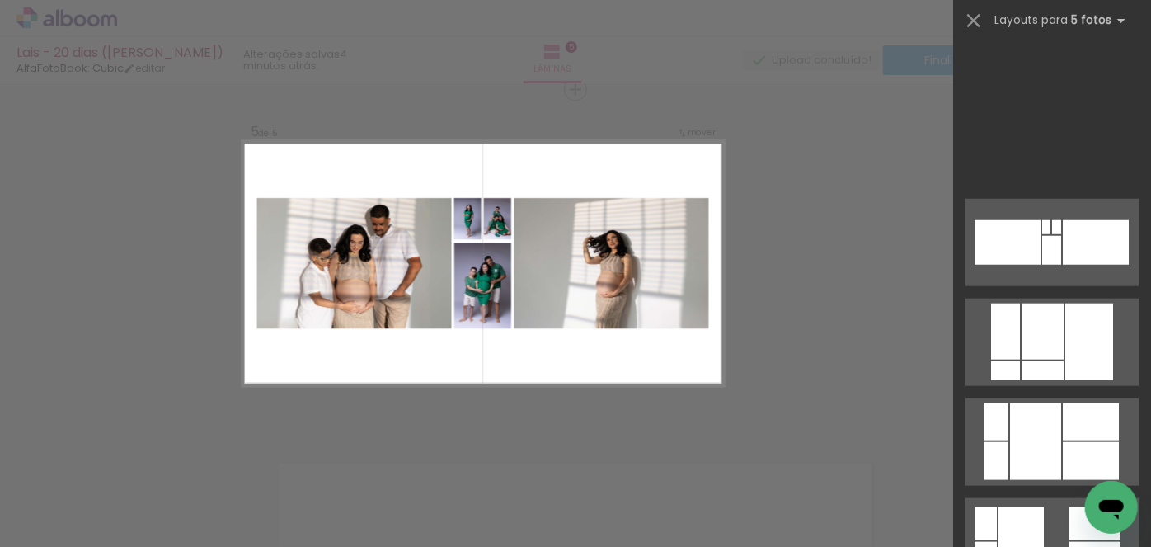
scroll to position [0, 0]
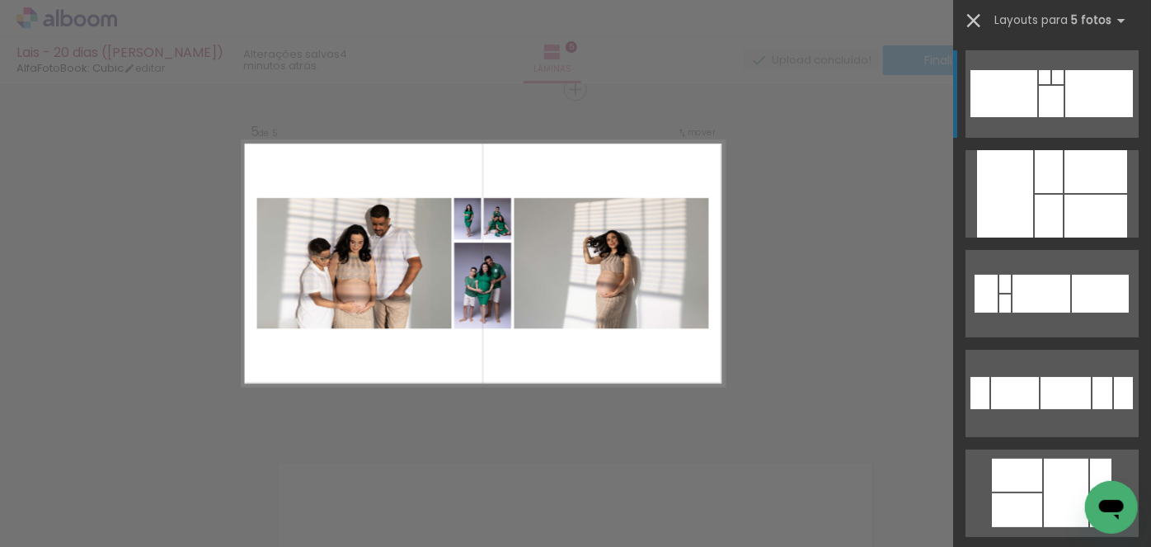
click at [967, 24] on iron-icon at bounding box center [973, 20] width 23 height 23
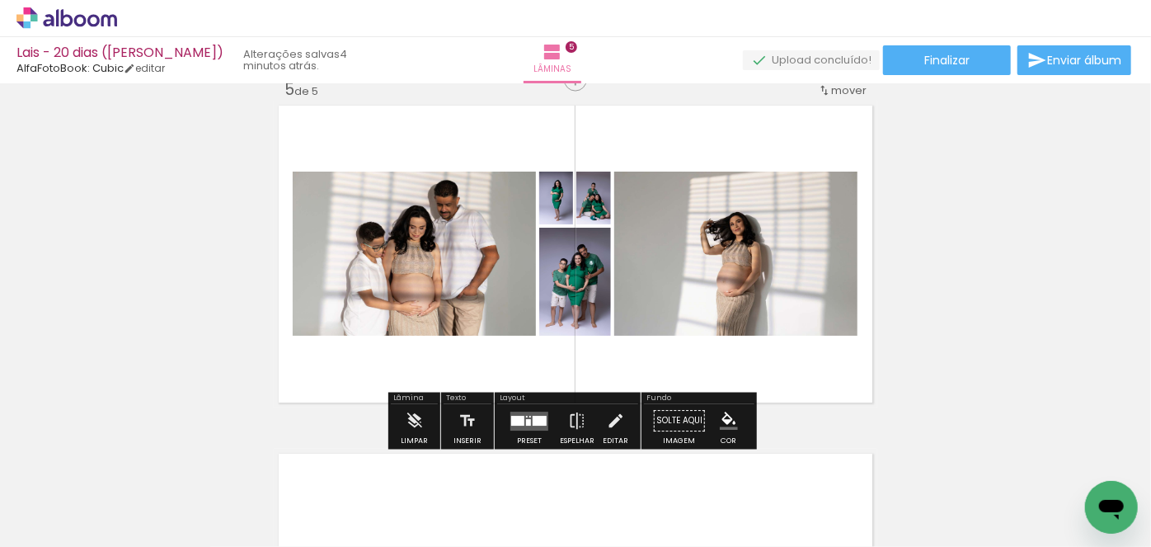
scroll to position [1412, 0]
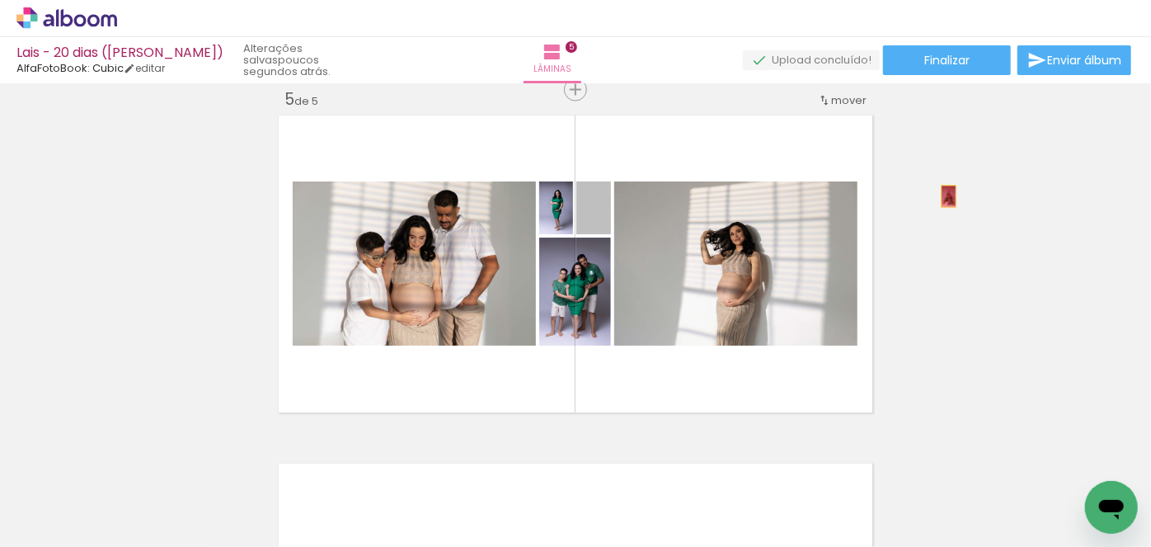
drag, startPoint x: 574, startPoint y: 213, endPoint x: 943, endPoint y: 196, distance: 369.8
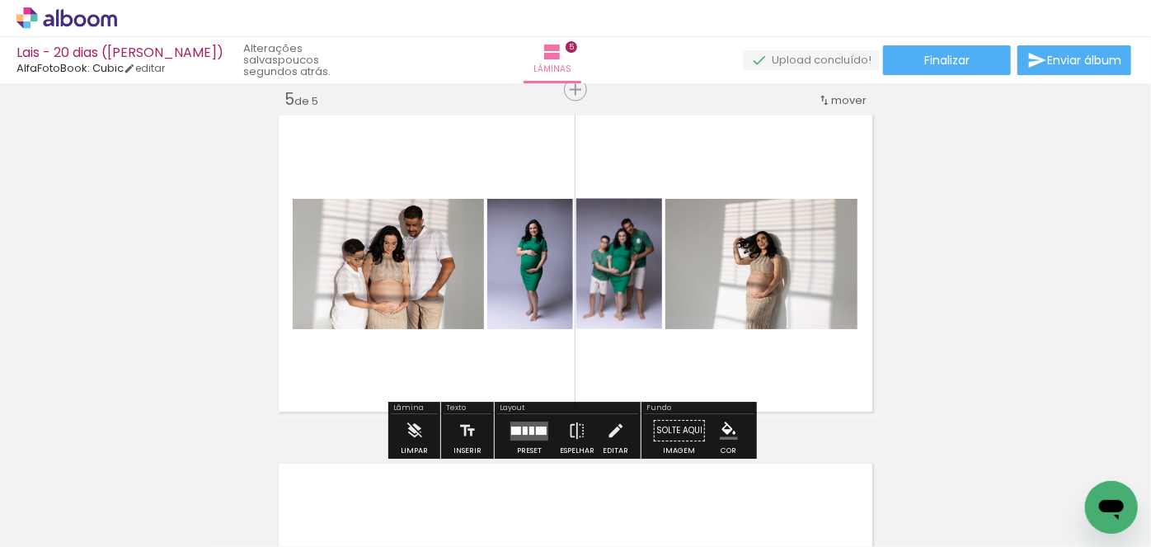
click at [529, 430] on div at bounding box center [531, 430] width 5 height 8
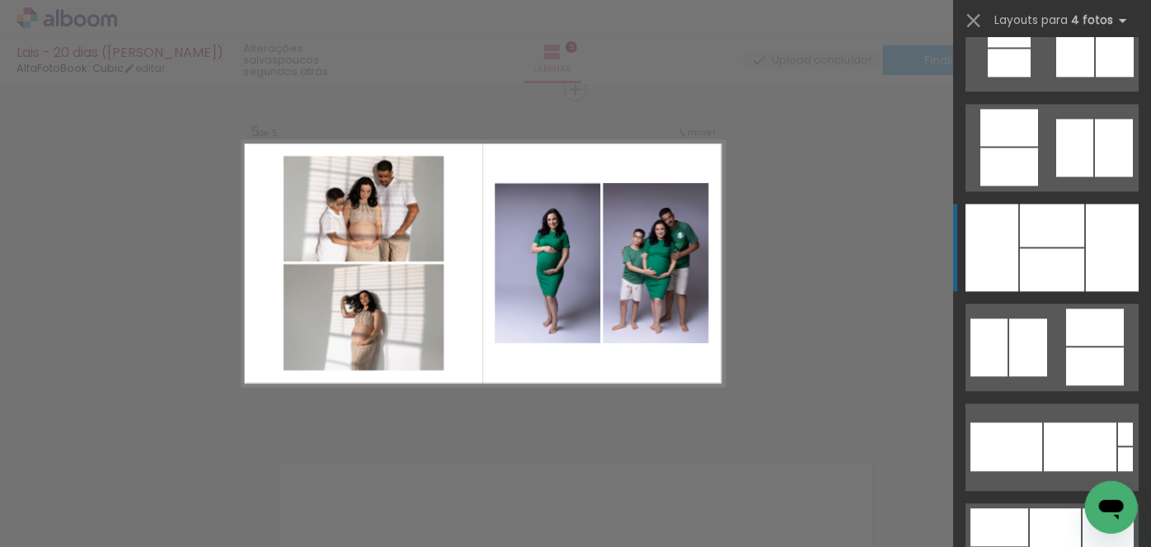
scroll to position [1948, 0]
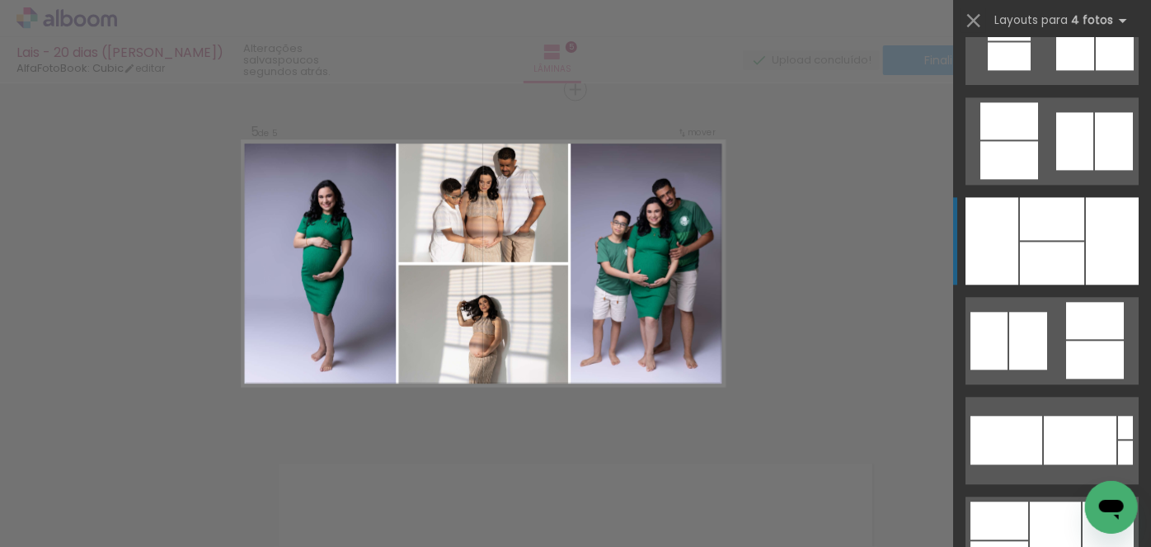
click at [1041, 225] on div at bounding box center [1052, 218] width 64 height 43
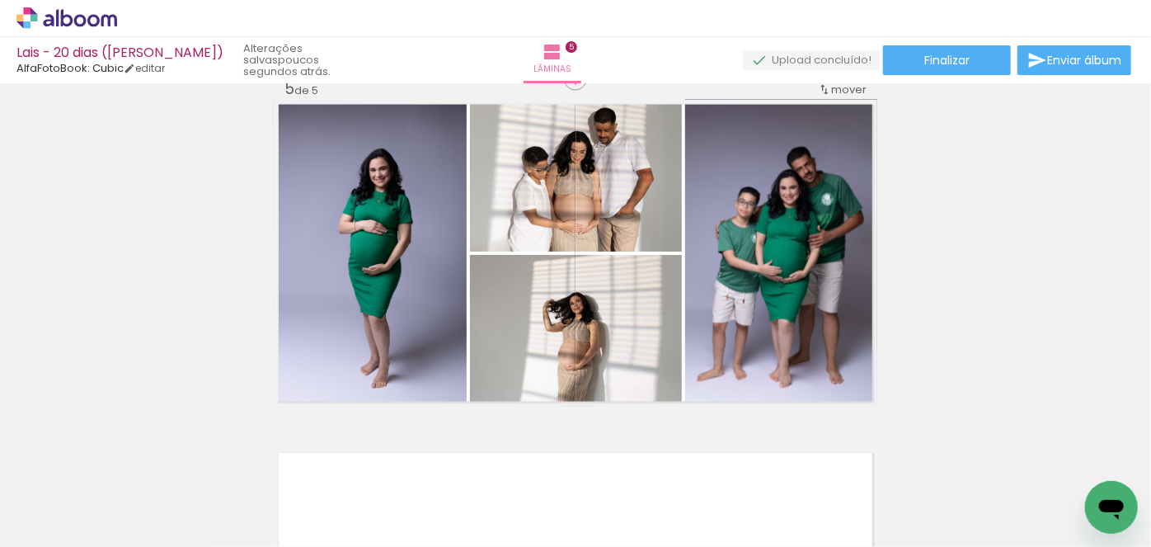
scroll to position [1424, 0]
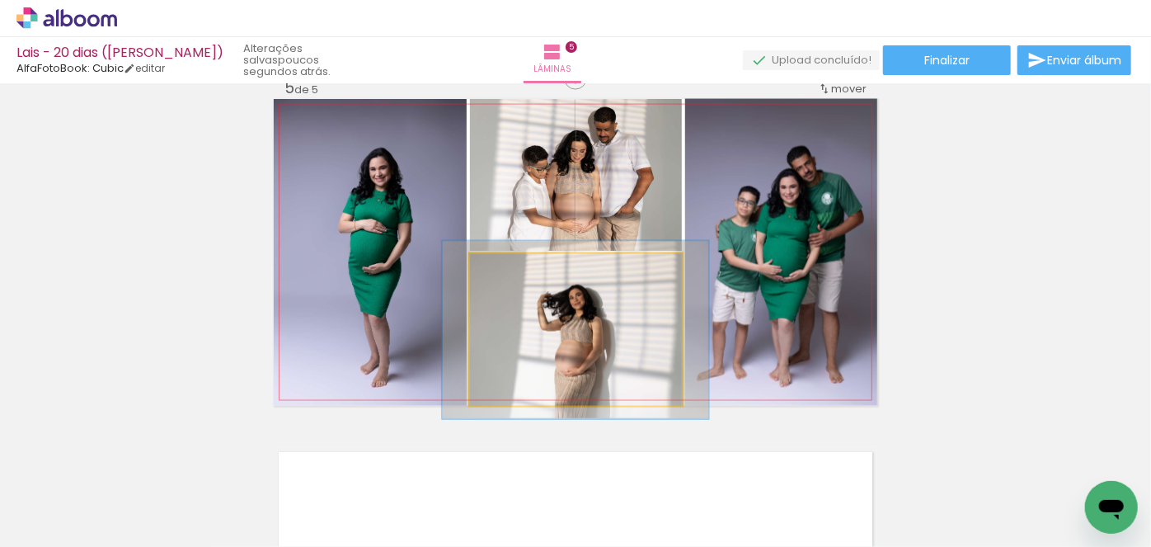
drag, startPoint x: 505, startPoint y: 269, endPoint x: 515, endPoint y: 270, distance: 10.0
click at [515, 270] on div at bounding box center [518, 271] width 15 height 15
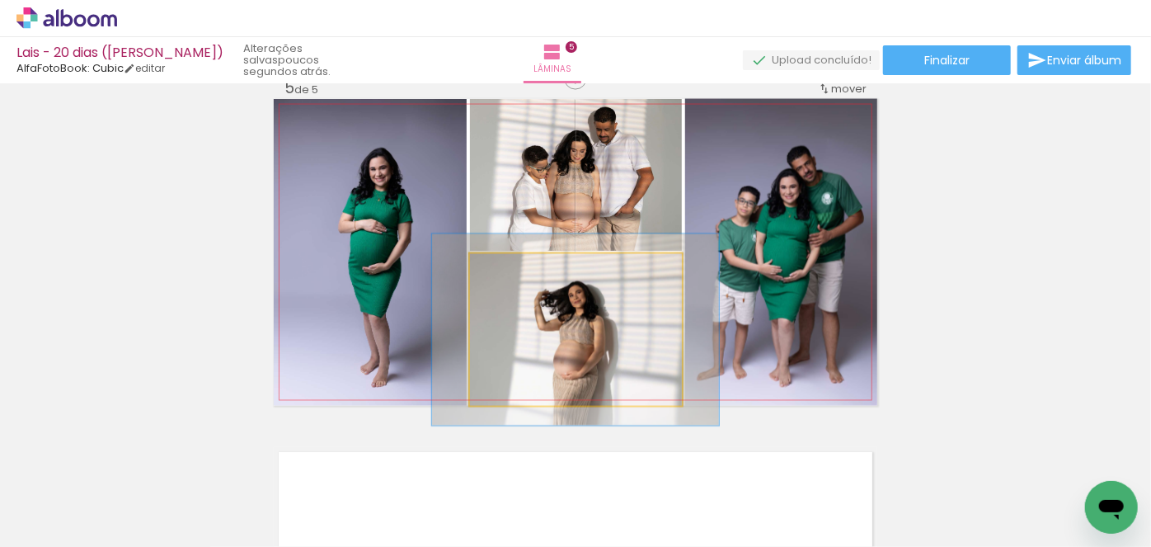
type paper-slider "126"
click at [519, 270] on div at bounding box center [525, 271] width 15 height 15
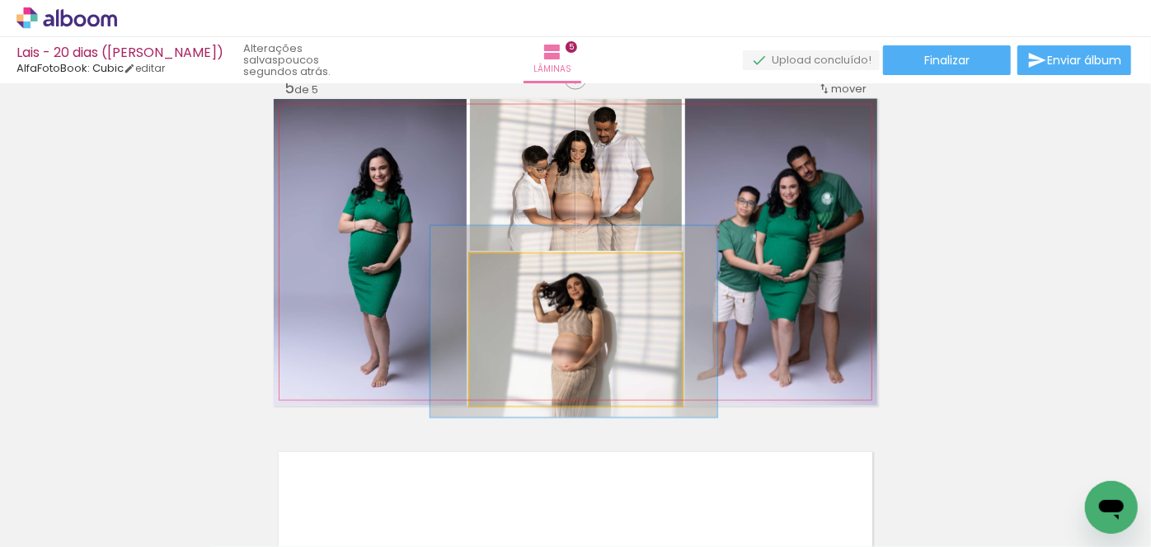
drag, startPoint x: 615, startPoint y: 332, endPoint x: 613, endPoint y: 315, distance: 17.4
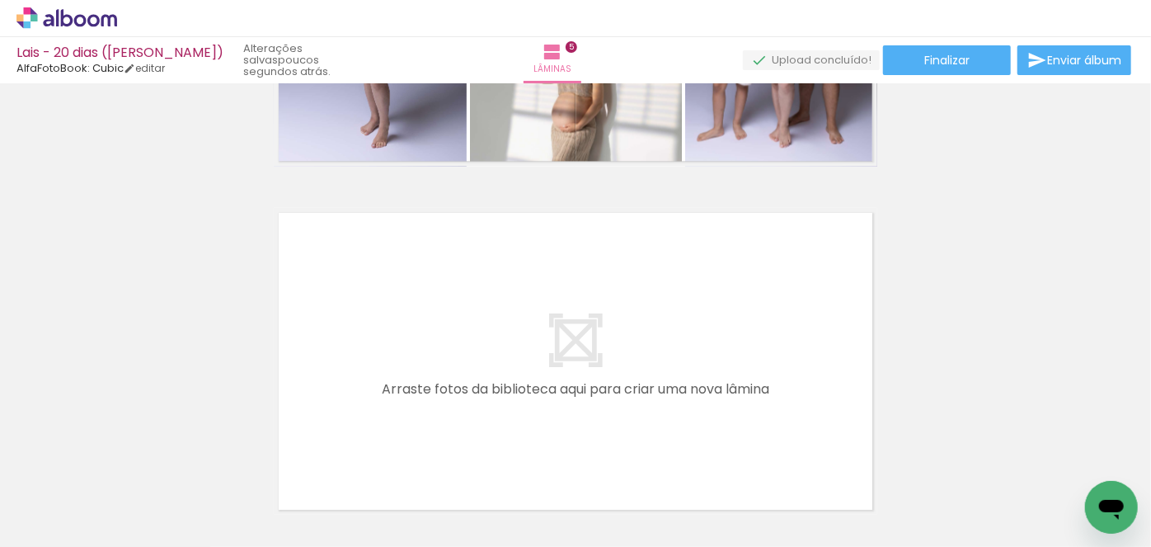
scroll to position [1492, 0]
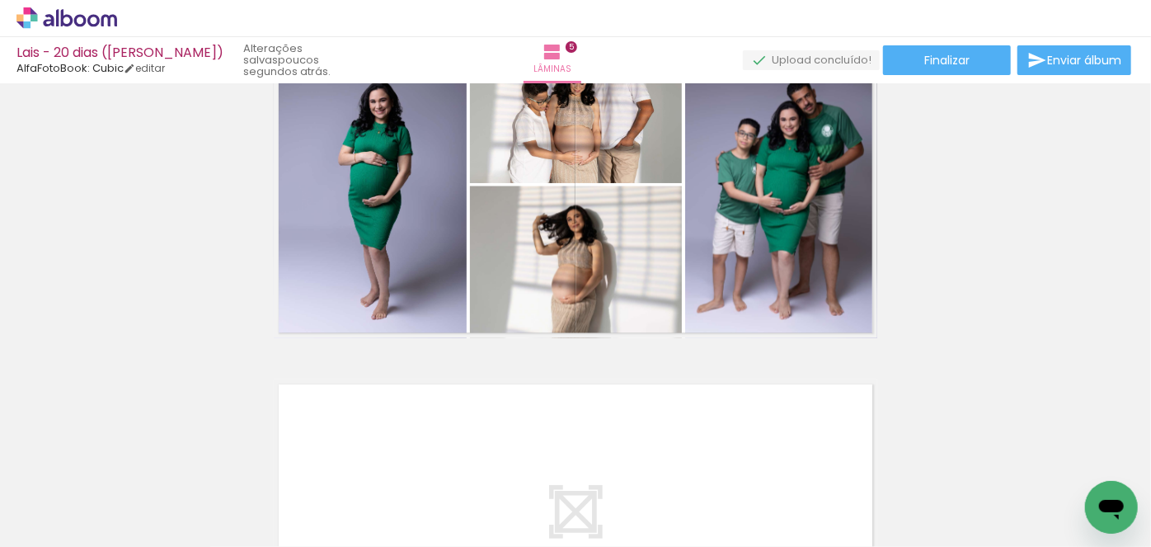
click at [49, 513] on paper-button "Adicionar Fotos" at bounding box center [51, 524] width 80 height 26
click at [0, 0] on input "file" at bounding box center [0, 0] width 0 height 0
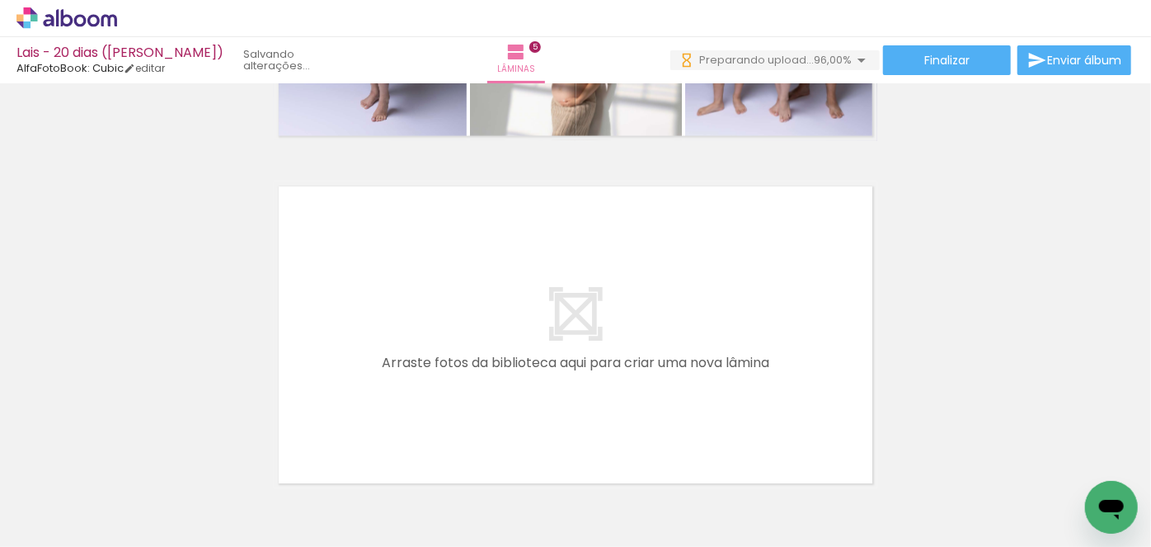
scroll to position [1717, 0]
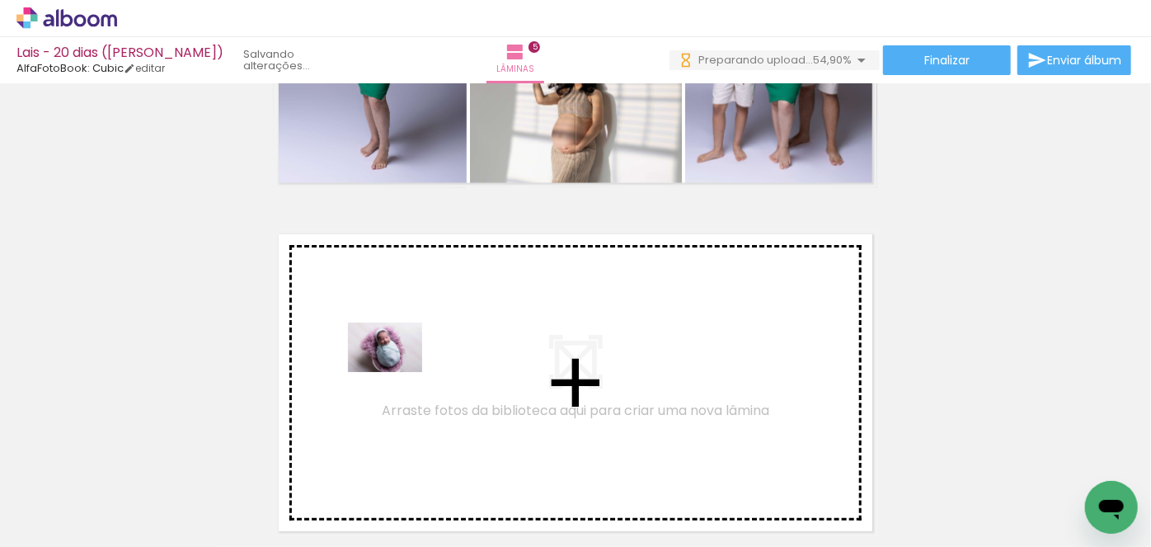
drag, startPoint x: 528, startPoint y: 496, endPoint x: 397, endPoint y: 372, distance: 180.2
click at [397, 372] on quentale-workspace at bounding box center [575, 273] width 1151 height 547
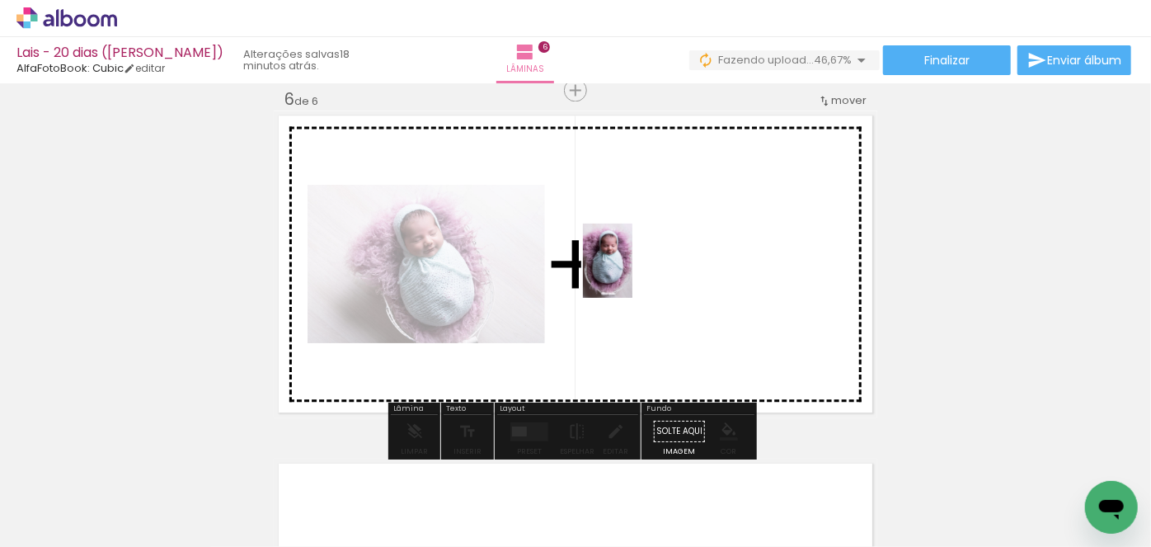
drag, startPoint x: 620, startPoint y: 500, endPoint x: 632, endPoint y: 273, distance: 227.1
click at [632, 273] on quentale-workspace at bounding box center [575, 273] width 1151 height 547
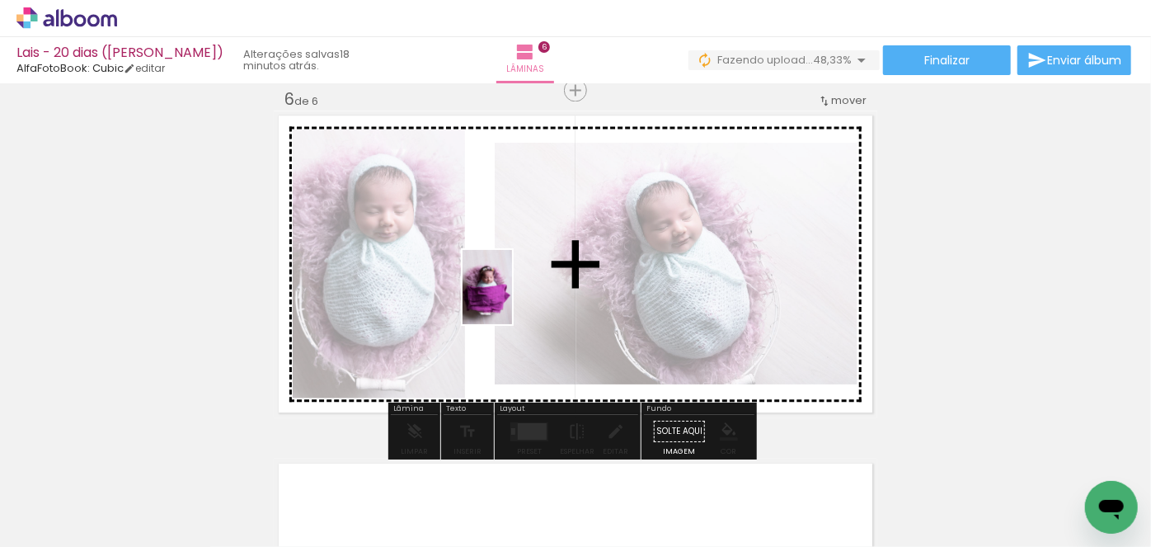
drag, startPoint x: 719, startPoint y: 506, endPoint x: 512, endPoint y: 299, distance: 292.7
click at [512, 299] on quentale-workspace at bounding box center [575, 273] width 1151 height 547
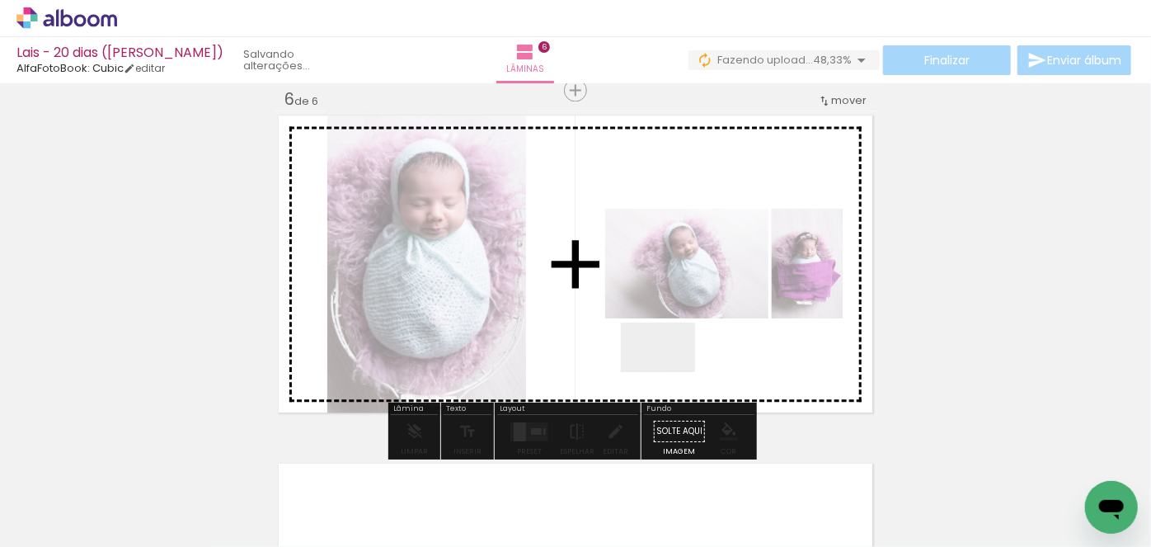
drag, startPoint x: 895, startPoint y: 489, endPoint x: 670, endPoint y: 372, distance: 253.0
click at [670, 372] on quentale-workspace at bounding box center [575, 273] width 1151 height 547
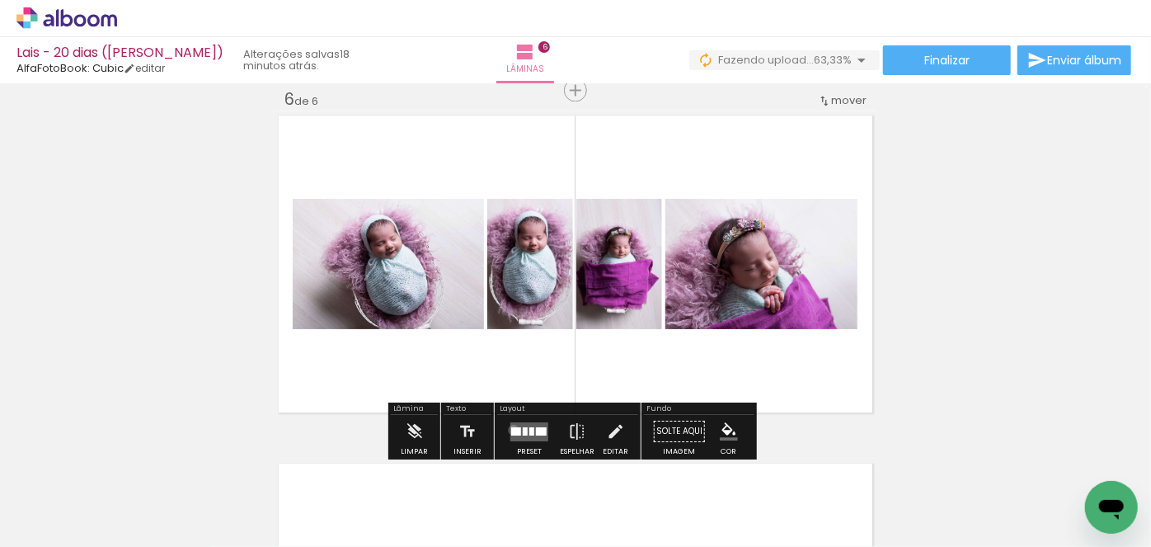
click at [511, 429] on div at bounding box center [516, 430] width 10 height 8
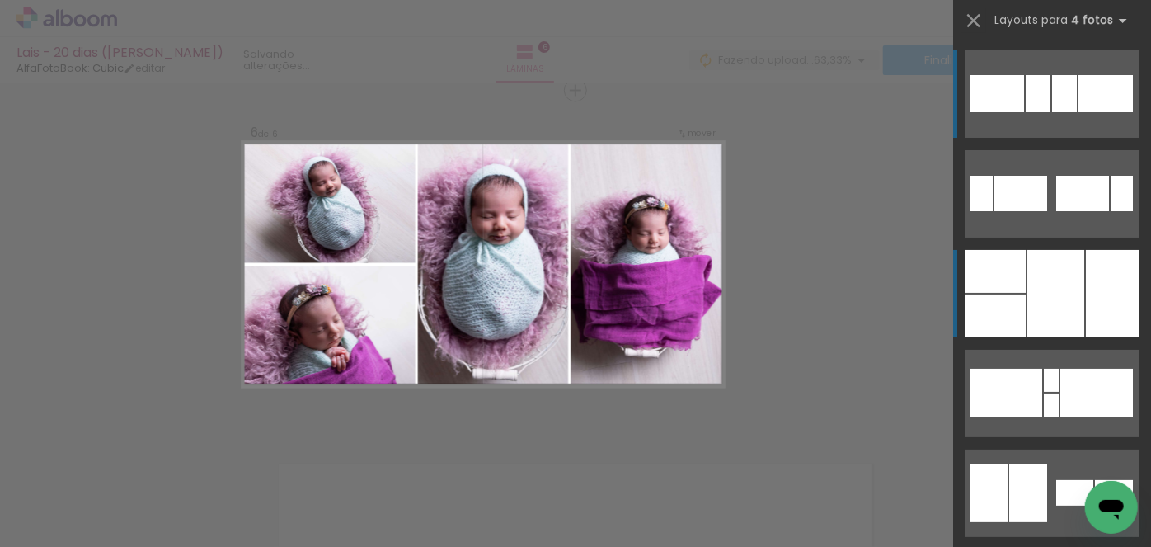
click at [1027, 309] on div at bounding box center [1055, 293] width 57 height 87
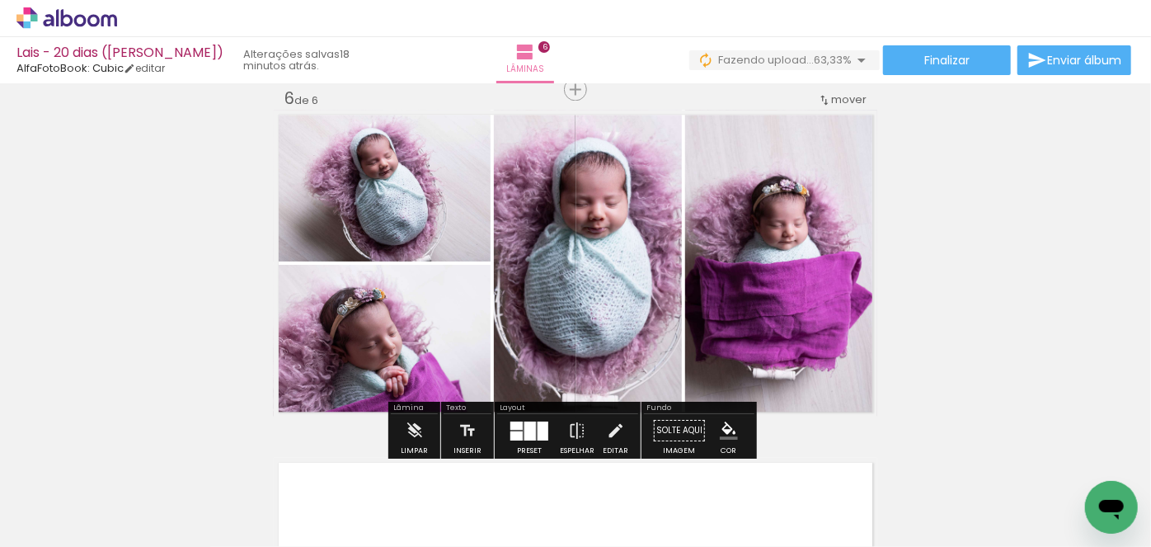
scroll to position [1760, 0]
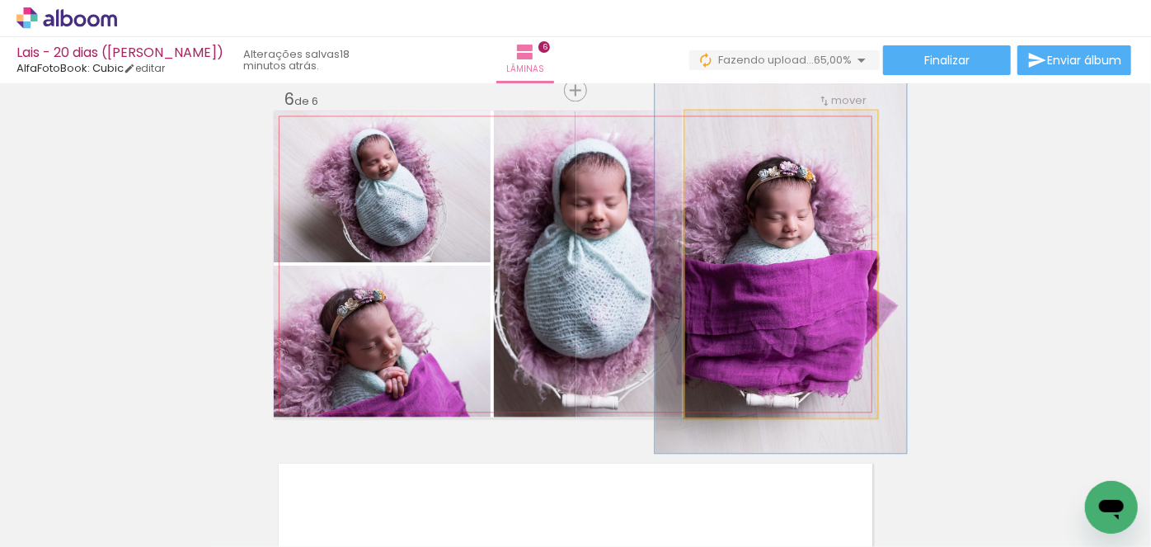
drag, startPoint x: 722, startPoint y: 127, endPoint x: 736, endPoint y: 126, distance: 14.0
type paper-slider "123"
click at [736, 126] on div at bounding box center [737, 128] width 26 height 26
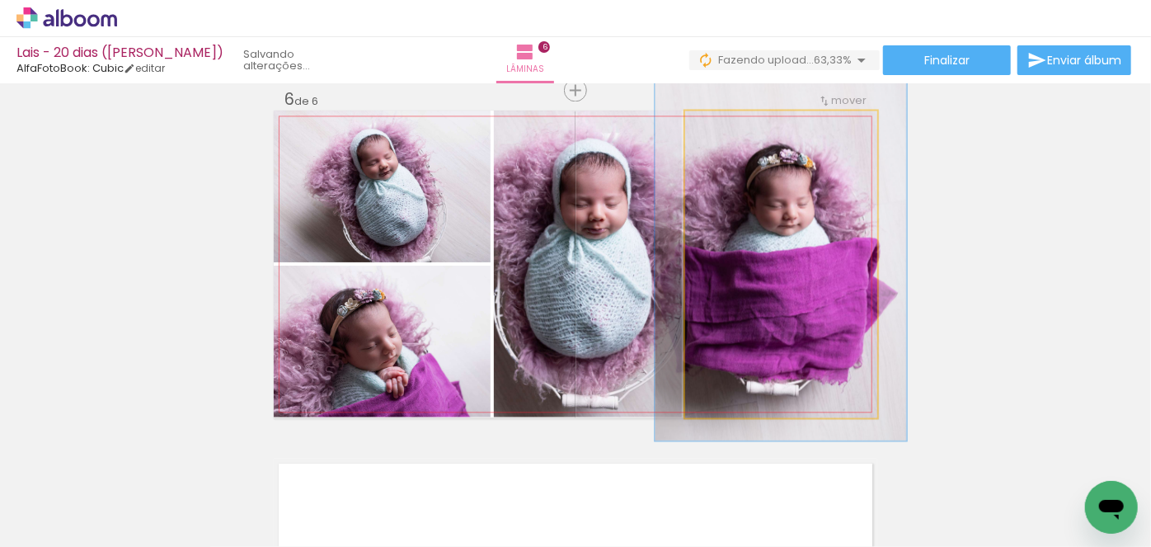
drag, startPoint x: 775, startPoint y: 280, endPoint x: 775, endPoint y: 267, distance: 12.4
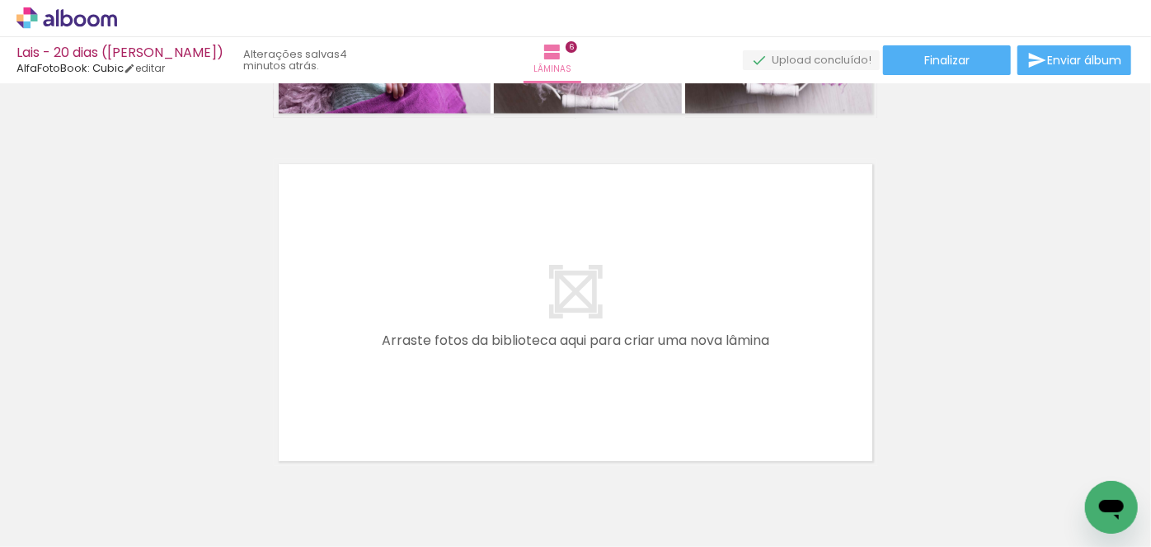
scroll to position [0, 2657]
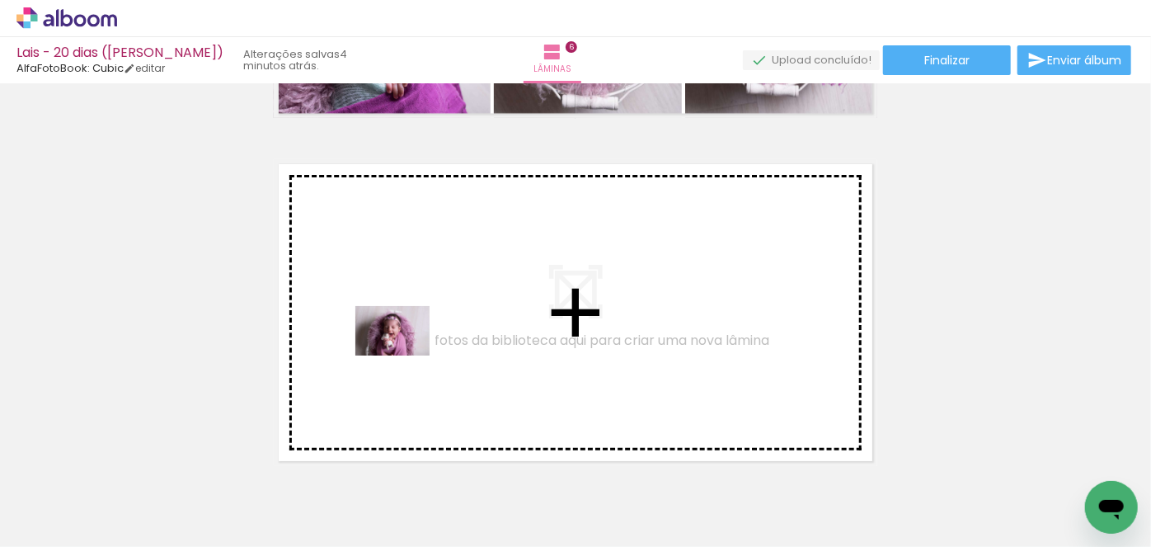
drag, startPoint x: 468, startPoint y: 506, endPoint x: 405, endPoint y: 355, distance: 163.7
click at [405, 355] on quentale-workspace at bounding box center [575, 273] width 1151 height 547
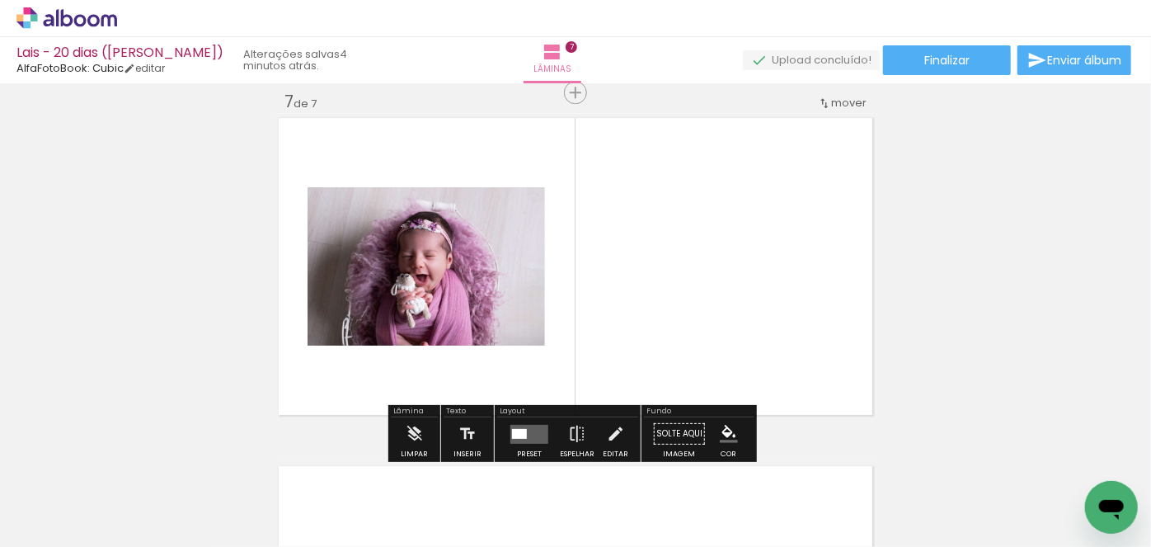
scroll to position [2108, 0]
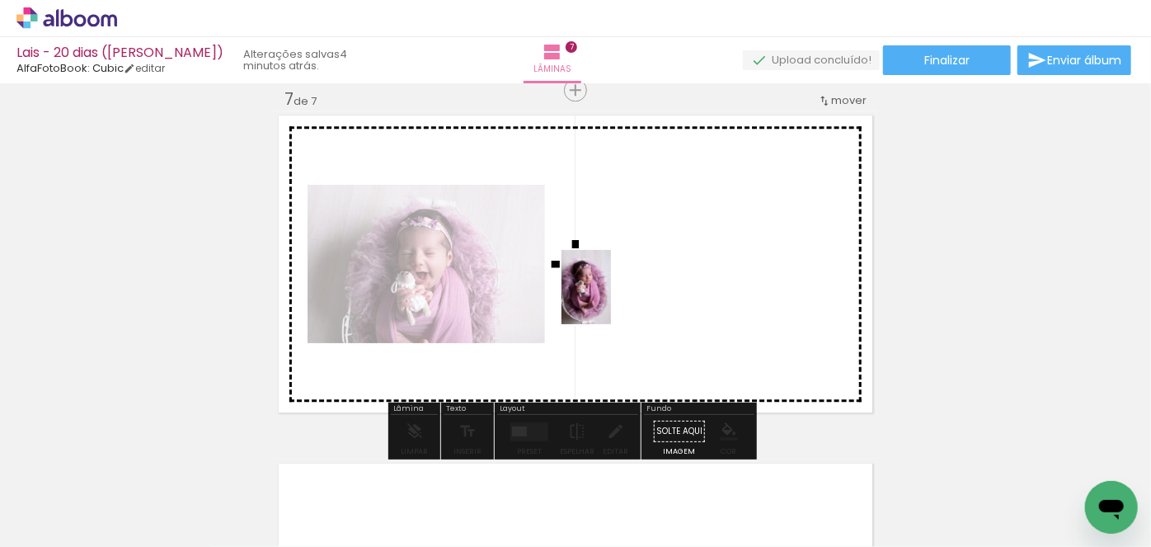
drag, startPoint x: 562, startPoint y: 488, endPoint x: 611, endPoint y: 299, distance: 195.2
click at [611, 299] on quentale-workspace at bounding box center [575, 273] width 1151 height 547
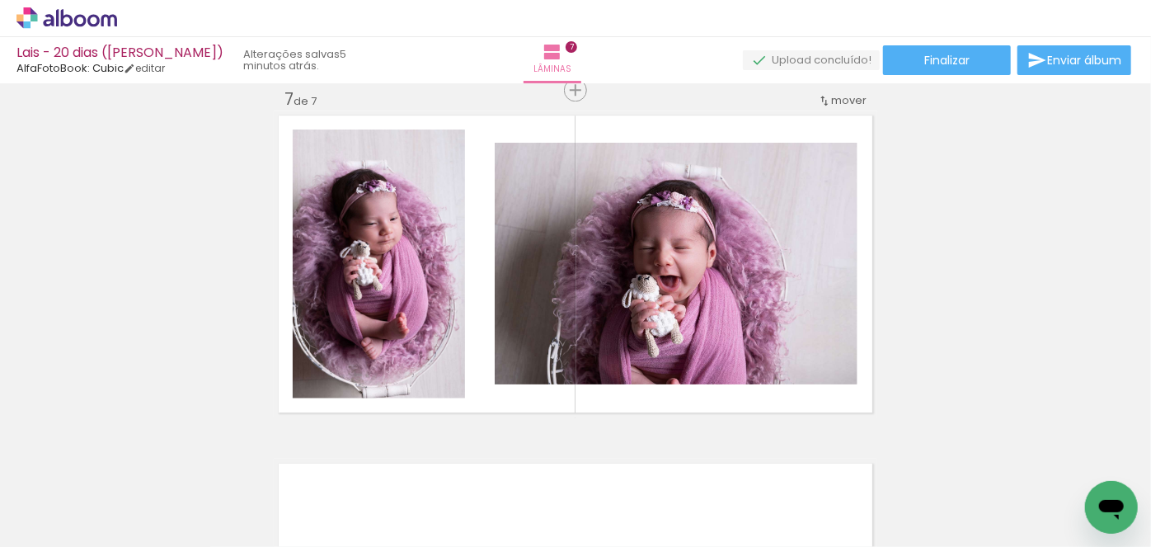
scroll to position [0, 3232]
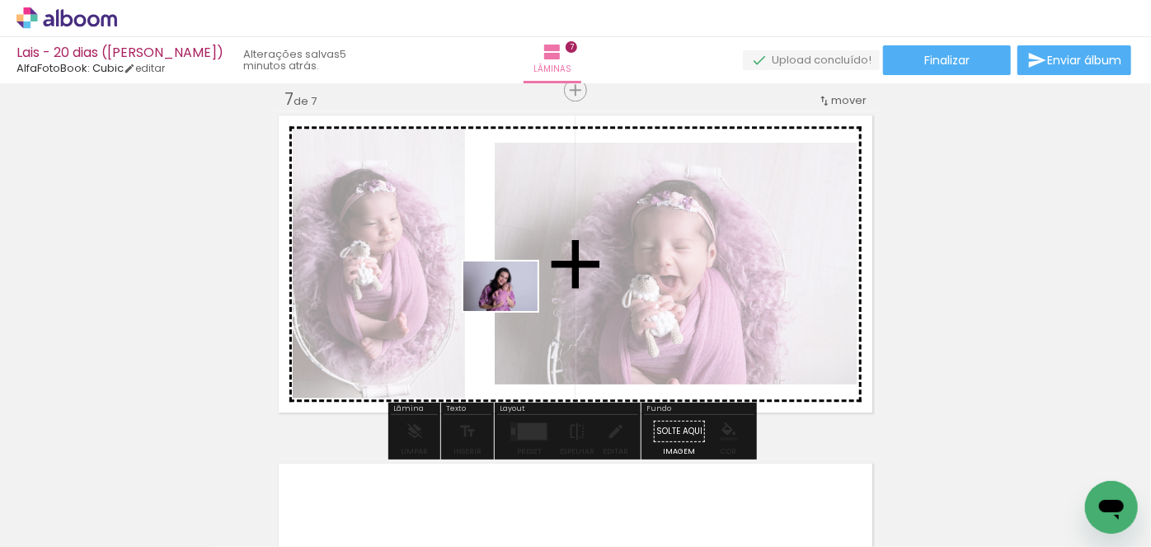
drag, startPoint x: 544, startPoint y: 506, endPoint x: 513, endPoint y: 311, distance: 197.9
click at [513, 311] on quentale-workspace at bounding box center [575, 273] width 1151 height 547
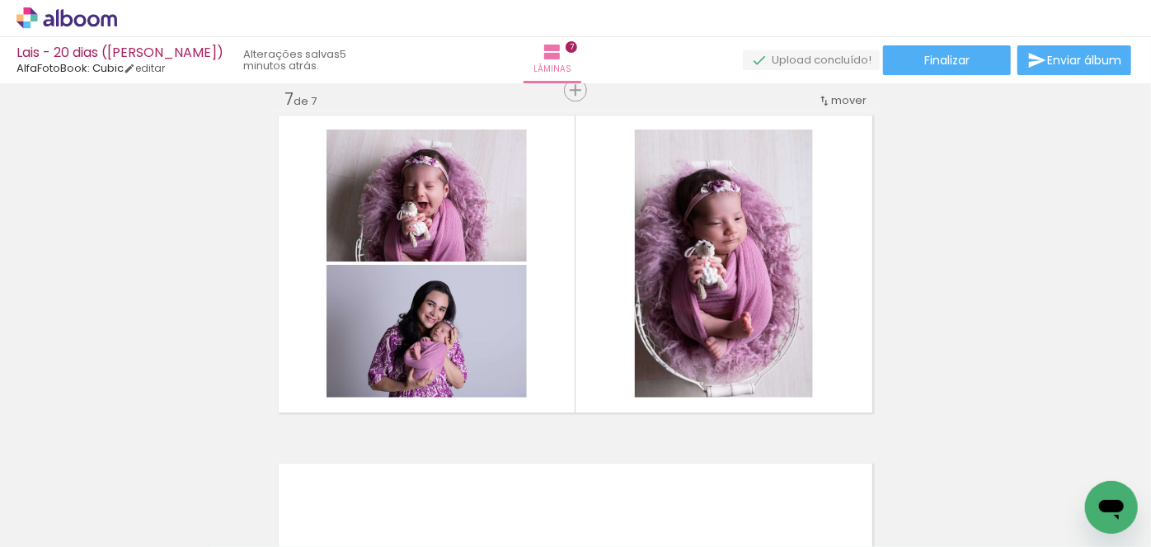
scroll to position [0, 3962]
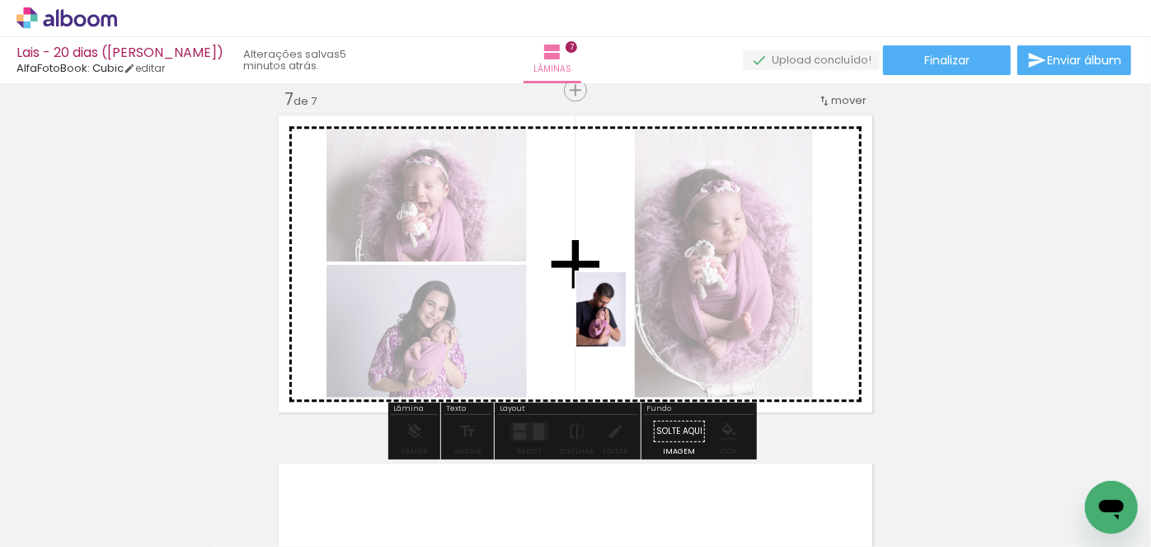
drag, startPoint x: 904, startPoint y: 490, endPoint x: 626, endPoint y: 322, distance: 324.8
click at [626, 322] on quentale-workspace at bounding box center [575, 273] width 1151 height 547
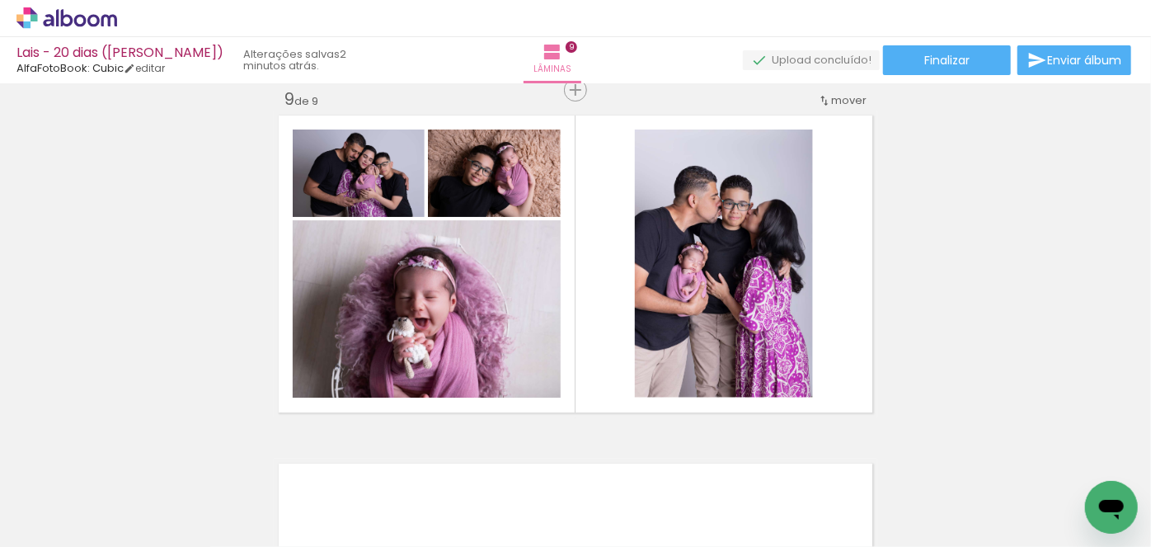
scroll to position [0, 4529]
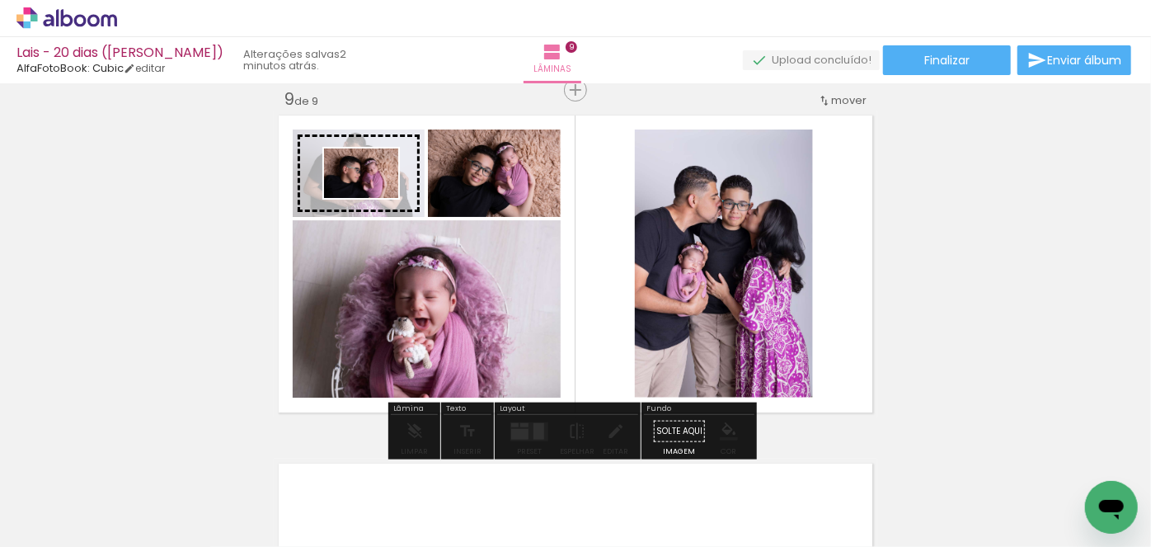
drag, startPoint x: 1004, startPoint y: 497, endPoint x: 374, endPoint y: 198, distance: 698.2
click at [374, 198] on quentale-workspace at bounding box center [575, 273] width 1151 height 547
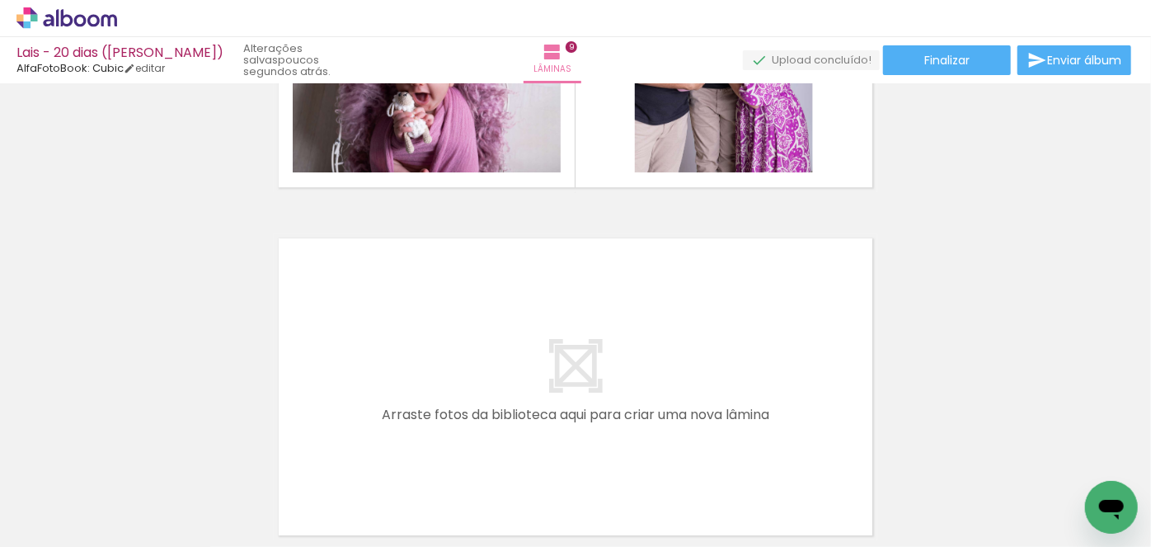
scroll to position [0, 2380]
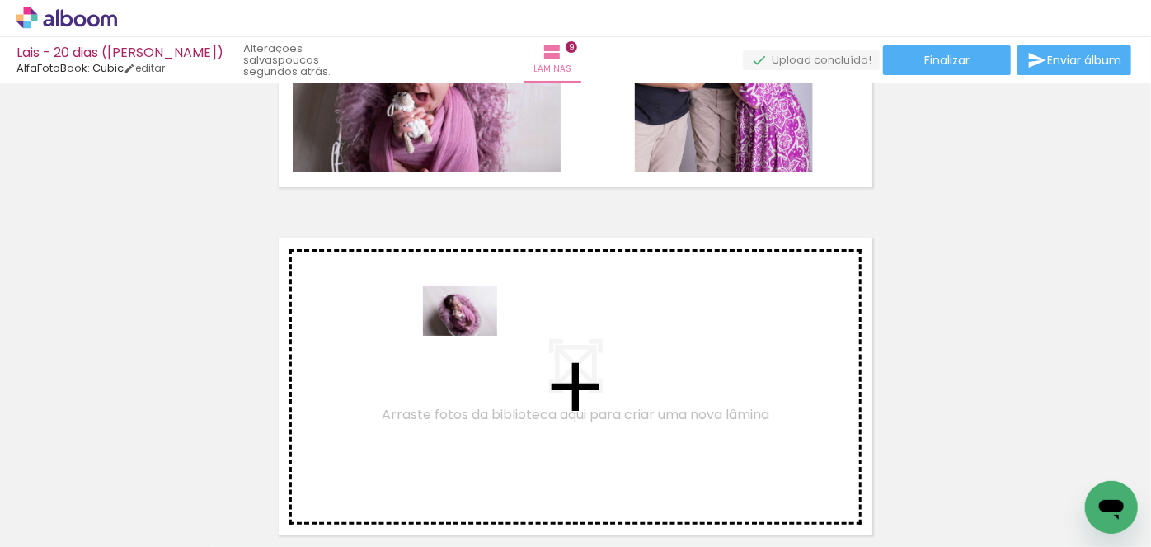
drag, startPoint x: 933, startPoint y: 515, endPoint x: 472, endPoint y: 336, distance: 494.4
click at [472, 336] on quentale-workspace at bounding box center [575, 273] width 1151 height 547
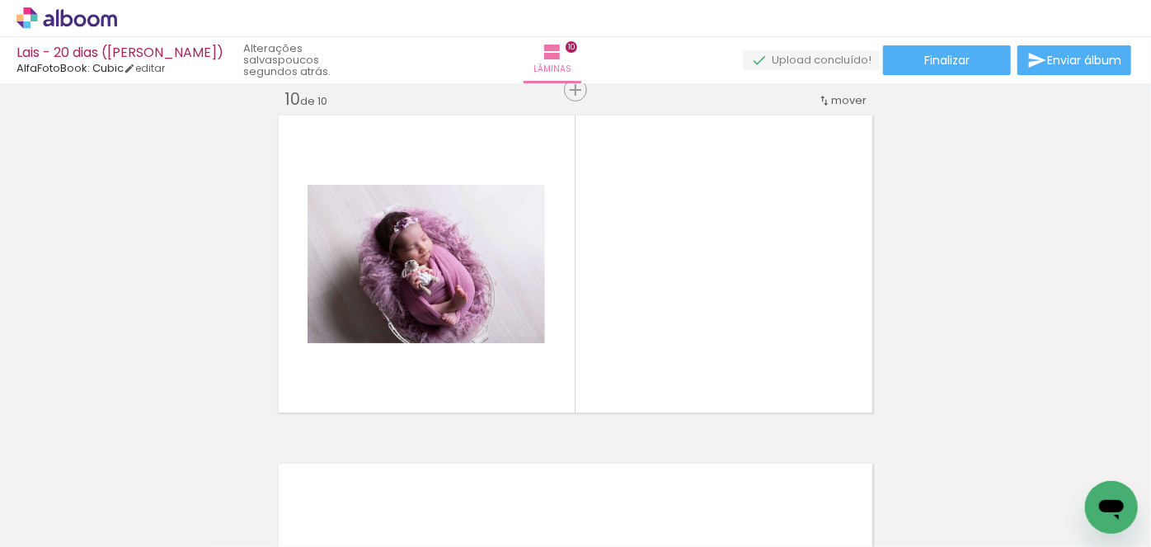
scroll to position [0, 3527]
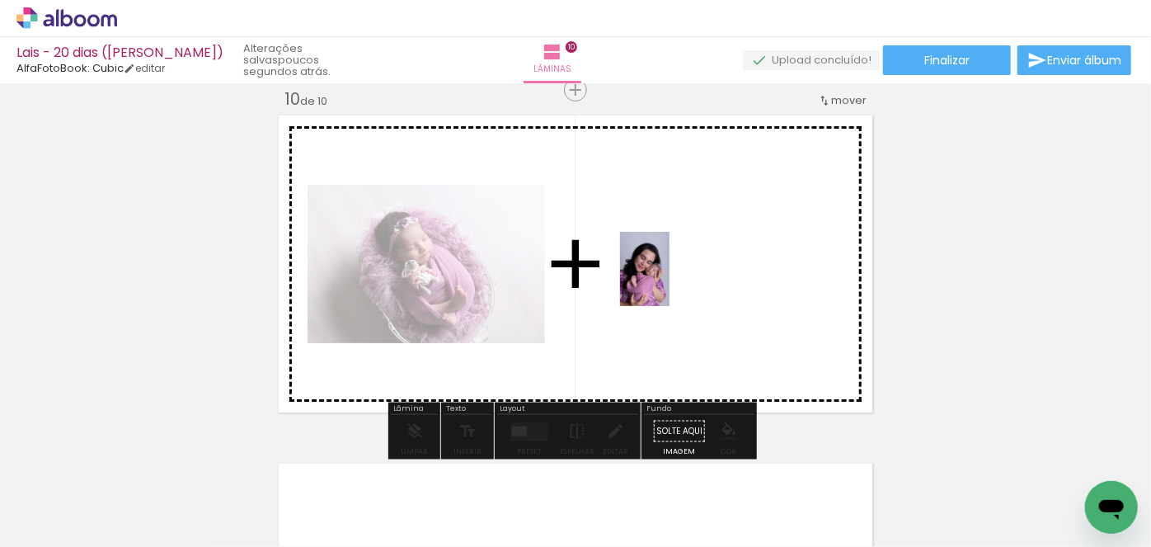
drag, startPoint x: 438, startPoint y: 503, endPoint x: 670, endPoint y: 281, distance: 320.7
click at [670, 281] on quentale-workspace at bounding box center [575, 273] width 1151 height 547
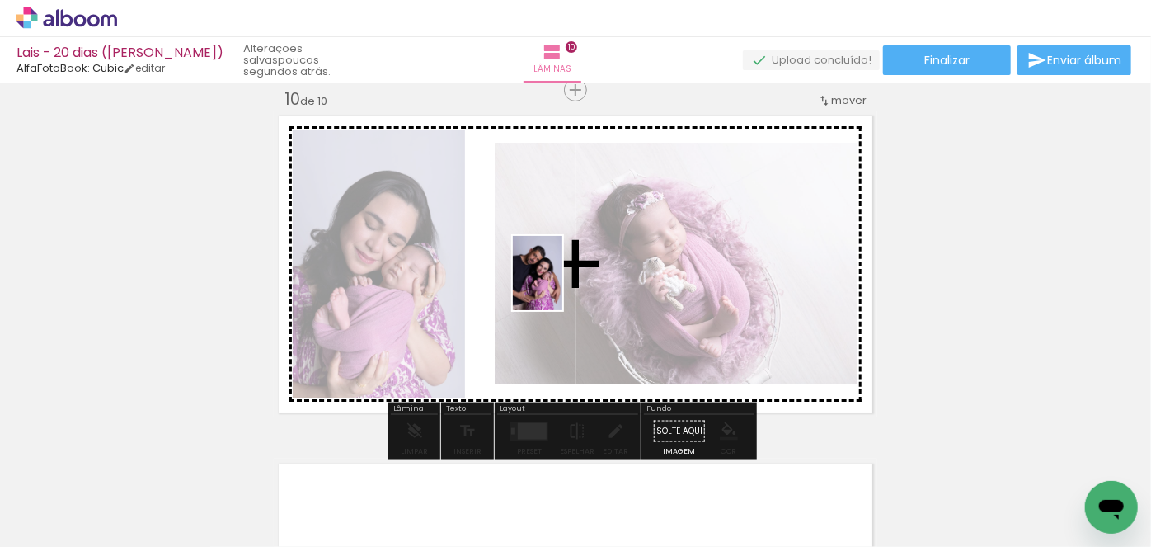
drag, startPoint x: 808, startPoint y: 513, endPoint x: 562, endPoint y: 285, distance: 334.9
click at [562, 285] on quentale-workspace at bounding box center [575, 273] width 1151 height 547
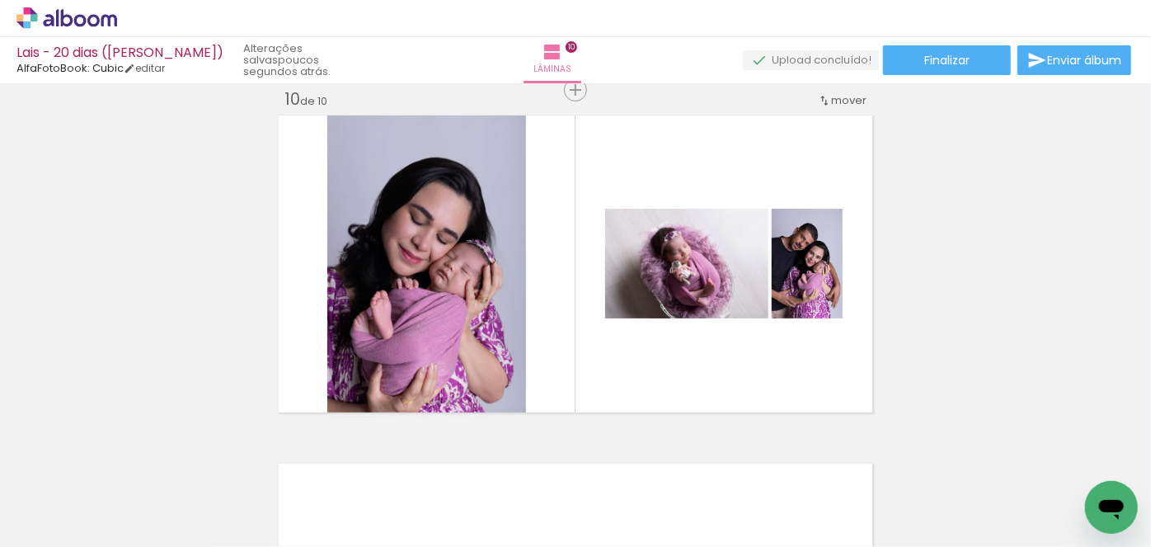
scroll to position [0, 4529]
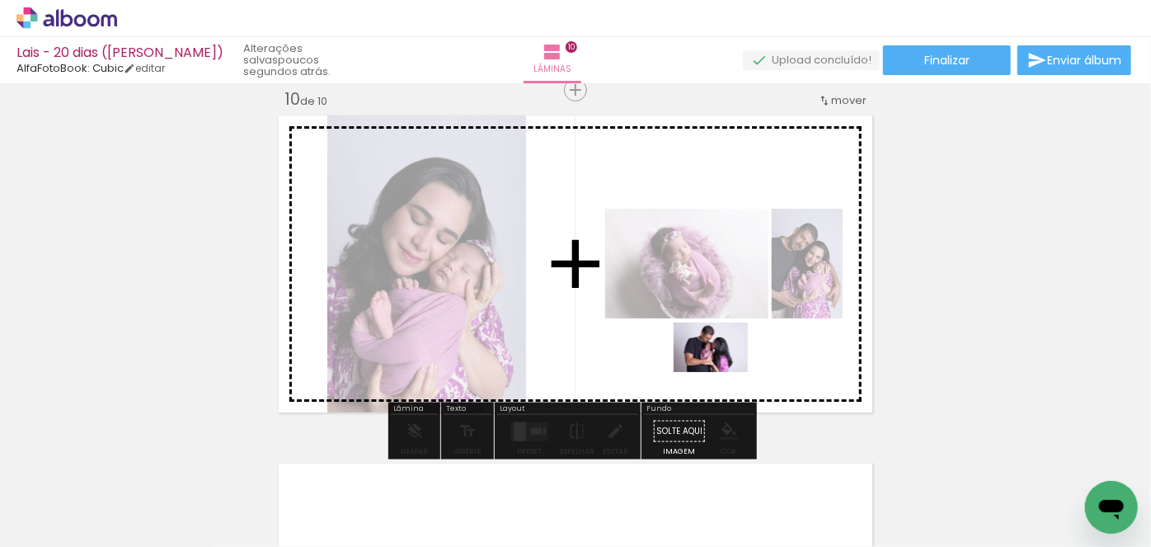
drag, startPoint x: 440, startPoint y: 486, endPoint x: 723, endPoint y: 372, distance: 304.9
click at [723, 372] on quentale-workspace at bounding box center [575, 273] width 1151 height 547
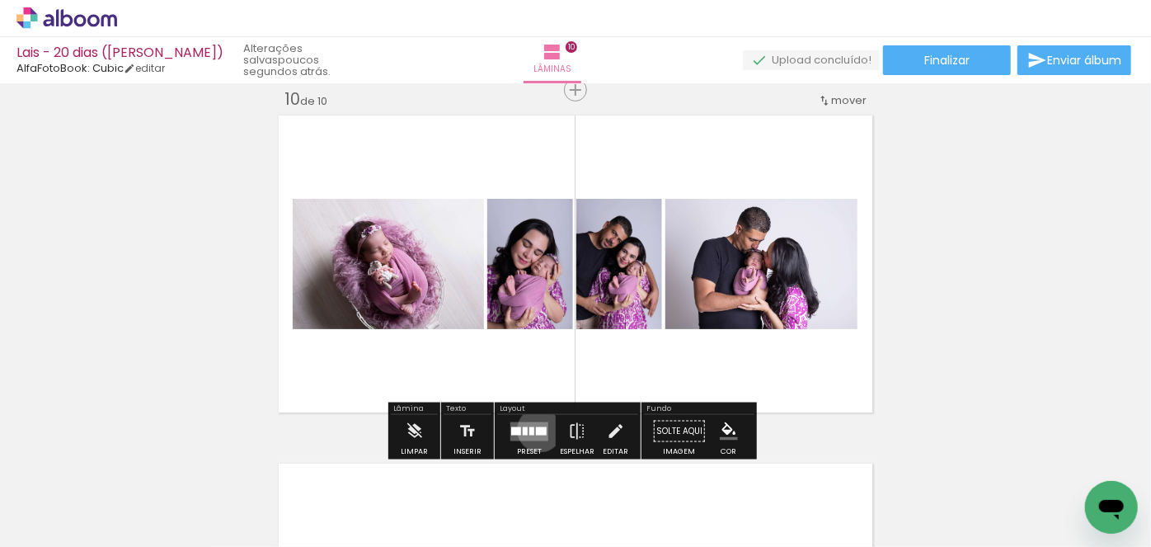
click at [536, 429] on div at bounding box center [541, 430] width 11 height 8
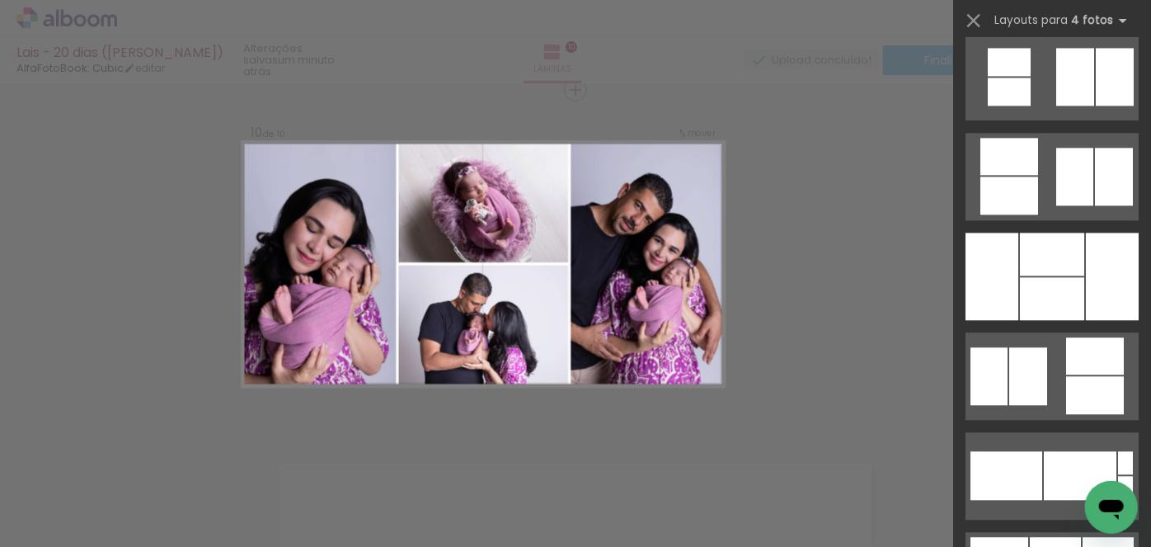
scroll to position [1948, 0]
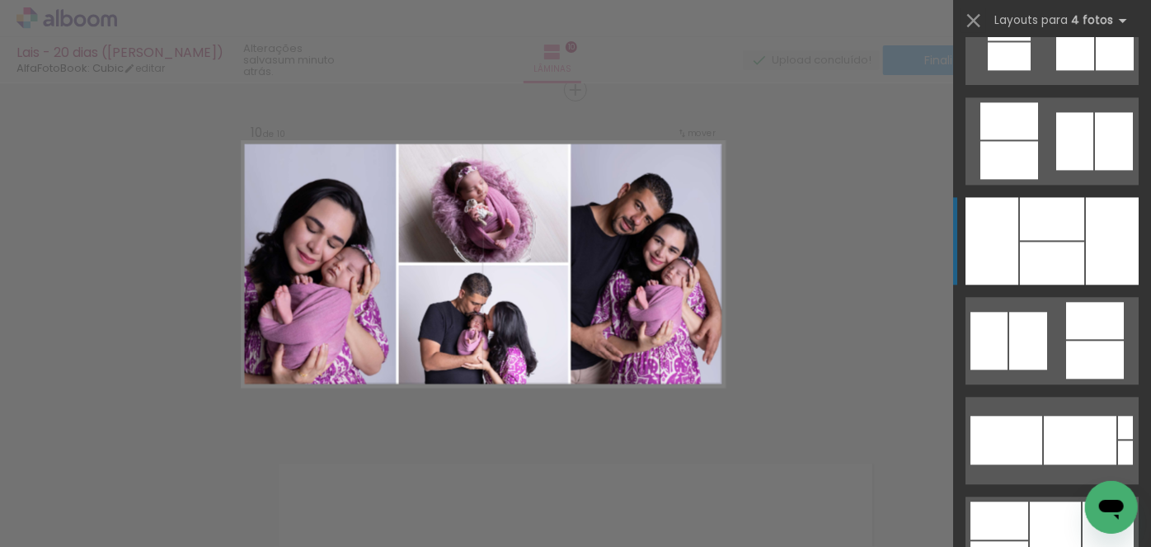
click at [1038, 249] on div at bounding box center [1052, 263] width 64 height 43
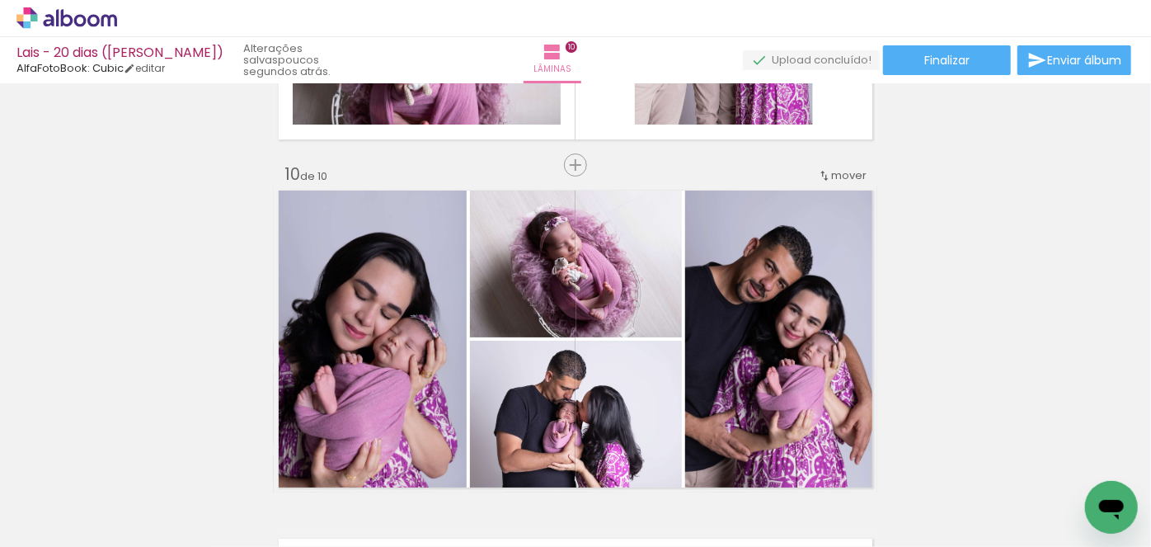
scroll to position [3227, 0]
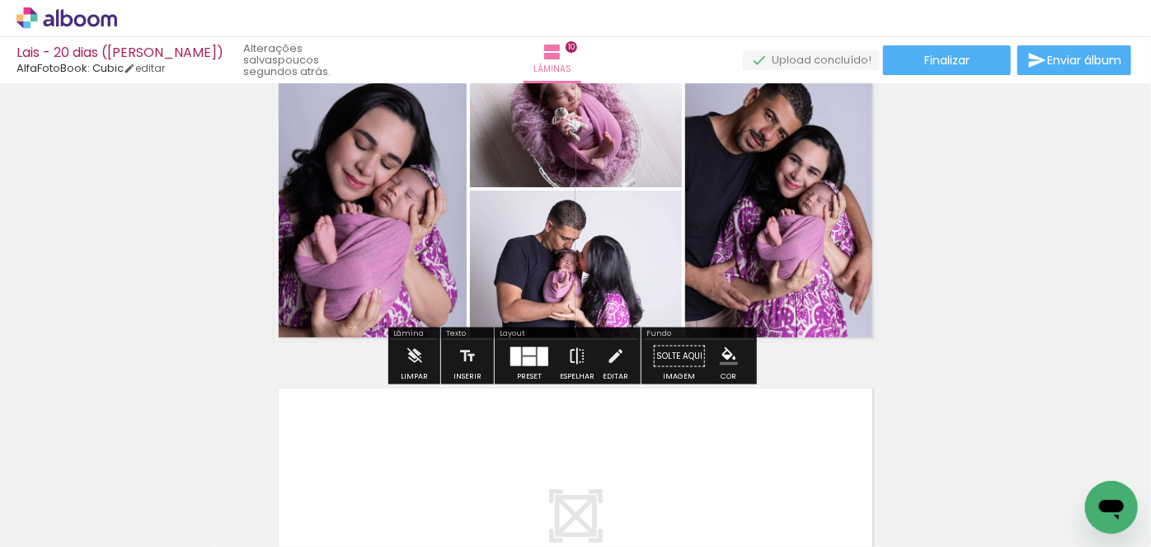
click at [571, 358] on iron-icon at bounding box center [577, 356] width 18 height 33
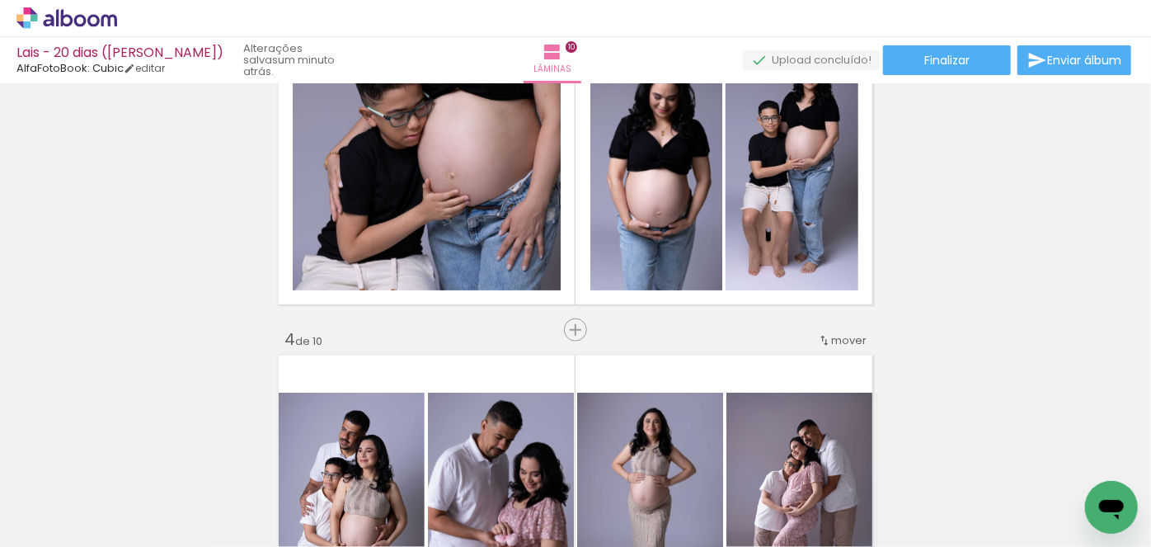
scroll to position [899, 0]
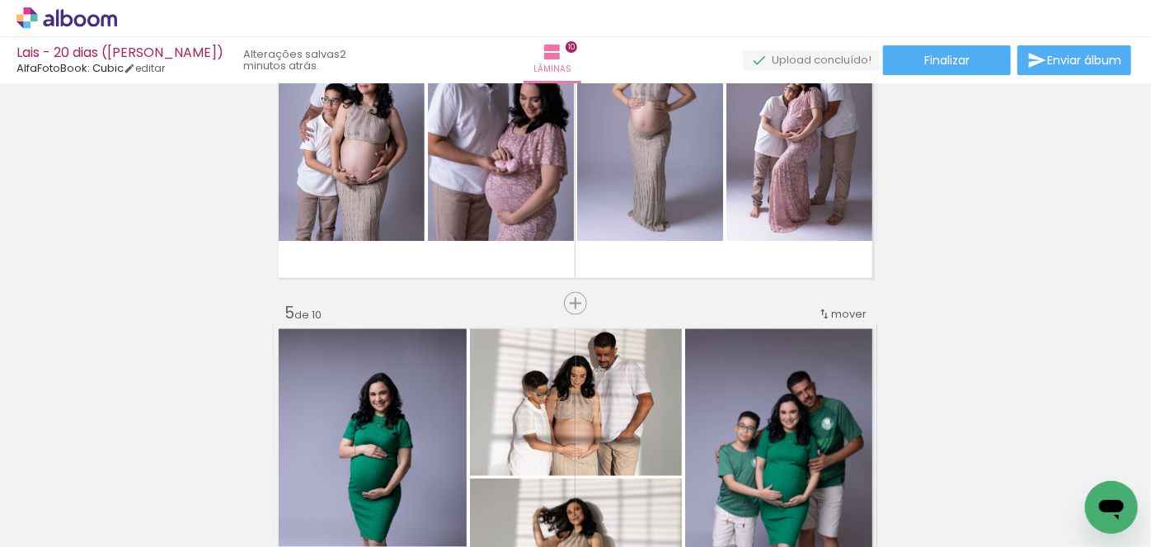
scroll to position [1327, 0]
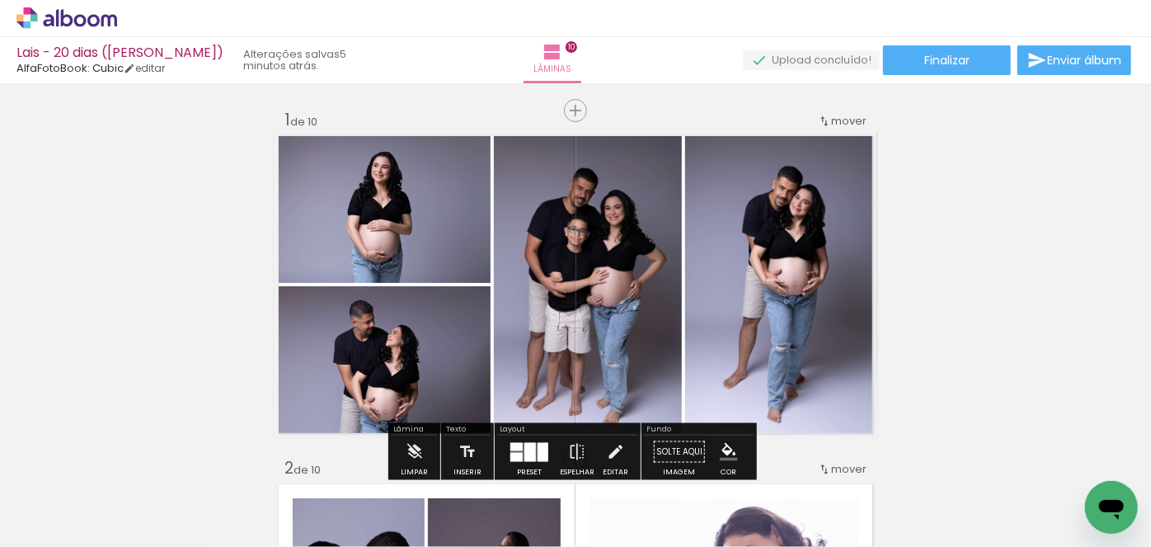
scroll to position [0, 2291]
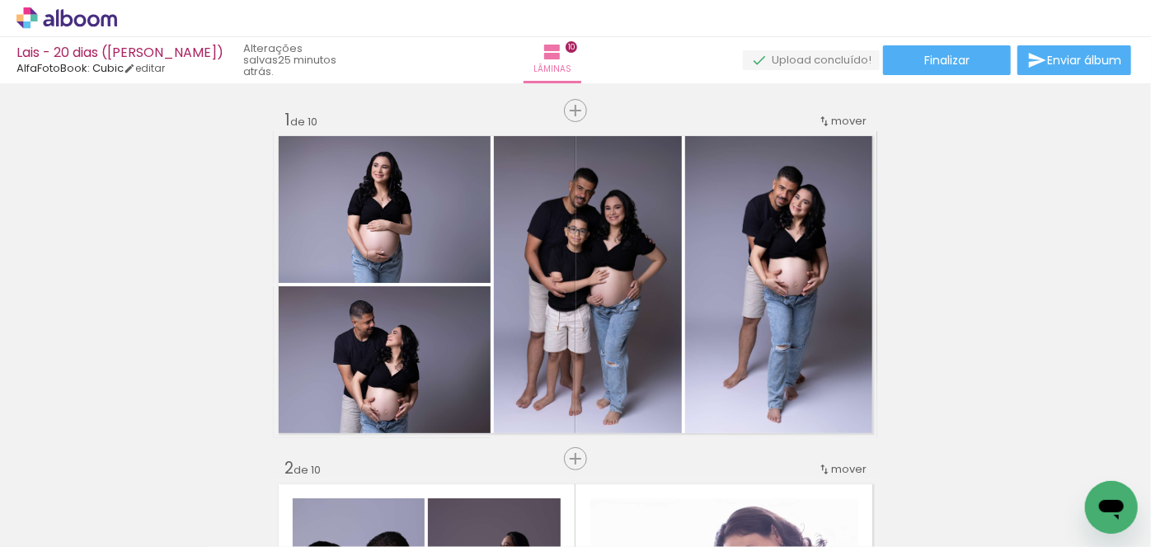
scroll to position [0, 2291]
click at [966, 58] on paper-button "Finalizar" at bounding box center [947, 60] width 128 height 30
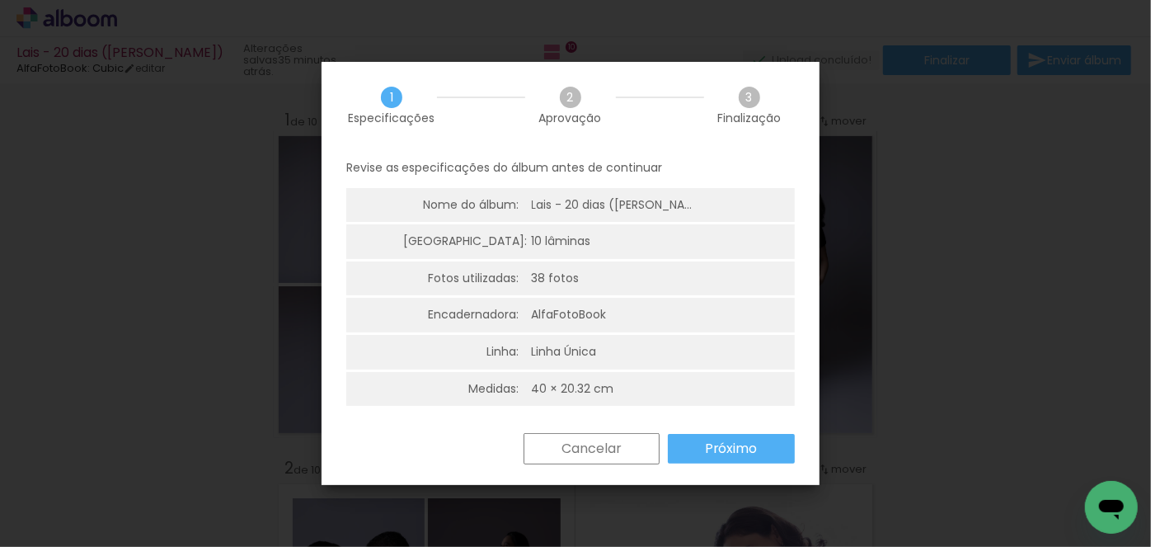
click at [769, 439] on paper-button "Próximo" at bounding box center [731, 449] width 127 height 30
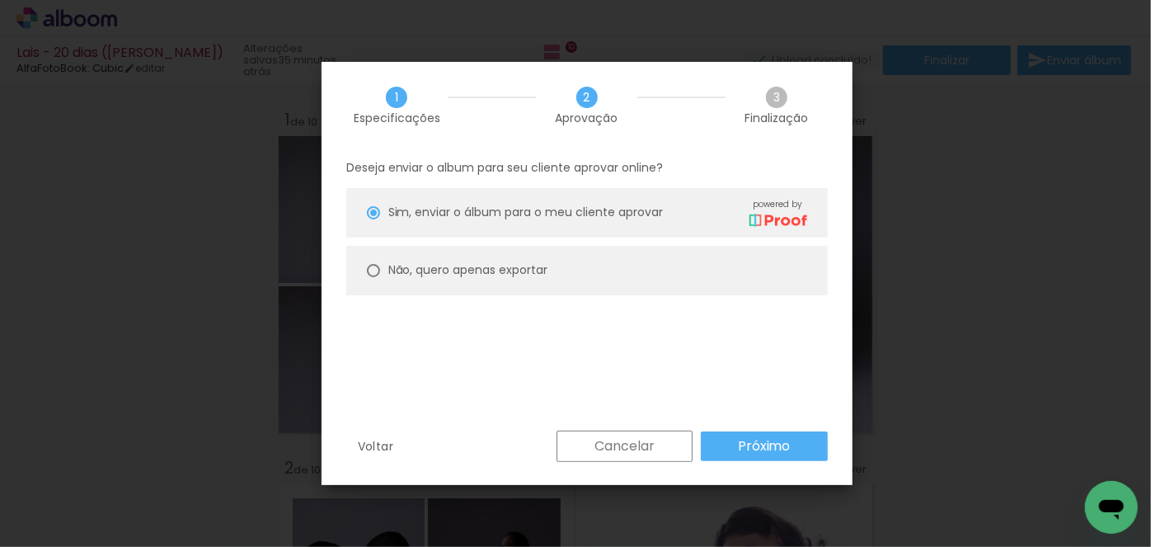
click at [0, 0] on slot "Próximo" at bounding box center [0, 0] width 0 height 0
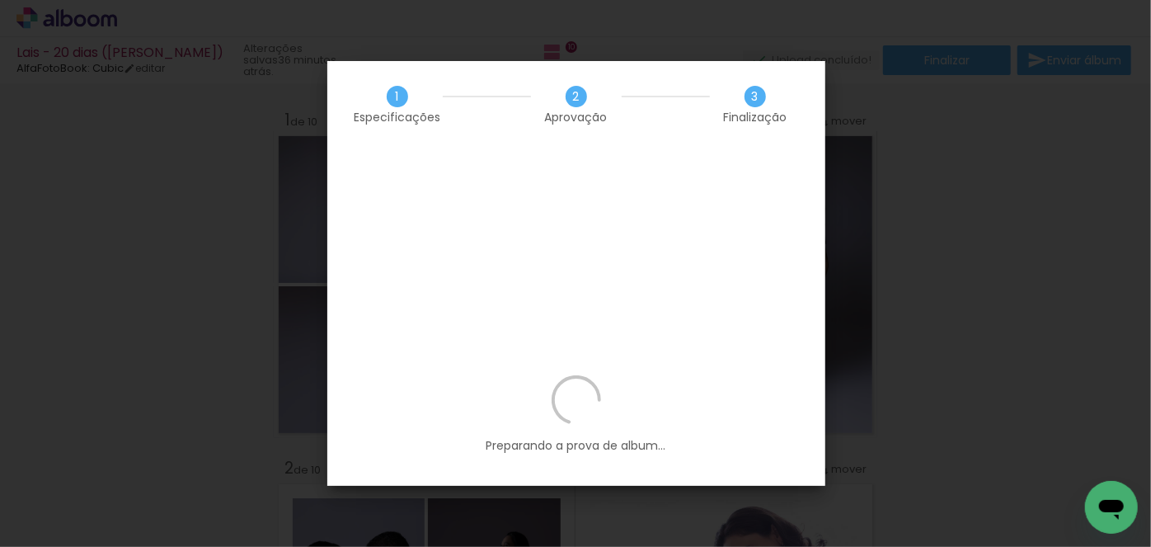
scroll to position [0, 2291]
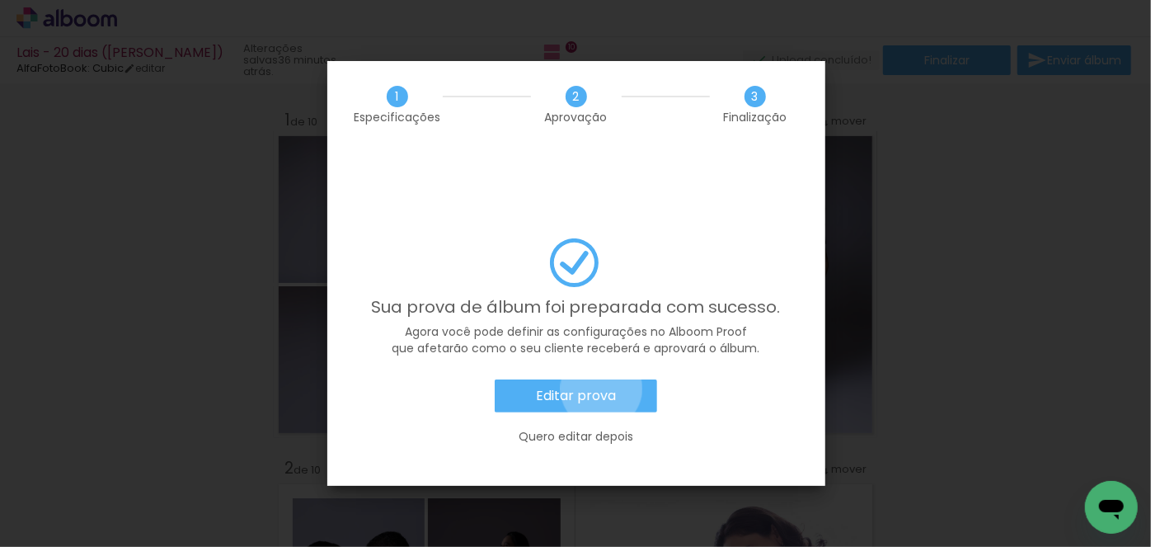
click at [0, 0] on slot "Editar prova" at bounding box center [0, 0] width 0 height 0
